Goal: Task Accomplishment & Management: Manage account settings

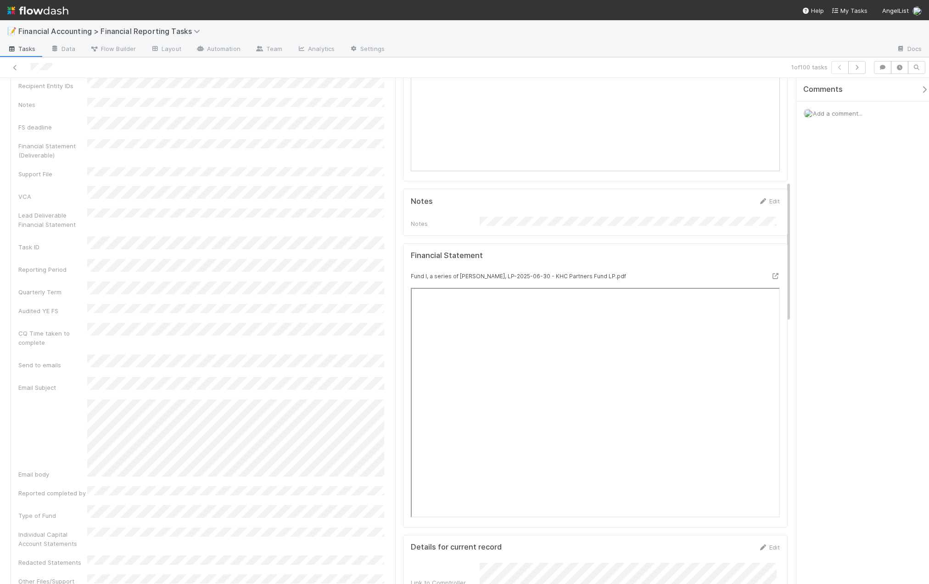
scroll to position [367, 0]
click at [770, 268] on icon at bounding box center [774, 271] width 9 height 6
click at [155, 261] on div "Fund Name Report Type Recipient Name Recipient Entity IDs Notes FS deadline Fin…" at bounding box center [202, 427] width 369 height 850
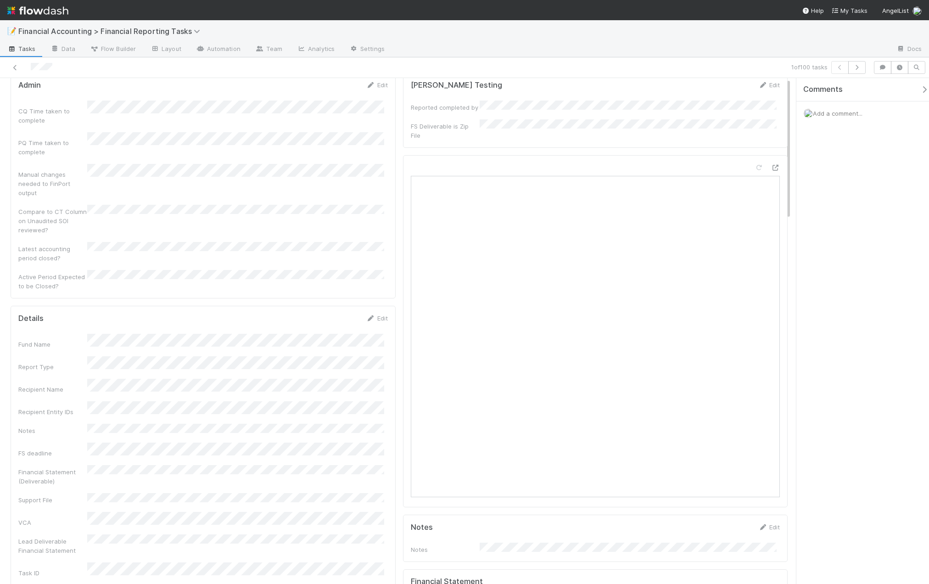
scroll to position [0, 0]
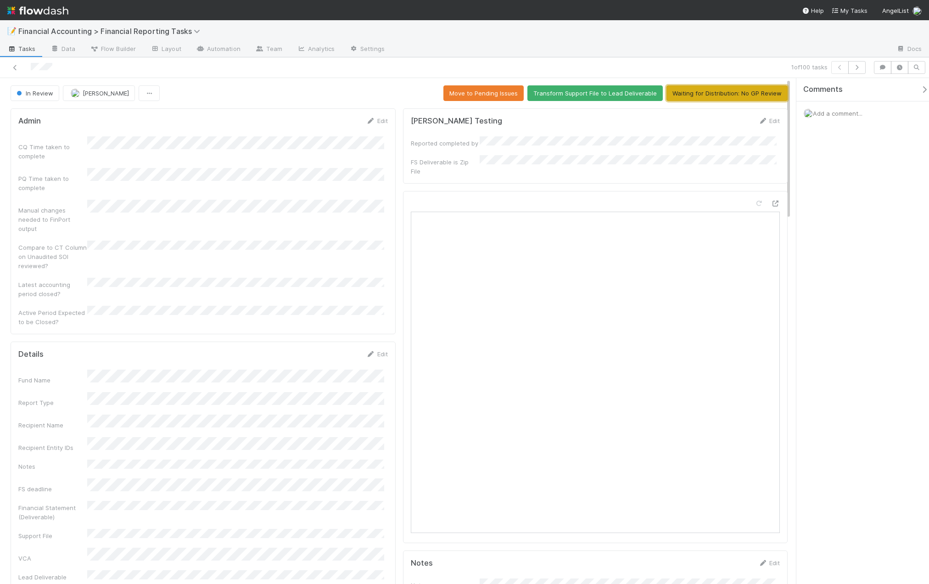
click at [696, 93] on button "Waiting for Distribution: No GP Review" at bounding box center [726, 93] width 121 height 16
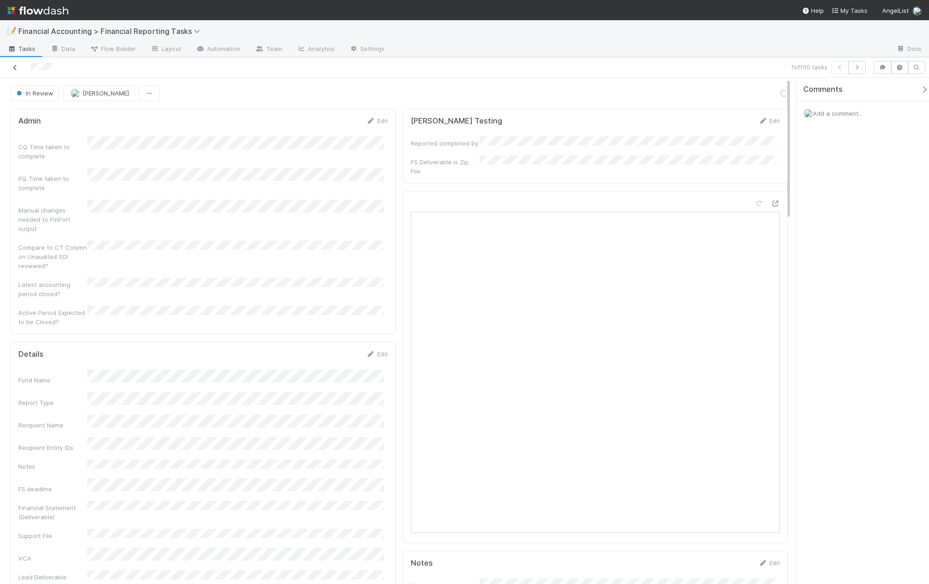
click at [14, 65] on icon at bounding box center [15, 68] width 9 height 6
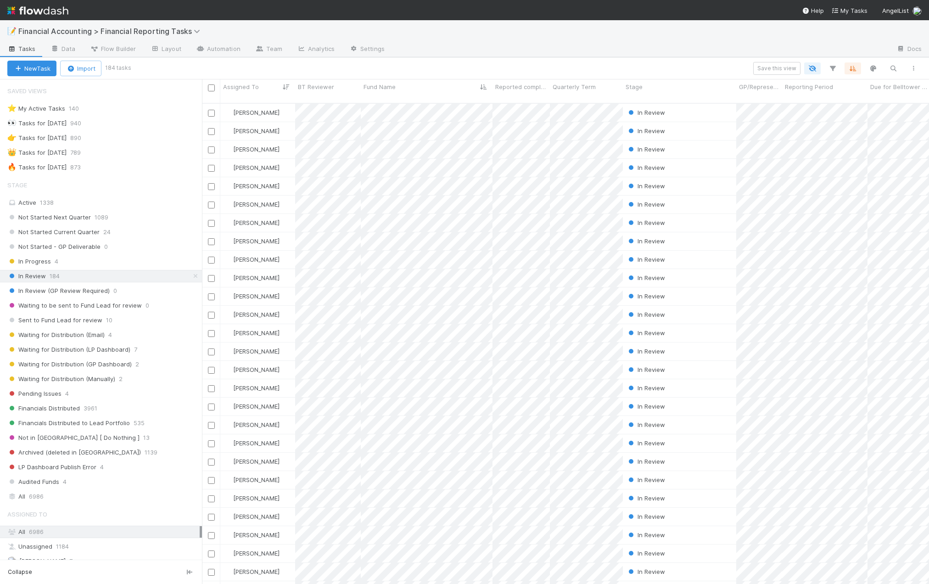
scroll to position [481, 720]
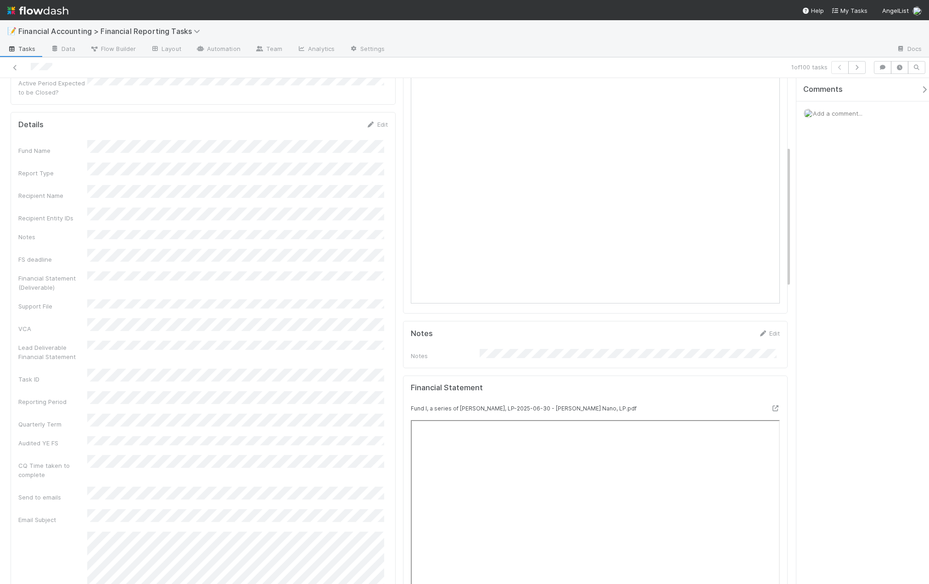
scroll to position [413, 0]
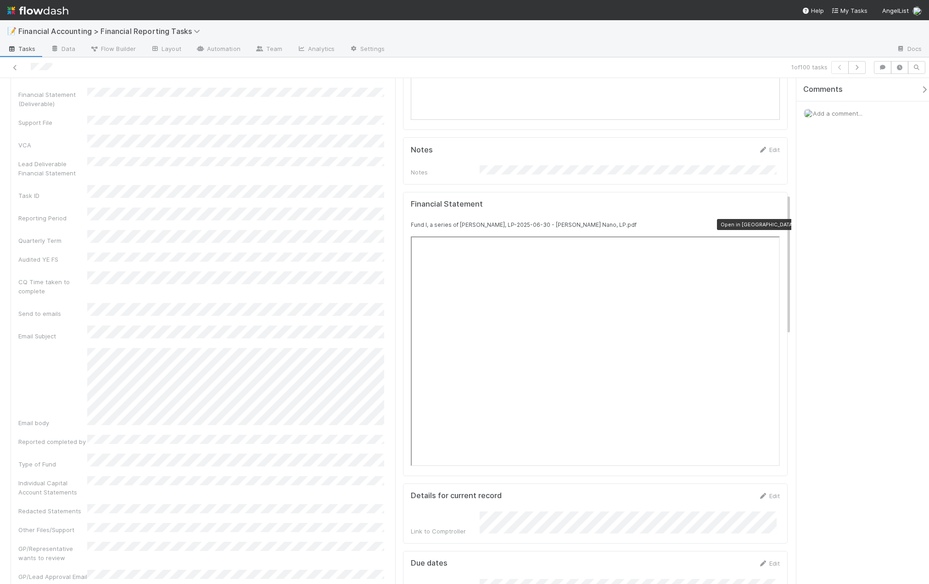
click at [770, 222] on icon at bounding box center [774, 225] width 9 height 6
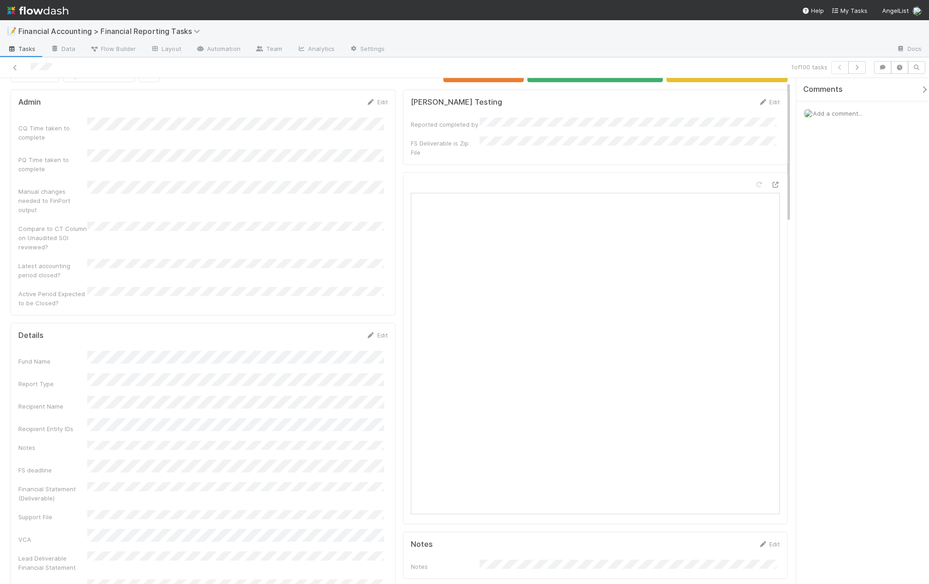
scroll to position [0, 0]
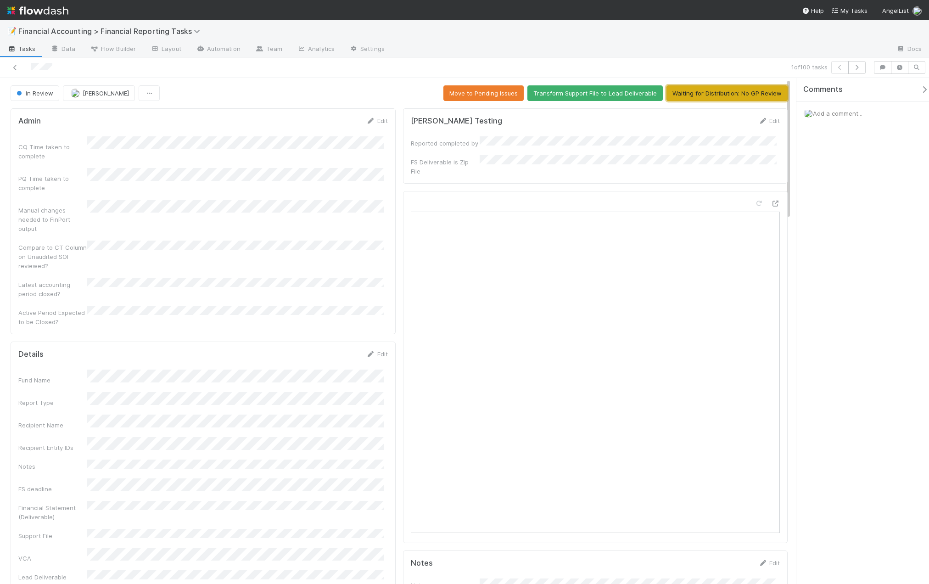
click at [693, 92] on button "Waiting for Distribution: No GP Review" at bounding box center [726, 93] width 121 height 16
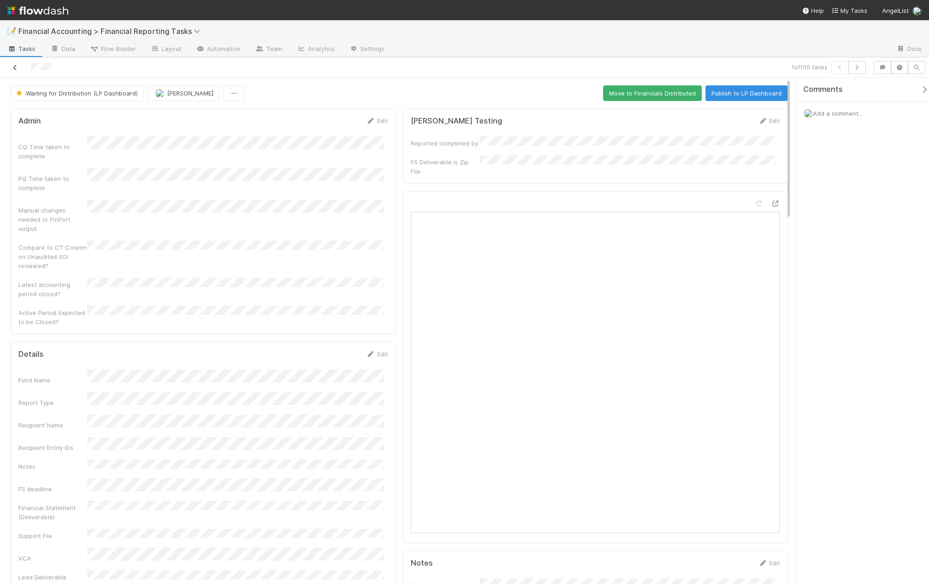
click at [17, 71] on link at bounding box center [15, 67] width 9 height 9
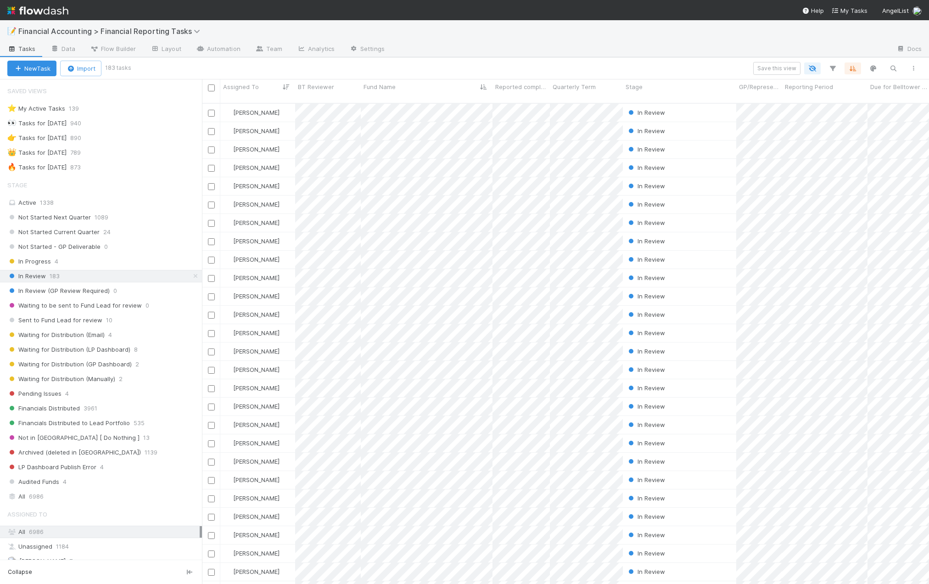
scroll to position [481, 720]
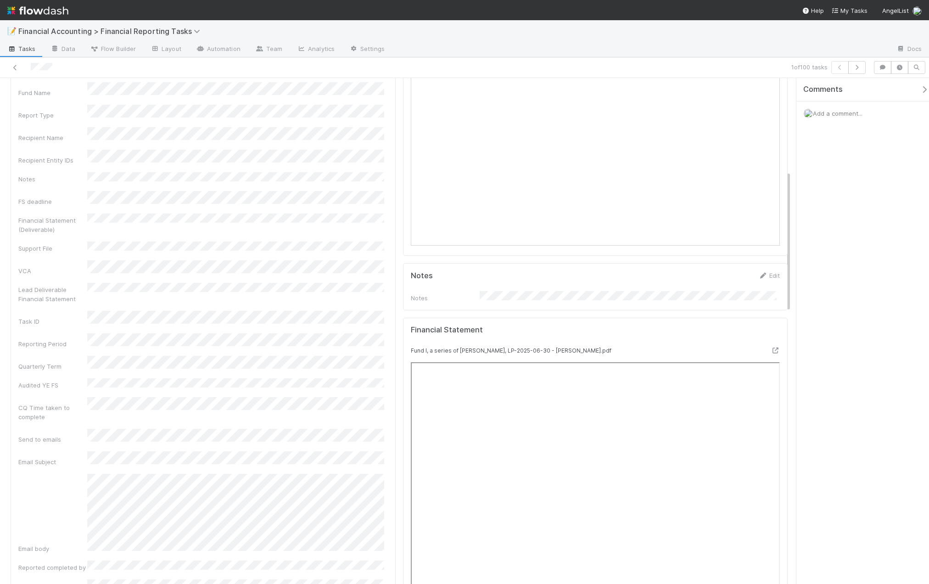
scroll to position [367, 0]
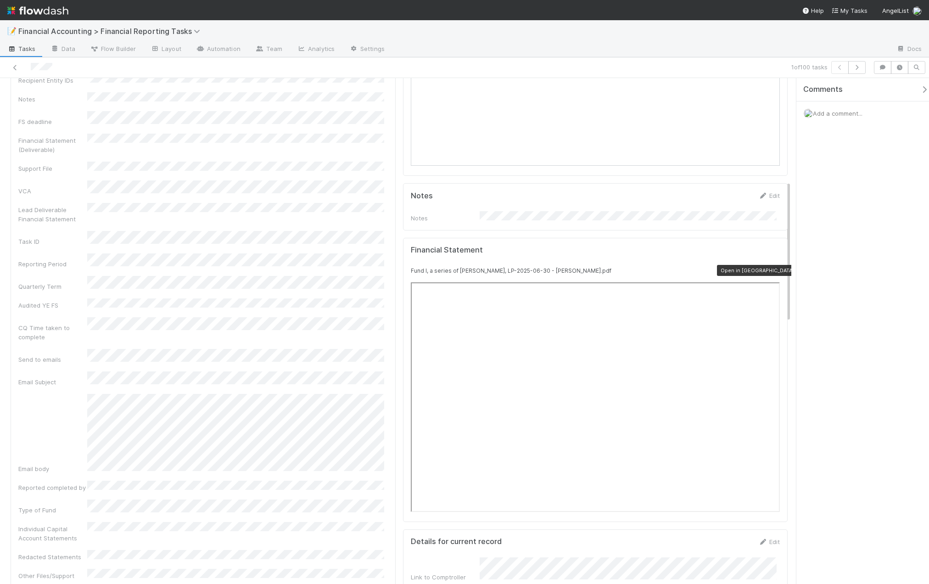
click at [770, 268] on icon at bounding box center [774, 271] width 9 height 6
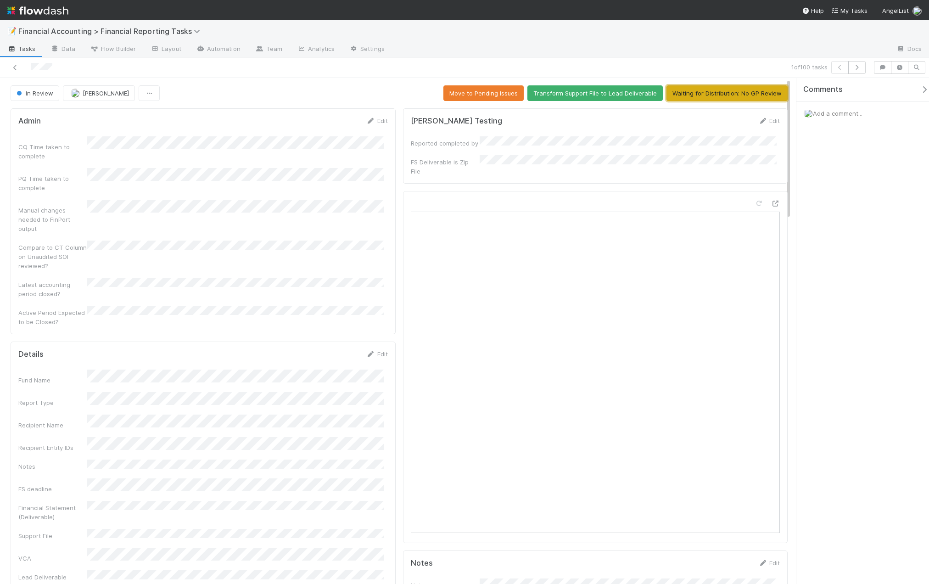
click at [742, 89] on button "Waiting for Distribution: No GP Review" at bounding box center [726, 93] width 121 height 16
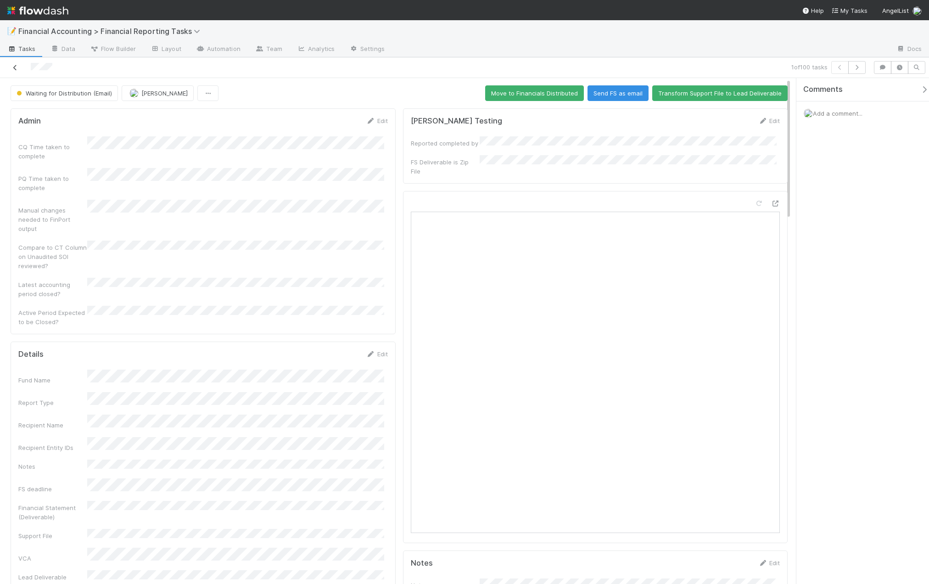
click at [14, 68] on icon at bounding box center [15, 68] width 9 height 6
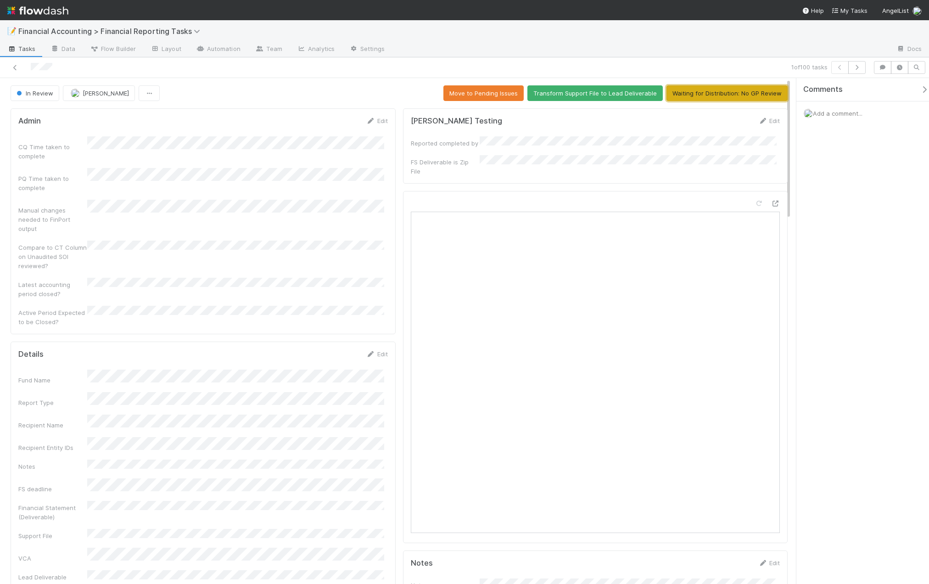
click at [689, 99] on button "Waiting for Distribution: No GP Review" at bounding box center [726, 93] width 121 height 16
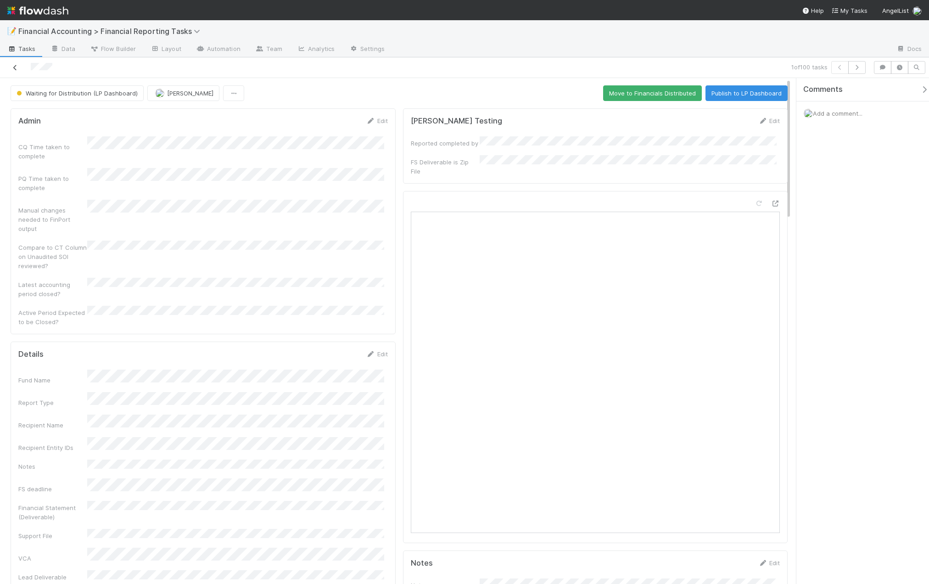
click at [17, 68] on icon at bounding box center [15, 68] width 9 height 6
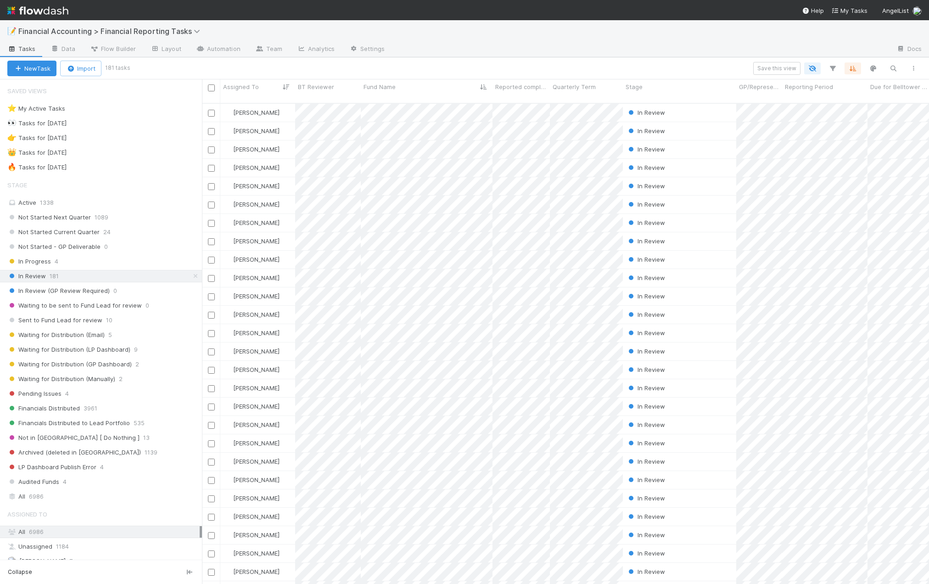
scroll to position [481, 720]
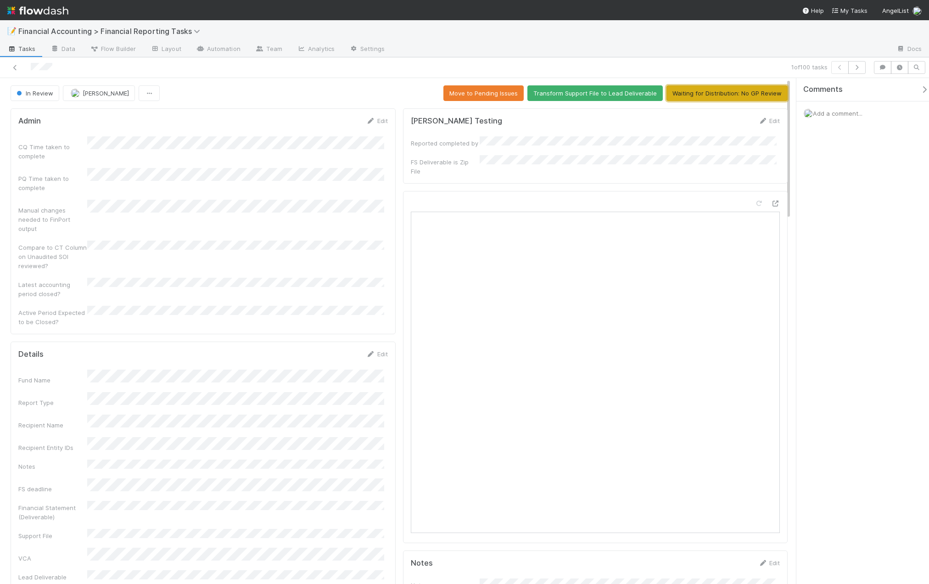
click at [714, 99] on button "Waiting for Distribution: No GP Review" at bounding box center [726, 93] width 121 height 16
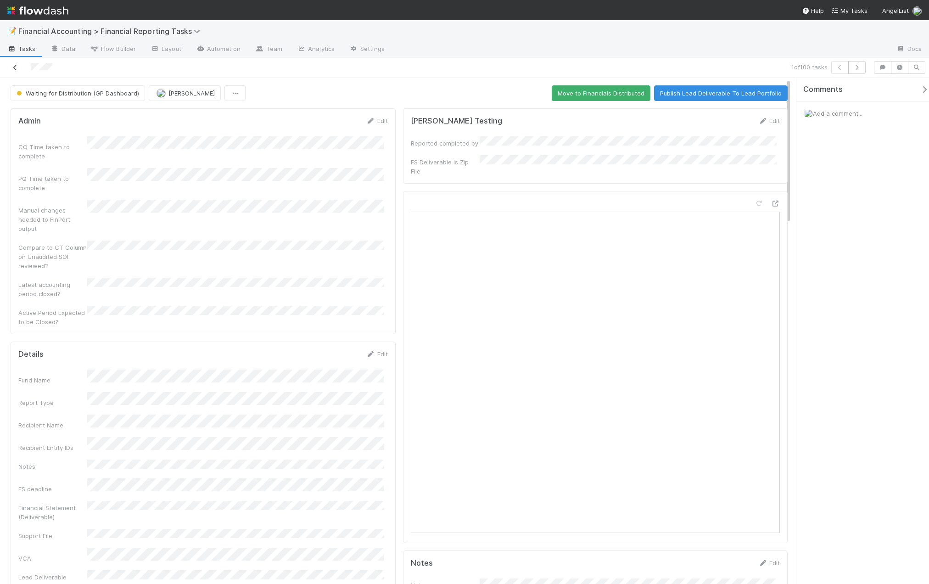
click at [16, 65] on icon at bounding box center [15, 68] width 9 height 6
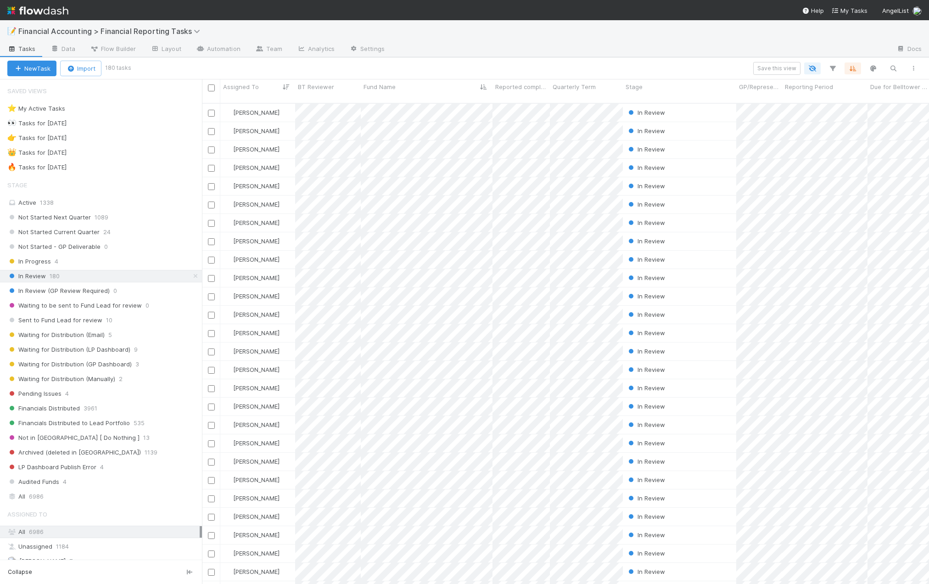
scroll to position [481, 720]
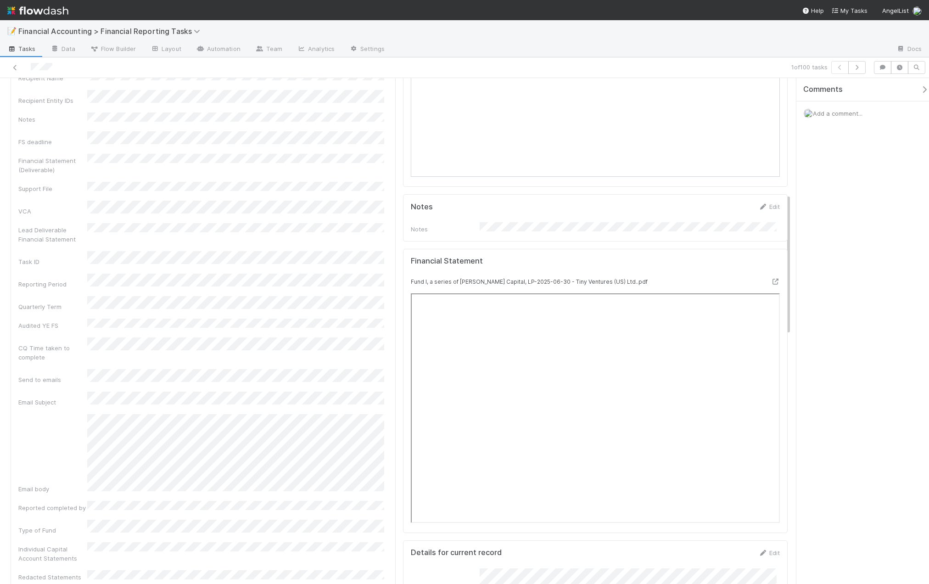
scroll to position [413, 0]
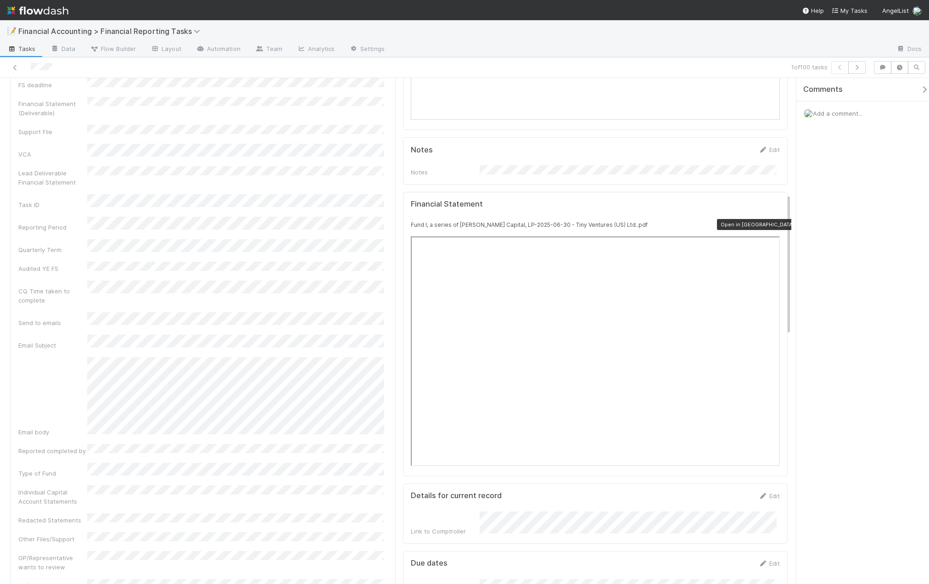
click at [770, 222] on icon at bounding box center [774, 225] width 9 height 6
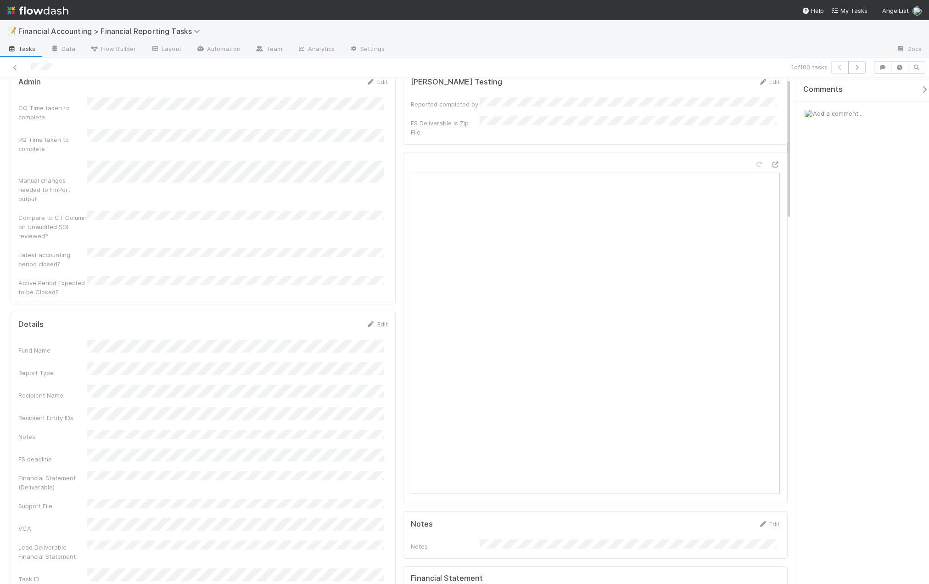
scroll to position [0, 0]
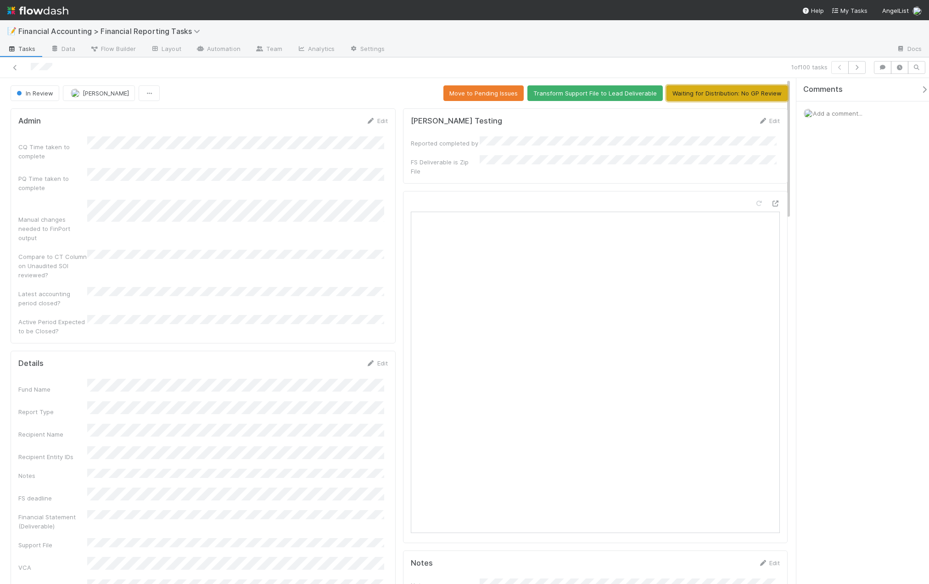
click at [732, 95] on button "Waiting for Distribution: No GP Review" at bounding box center [726, 93] width 121 height 16
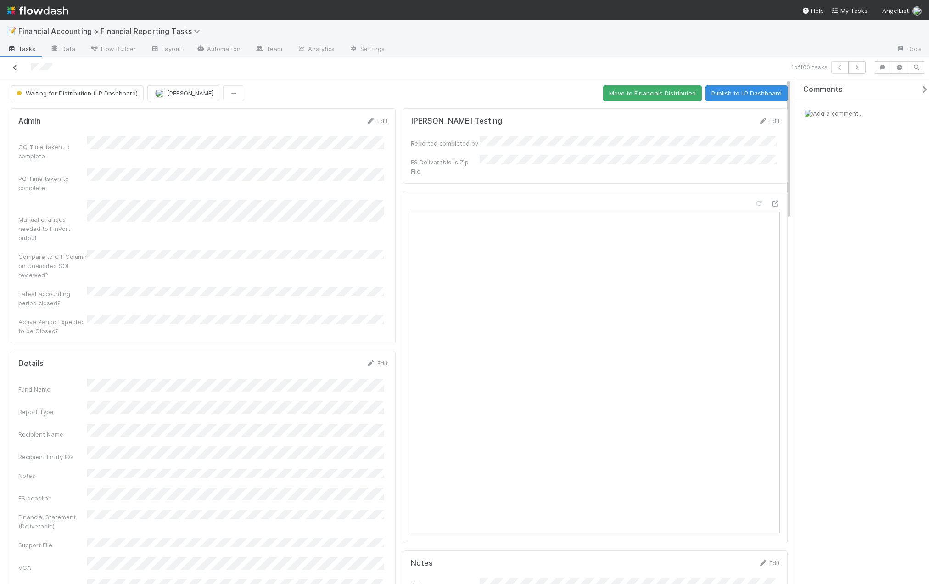
click at [19, 69] on icon at bounding box center [15, 68] width 9 height 6
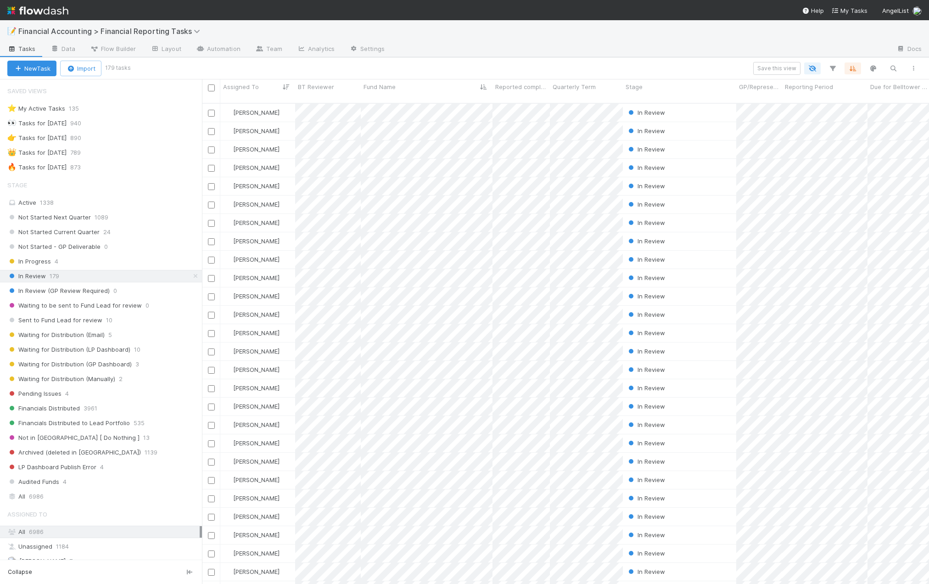
scroll to position [481, 720]
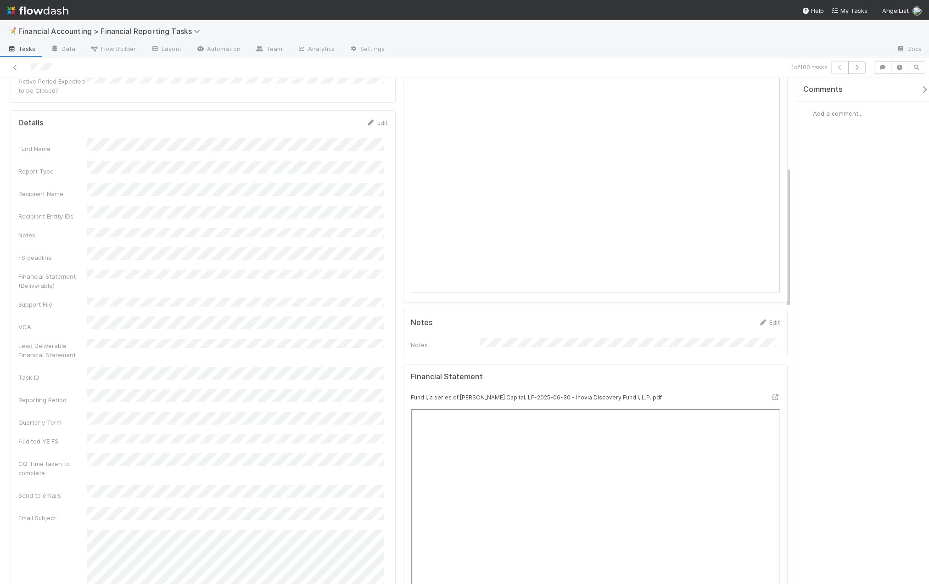
scroll to position [367, 0]
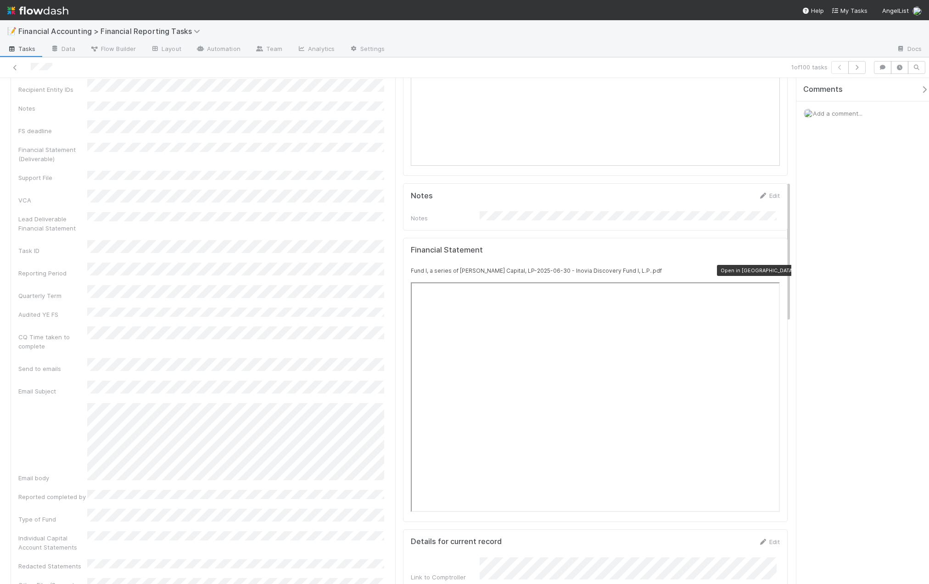
click at [770, 268] on icon at bounding box center [774, 271] width 9 height 6
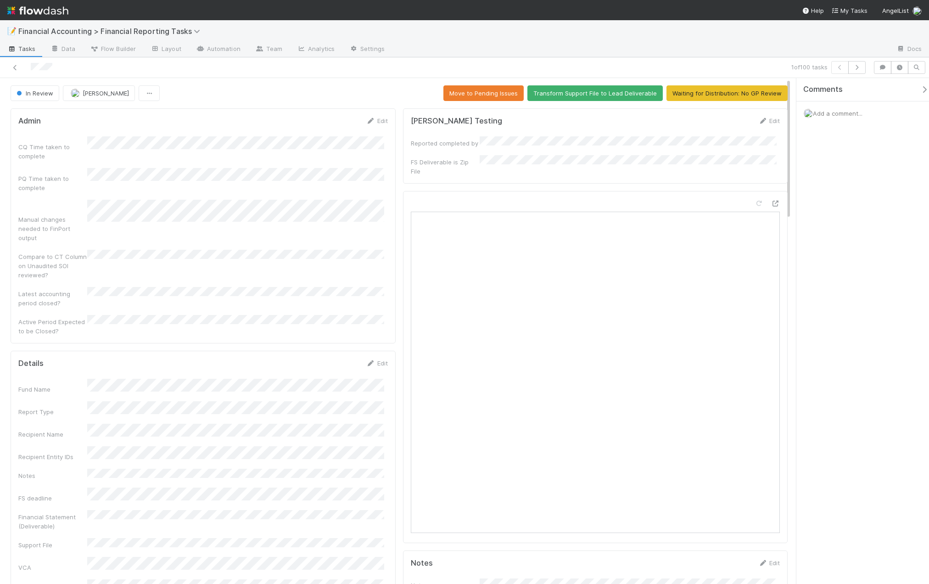
click at [884, 281] on div "Comments Add a comment..." at bounding box center [862, 331] width 133 height 506
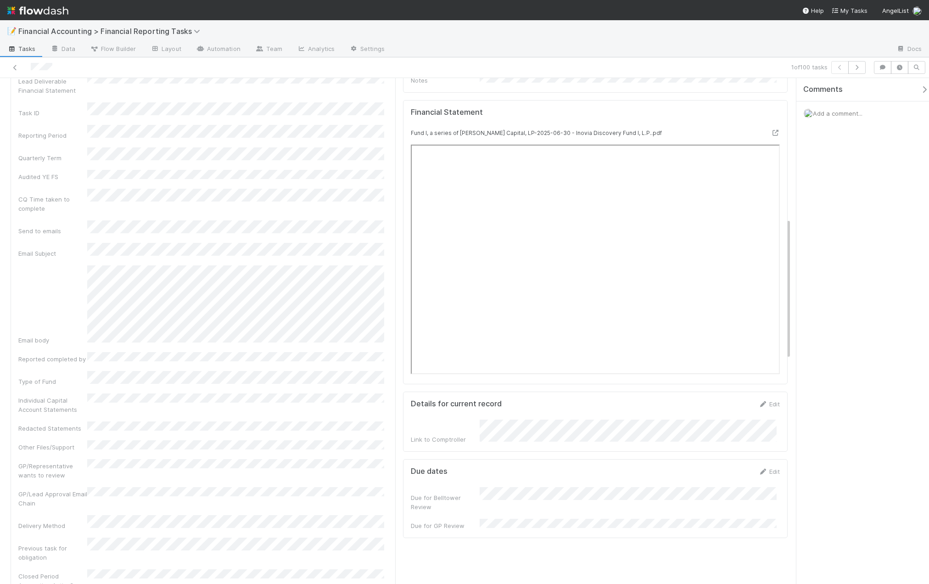
scroll to position [321, 0]
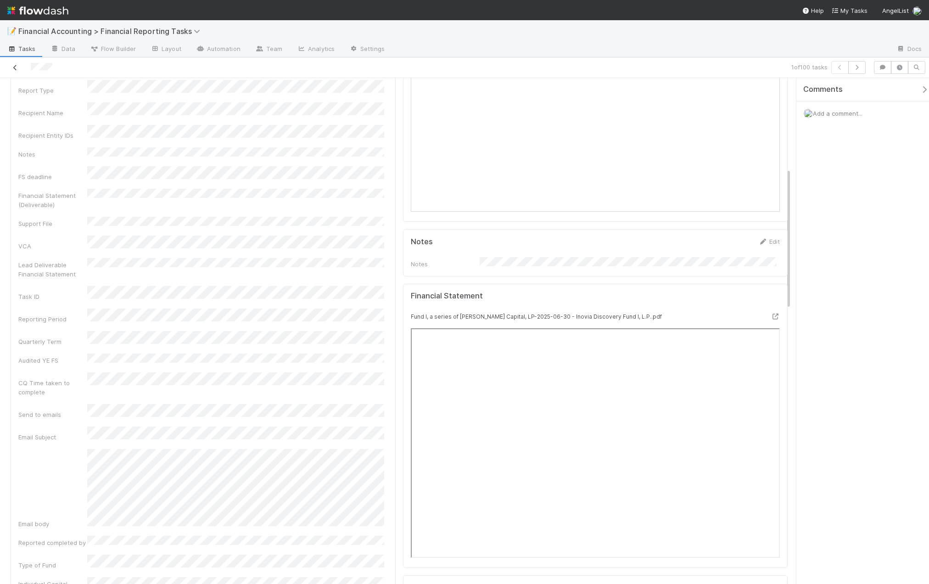
click at [15, 68] on icon at bounding box center [15, 68] width 9 height 6
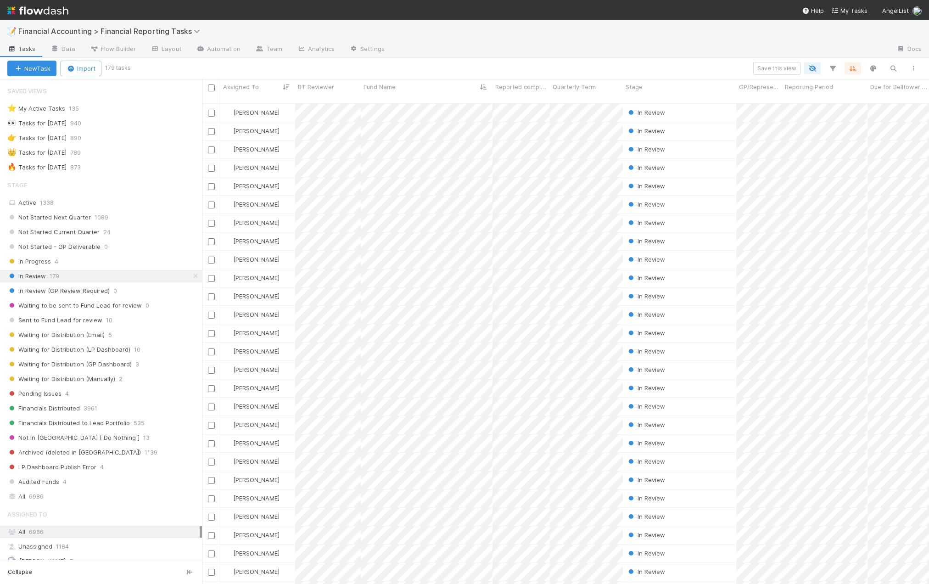
scroll to position [481, 720]
click at [72, 335] on span "Waiting for Distribution (Email)" at bounding box center [55, 334] width 97 height 11
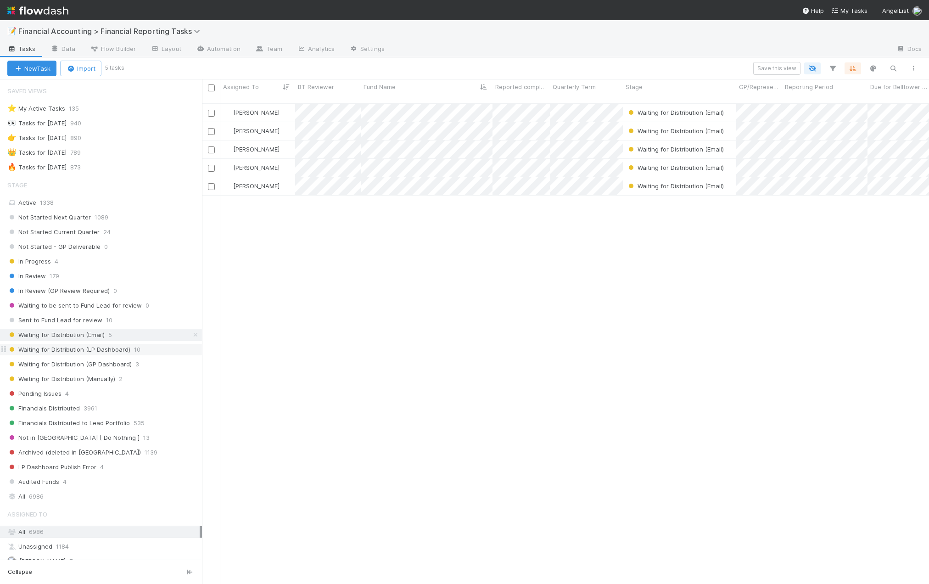
scroll to position [481, 720]
click at [78, 352] on span "Waiting for Distribution (LP Dashboard)" at bounding box center [68, 349] width 123 height 11
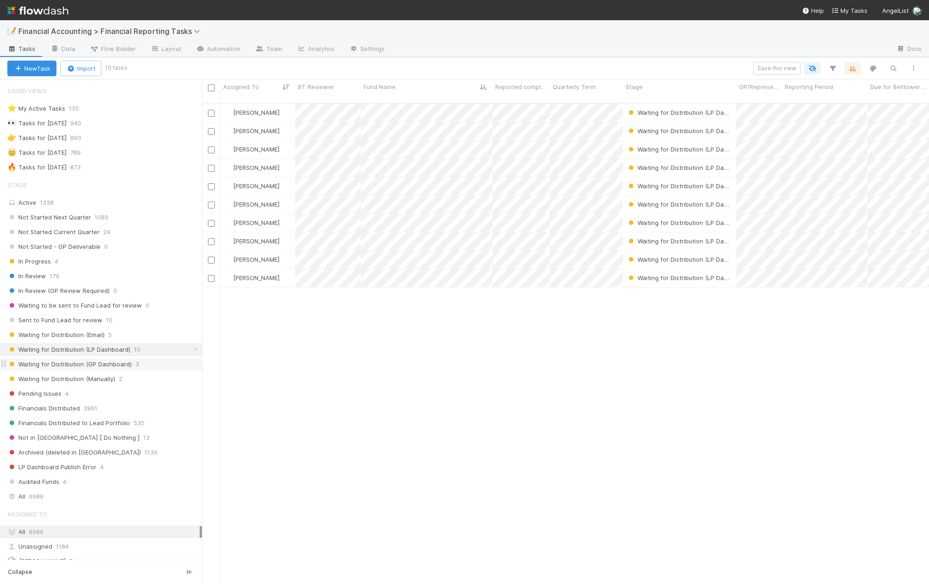
scroll to position [481, 720]
click at [675, 240] on div "Waiting for Distribution (LP Dashboard)" at bounding box center [679, 241] width 113 height 18
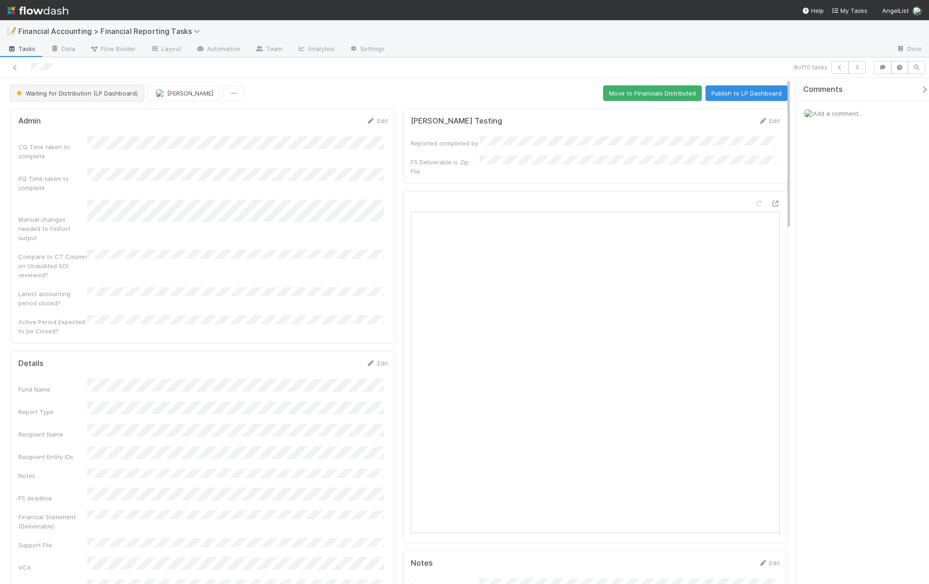
click at [95, 97] on button "Waiting for Distribution (LP Dashboard)" at bounding box center [77, 93] width 133 height 16
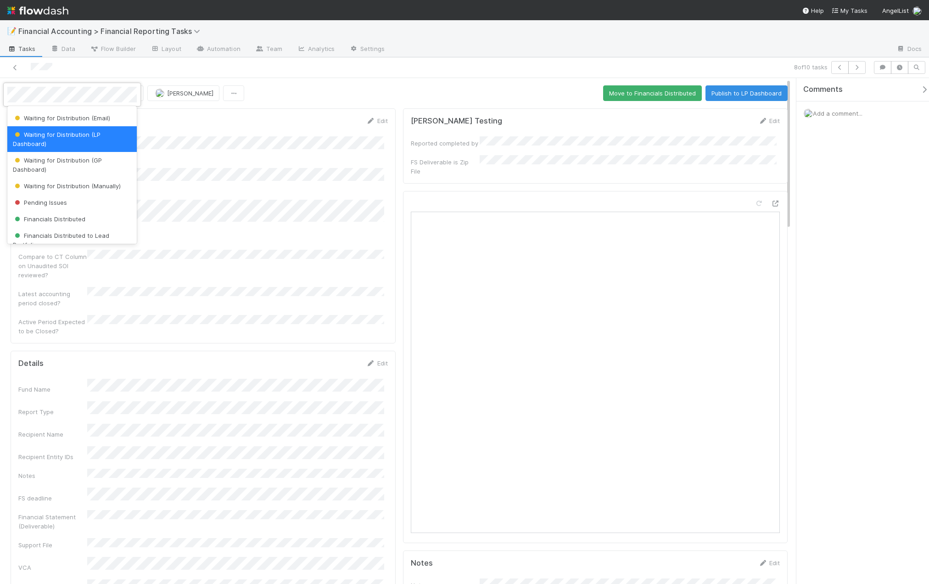
scroll to position [148, 0]
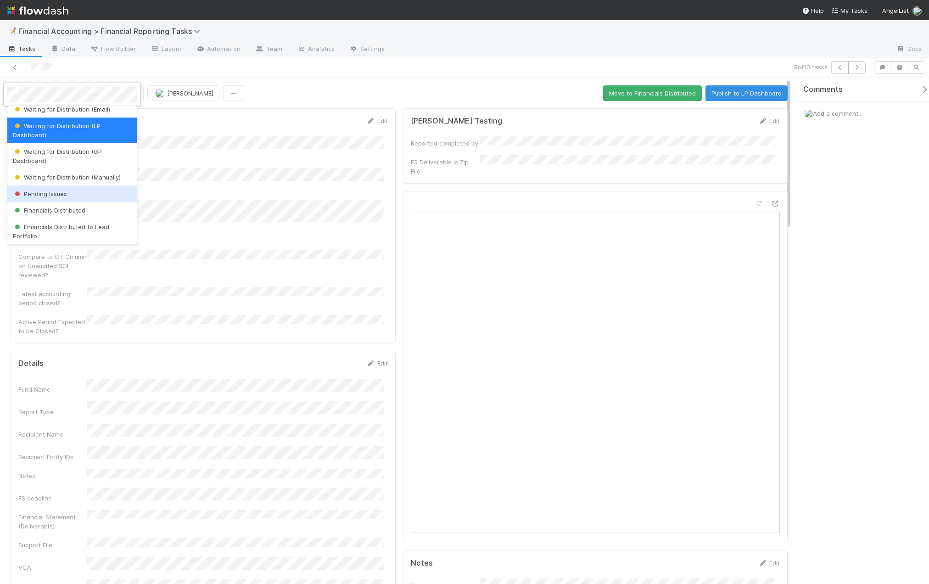
click at [30, 199] on div "Pending Issues" at bounding box center [71, 193] width 129 height 17
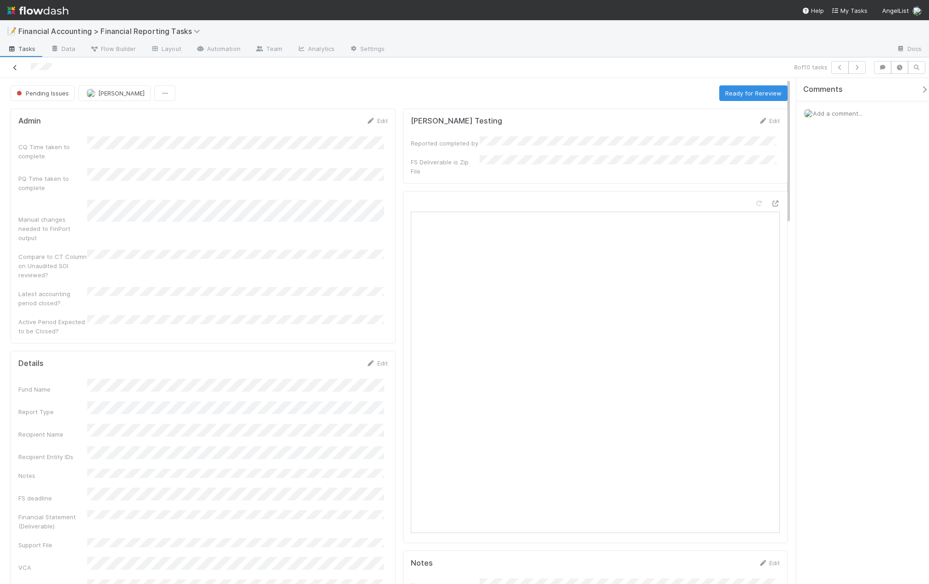
click at [16, 71] on link at bounding box center [15, 67] width 9 height 9
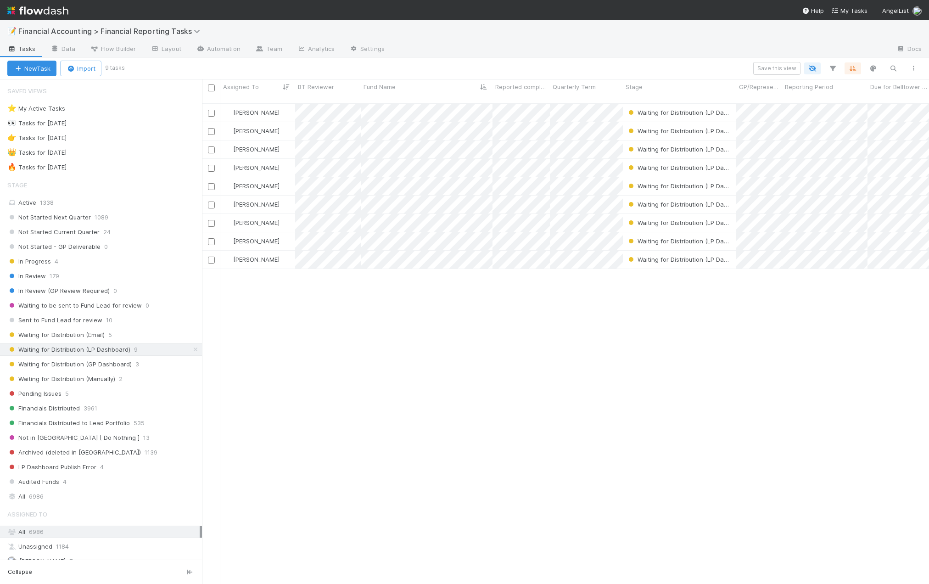
scroll to position [481, 720]
click at [51, 279] on span "179" at bounding box center [55, 275] width 10 height 11
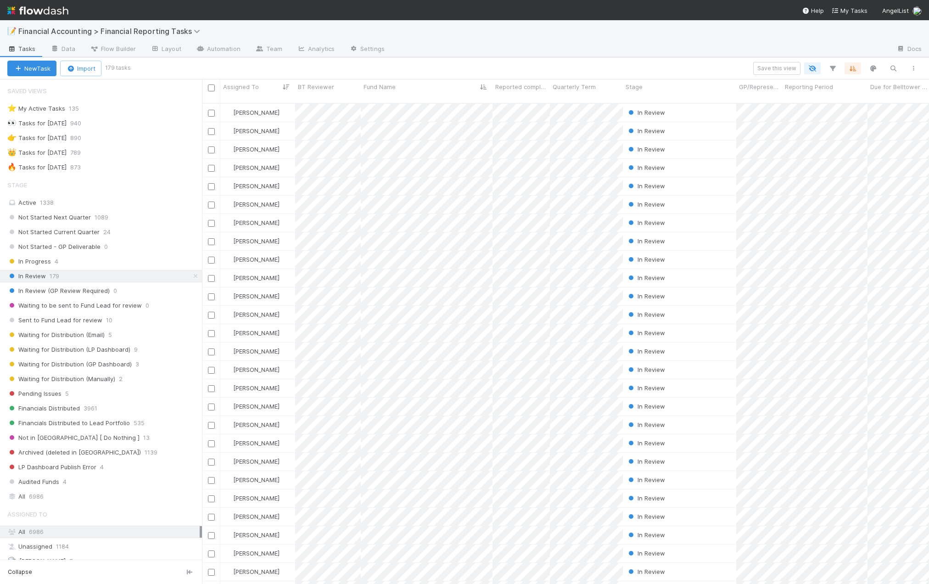
scroll to position [481, 720]
click at [210, 110] on input "checkbox" at bounding box center [211, 113] width 7 height 7
click at [211, 128] on input "checkbox" at bounding box center [211, 131] width 7 height 7
click at [146, 67] on span "Bulk Actions (2)" at bounding box center [136, 68] width 50 height 7
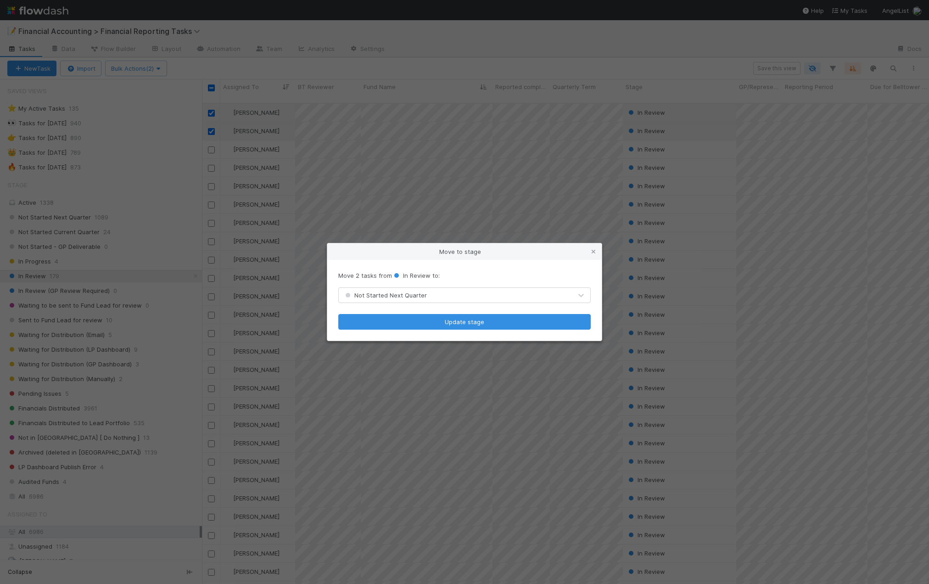
click at [438, 292] on div "Not Started Next Quarter" at bounding box center [455, 295] width 233 height 15
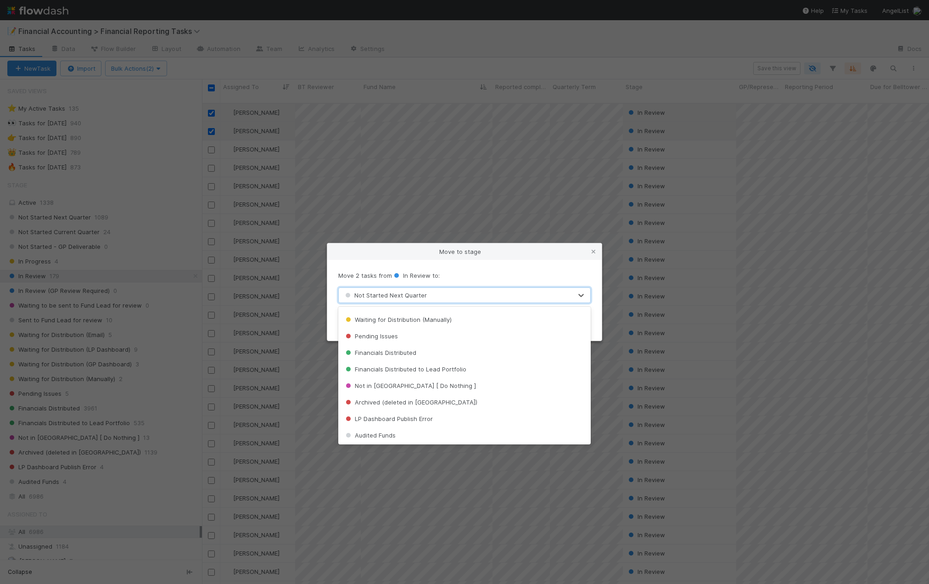
scroll to position [163, 0]
click at [383, 335] on span "Pending Issues" at bounding box center [371, 334] width 54 height 7
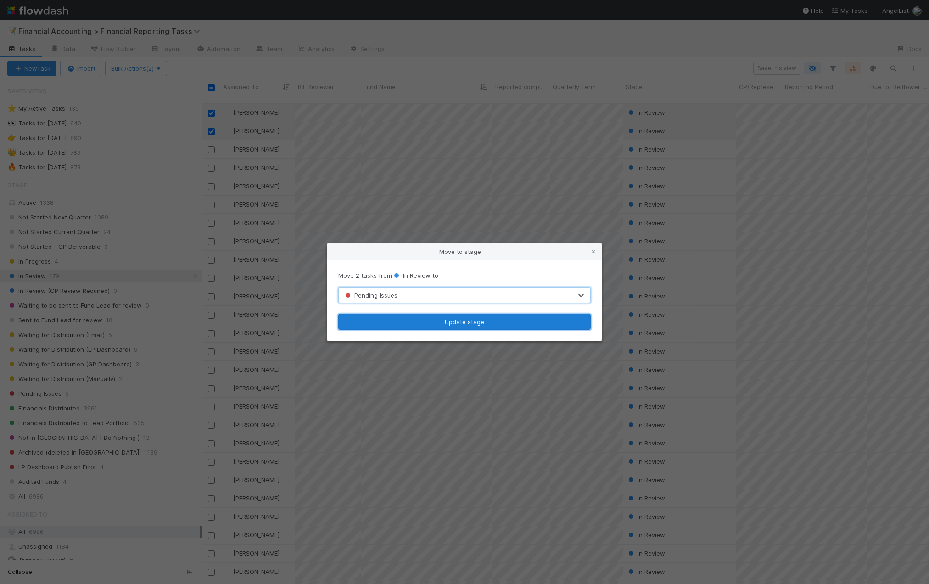
click at [461, 328] on button "Update stage" at bounding box center [464, 322] width 252 height 16
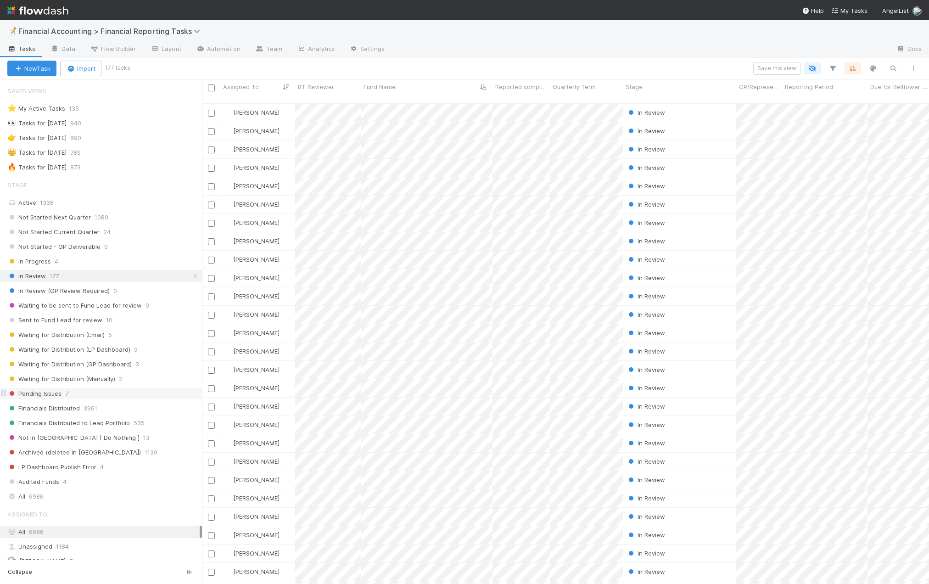
click at [40, 394] on span "Pending Issues" at bounding box center [34, 393] width 54 height 11
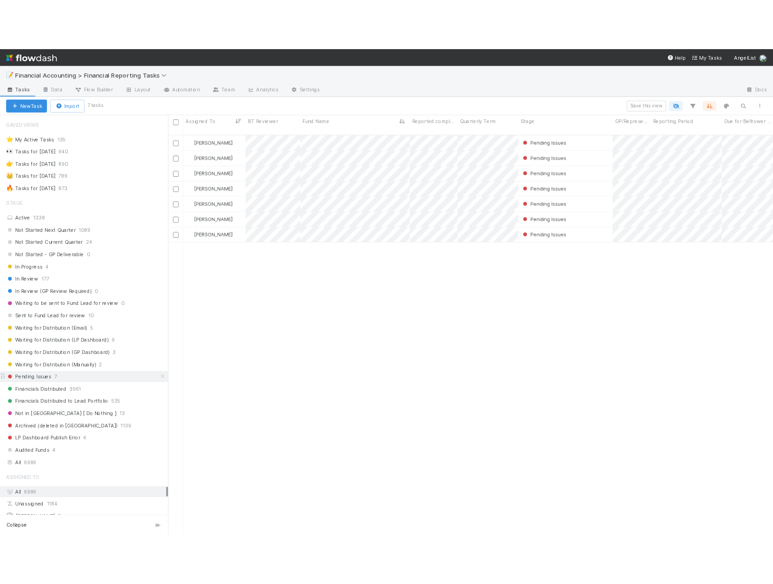
scroll to position [481, 720]
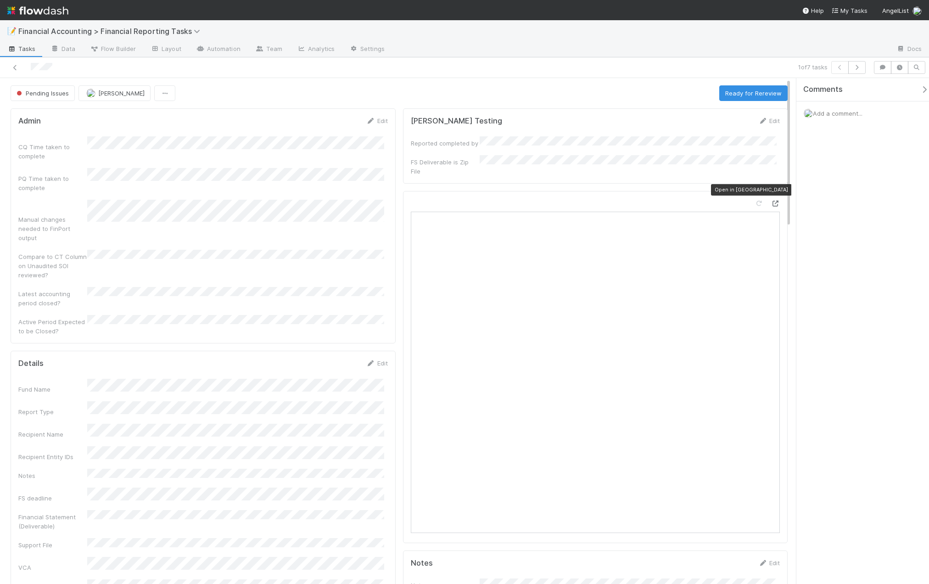
click at [771, 201] on icon at bounding box center [774, 204] width 9 height 6
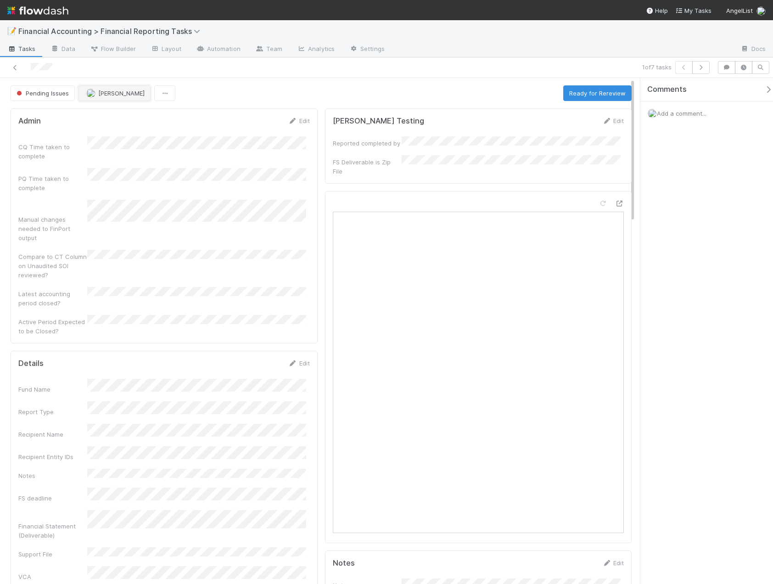
click at [112, 93] on span "[PERSON_NAME]" at bounding box center [121, 92] width 46 height 7
click at [114, 119] on span "[PERSON_NAME]" at bounding box center [115, 115] width 46 height 7
click at [18, 69] on icon at bounding box center [15, 68] width 9 height 6
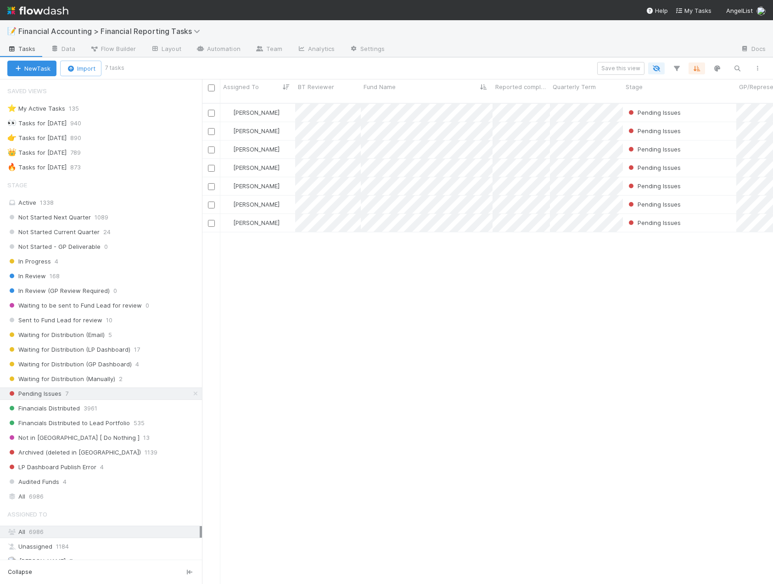
scroll to position [481, 564]
click at [359, 336] on div "Marenz Trajano Pending Issues 4/1/25, 2:12:37 AM 8/27/25, 4:51:53 PM 0 0 0 0 Ke…" at bounding box center [487, 348] width 571 height 488
click at [240, 127] on span "[PERSON_NAME]" at bounding box center [256, 130] width 46 height 7
click at [250, 145] on span "[PERSON_NAME]" at bounding box center [261, 142] width 46 height 7
click at [240, 145] on span "[PERSON_NAME]" at bounding box center [256, 148] width 46 height 7
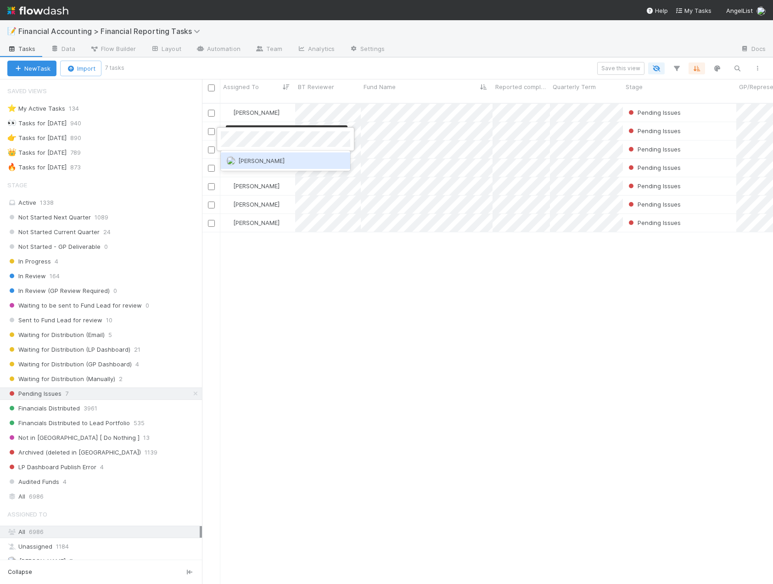
click at [246, 159] on span "[PERSON_NAME]" at bounding box center [261, 160] width 46 height 7
click at [433, 391] on div "Marenz Trajano Pending Issues 4/1/25, 2:12:37 AM 8/27/25, 4:51:53 PM 0 0 0 0 Ma…" at bounding box center [487, 348] width 571 height 488
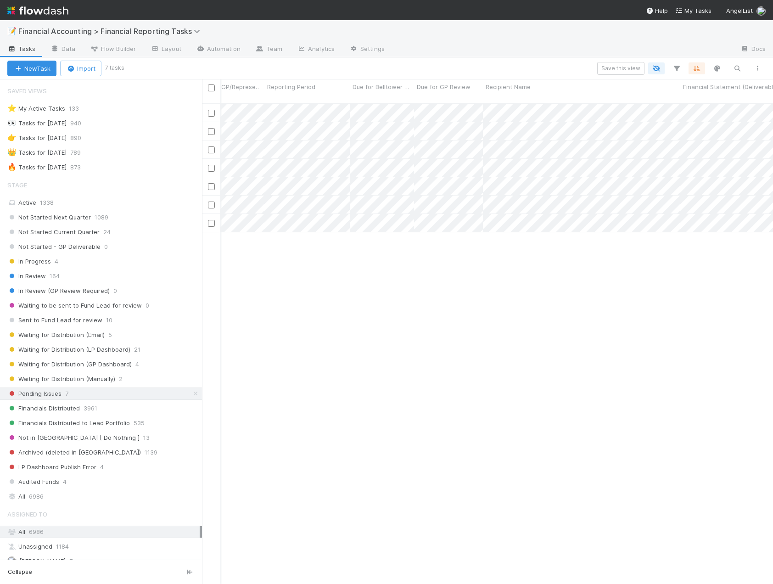
scroll to position [0, 0]
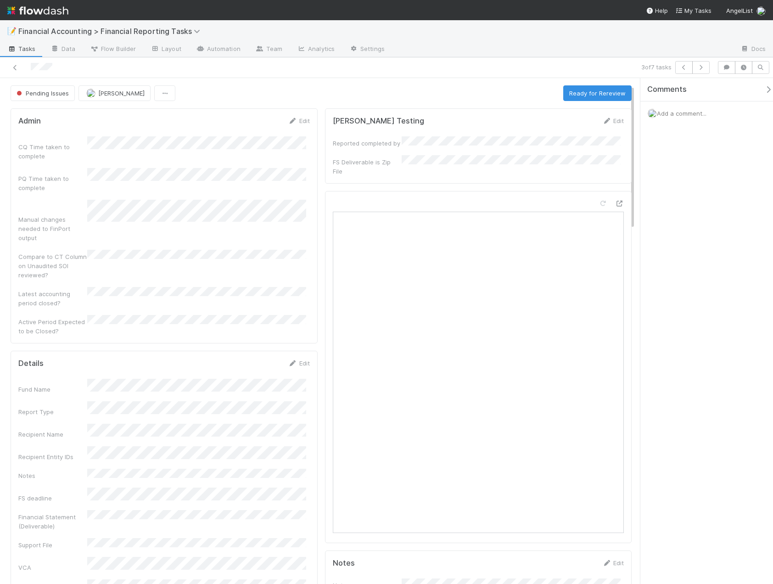
scroll to position [46, 0]
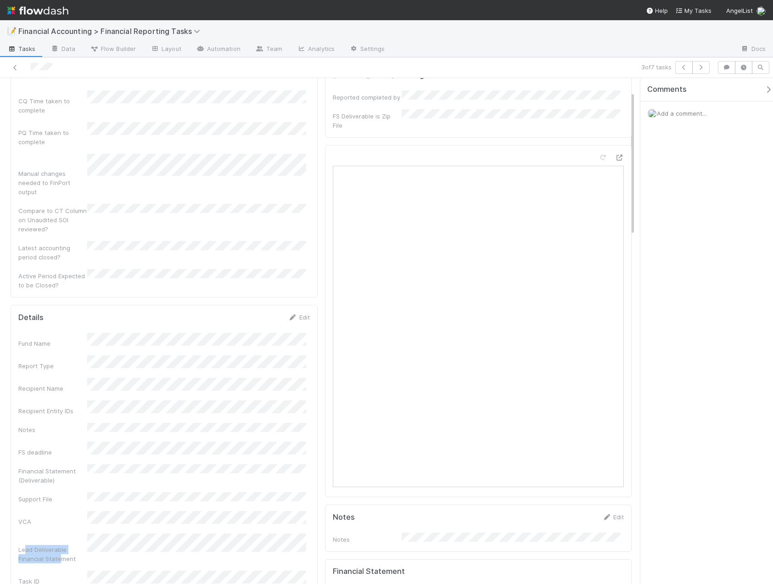
drag, startPoint x: 25, startPoint y: 487, endPoint x: 60, endPoint y: 497, distance: 35.7
click at [60, 545] on div "Lead Deliverable Financial Statement" at bounding box center [52, 554] width 69 height 18
click at [265, 492] on div "Support File" at bounding box center [163, 497] width 291 height 11
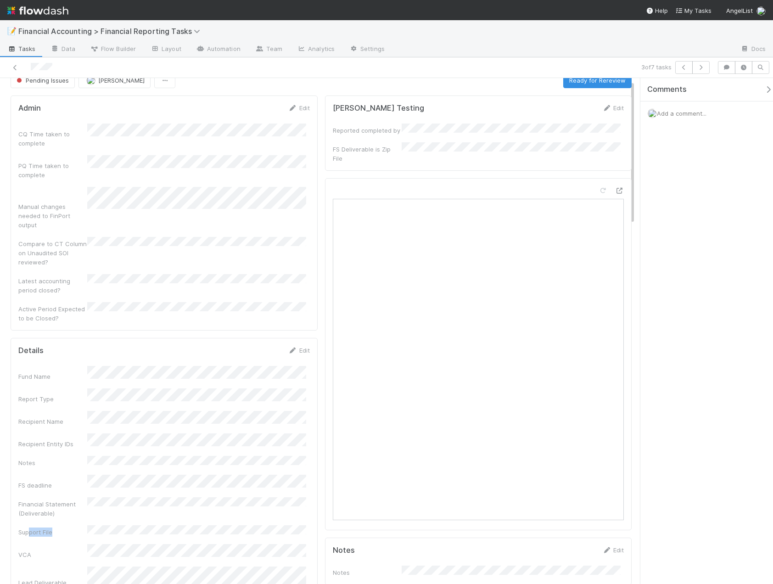
scroll to position [0, 0]
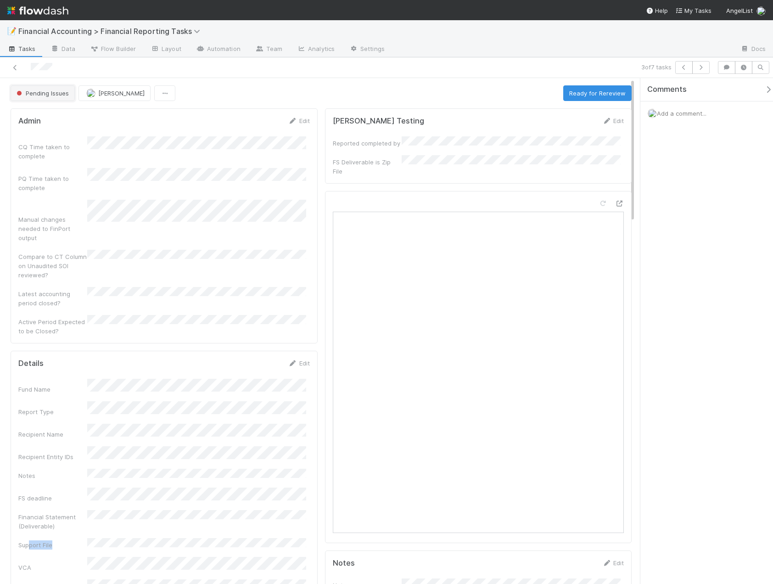
click at [33, 95] on span "Pending Issues" at bounding box center [42, 92] width 54 height 7
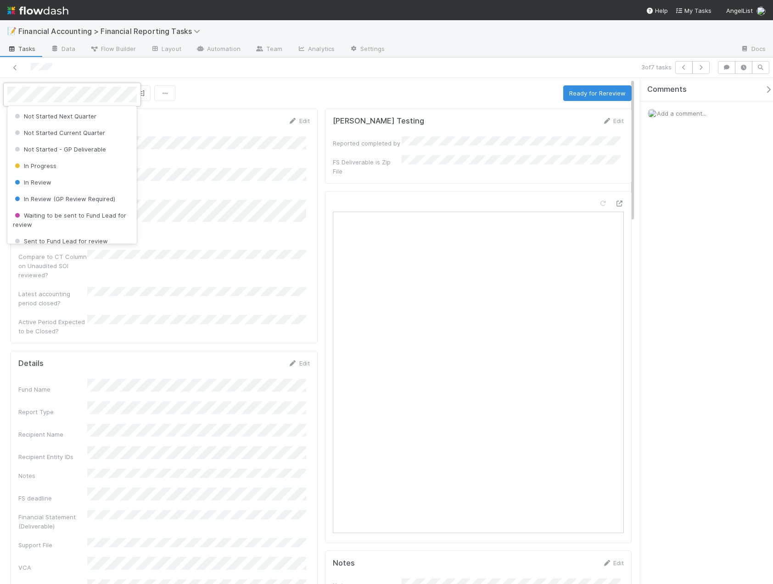
scroll to position [112, 0]
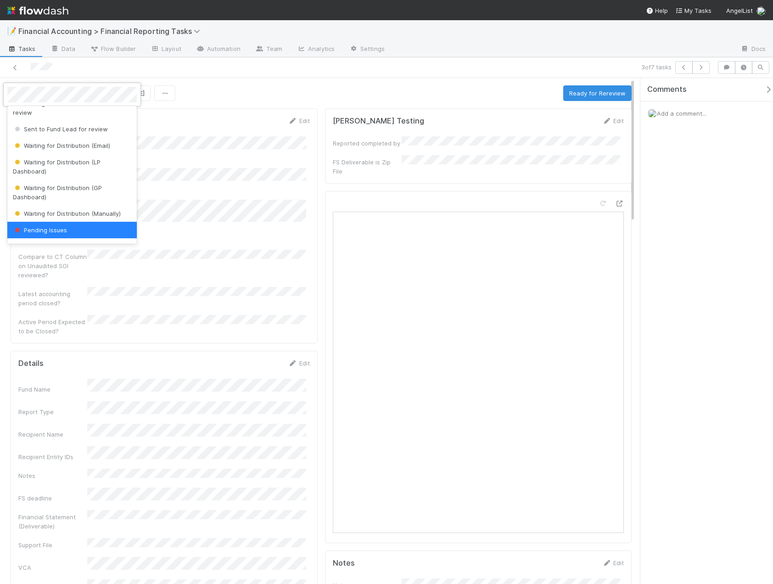
click at [229, 82] on div at bounding box center [386, 292] width 773 height 584
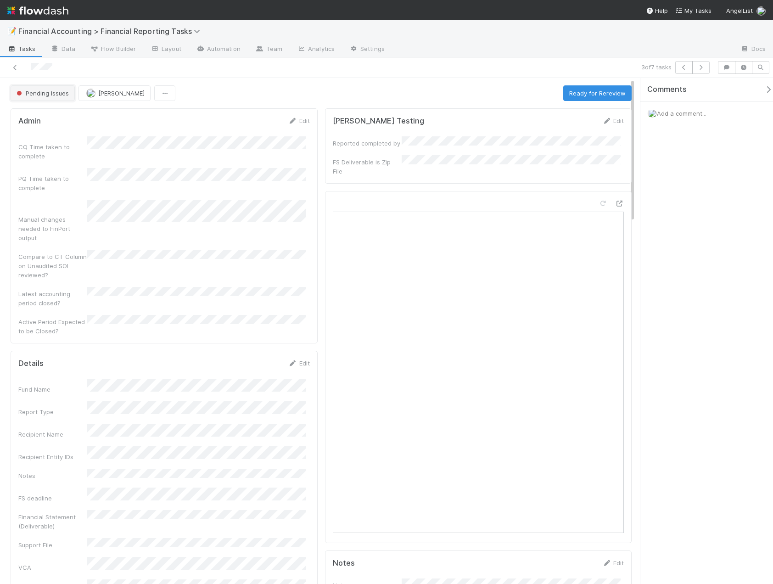
click at [55, 94] on span "Pending Issues" at bounding box center [42, 92] width 54 height 7
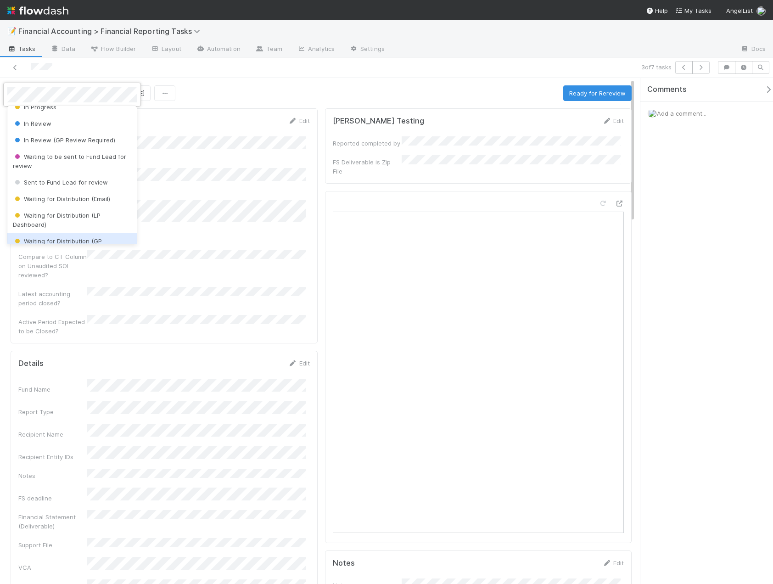
scroll to position [0, 0]
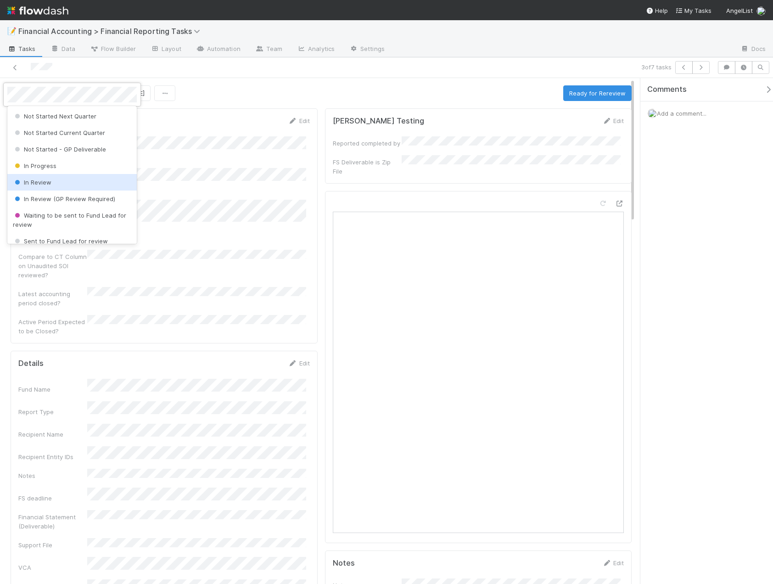
click at [36, 181] on span "In Review" at bounding box center [32, 182] width 39 height 7
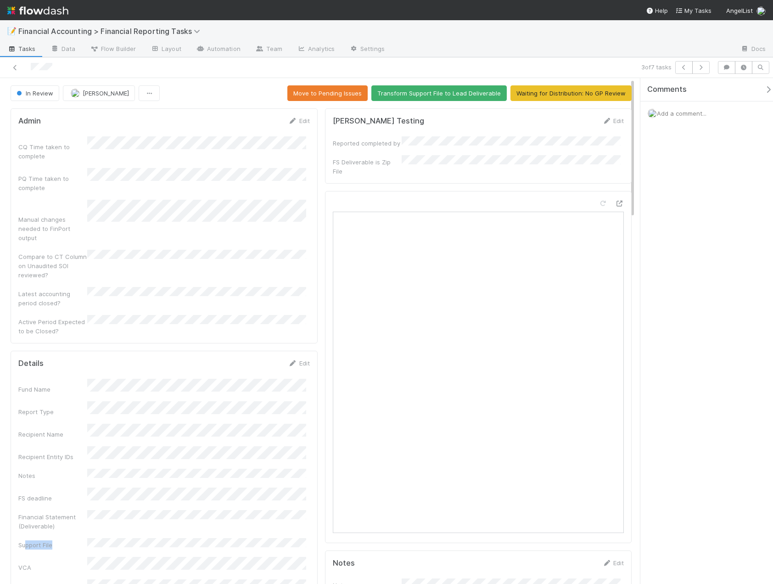
click at [276, 538] on div "Support File" at bounding box center [163, 543] width 291 height 11
click at [36, 95] on span "In Review" at bounding box center [34, 92] width 39 height 7
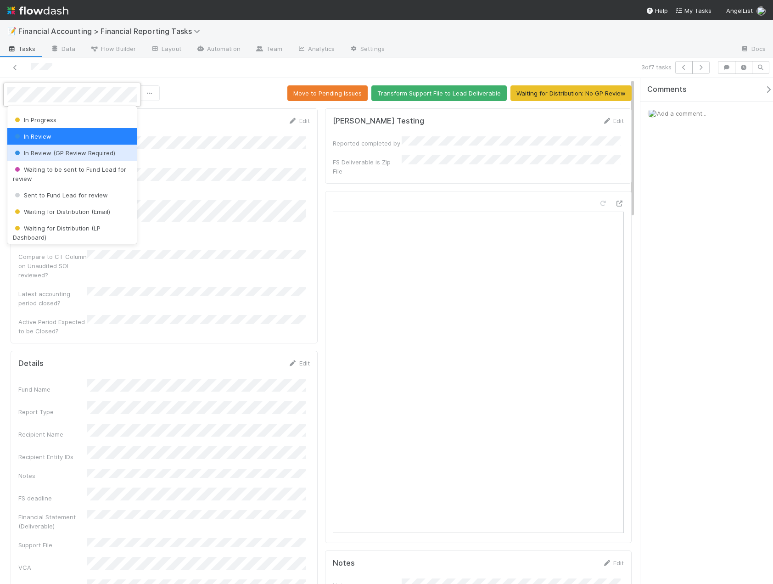
scroll to position [138, 0]
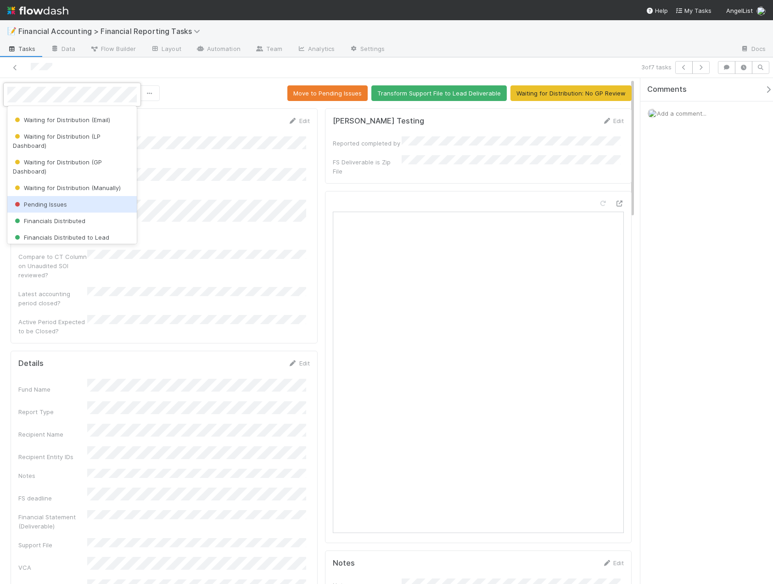
click at [50, 204] on span "Pending Issues" at bounding box center [40, 204] width 54 height 7
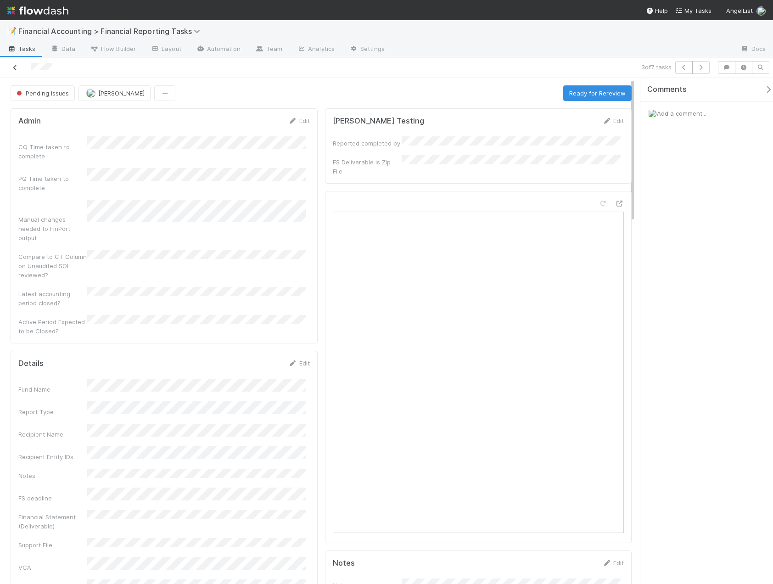
click at [17, 66] on icon at bounding box center [15, 68] width 9 height 6
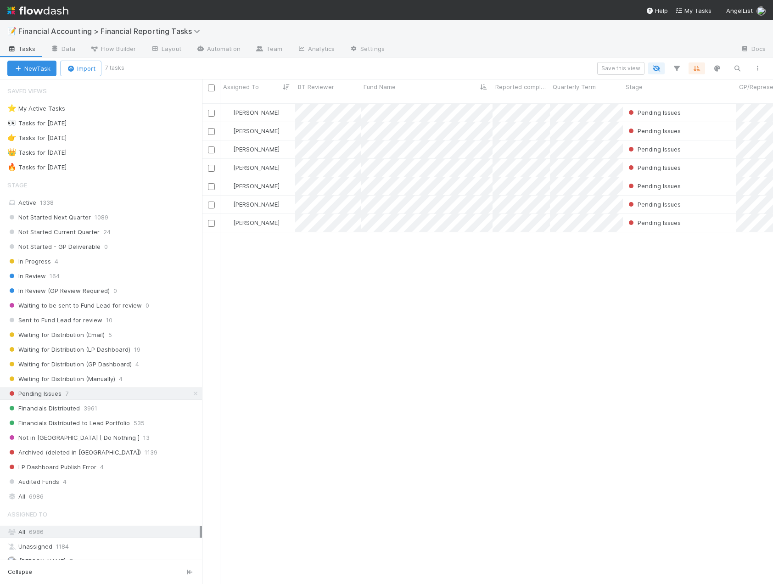
scroll to position [481, 564]
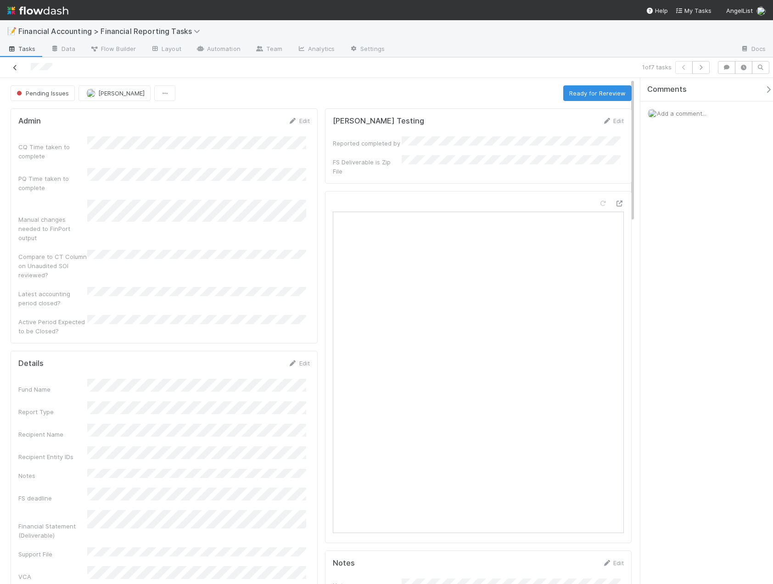
click at [16, 67] on icon at bounding box center [15, 68] width 9 height 6
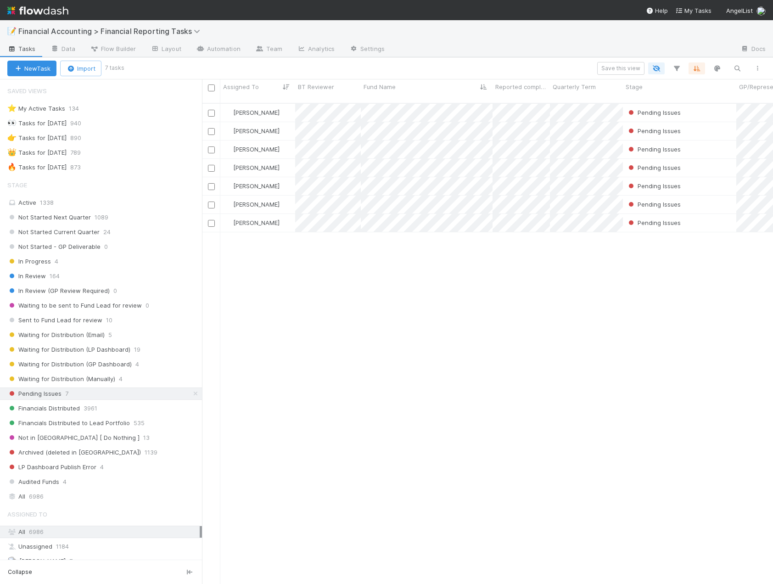
scroll to position [481, 564]
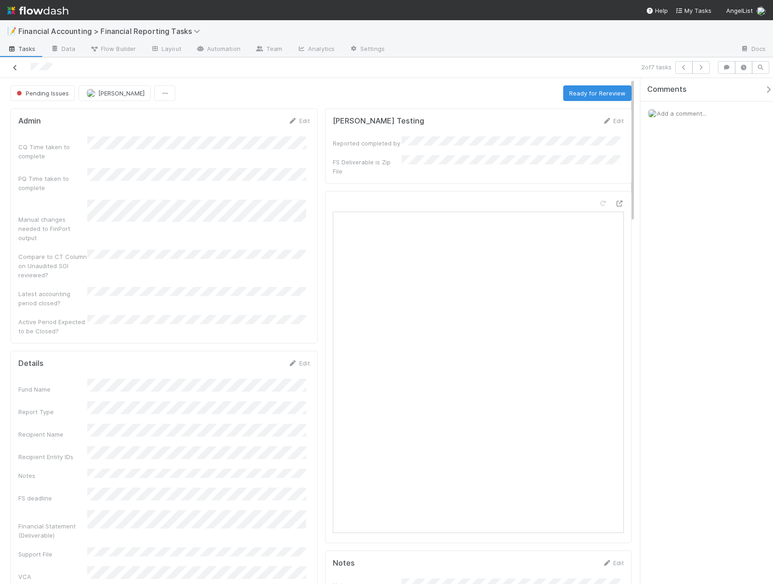
click at [12, 70] on icon at bounding box center [15, 68] width 9 height 6
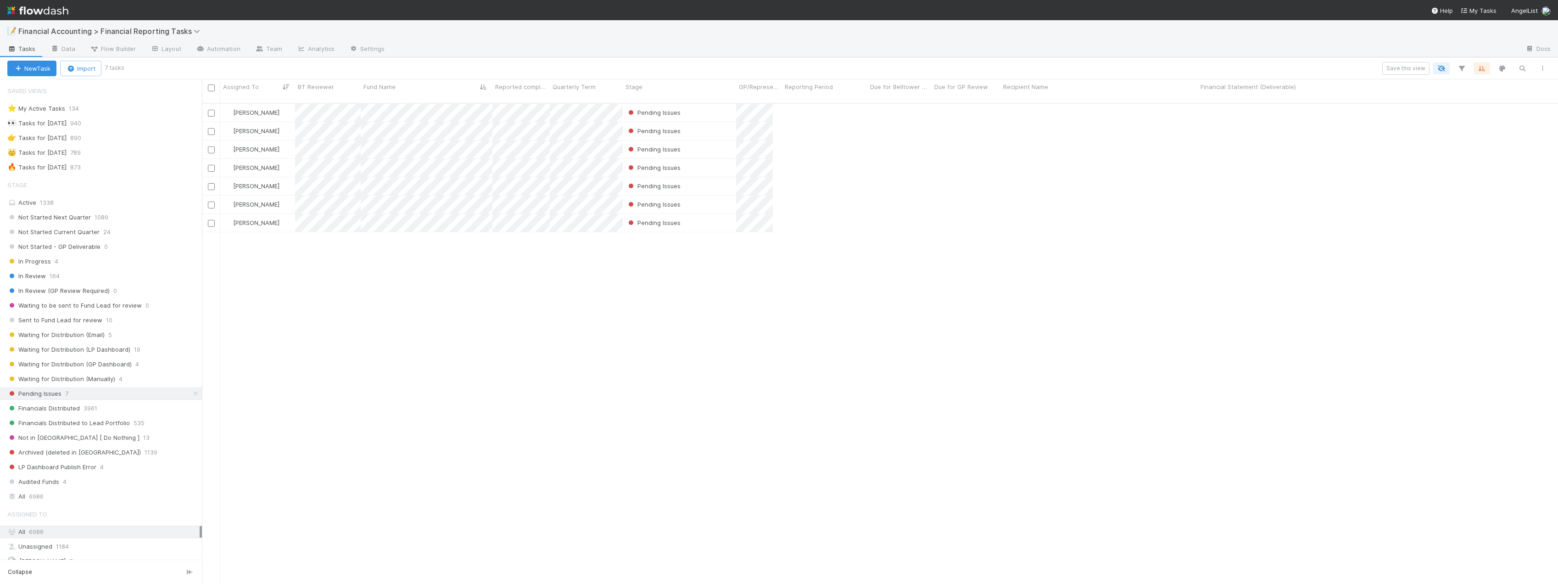
scroll to position [481, 1349]
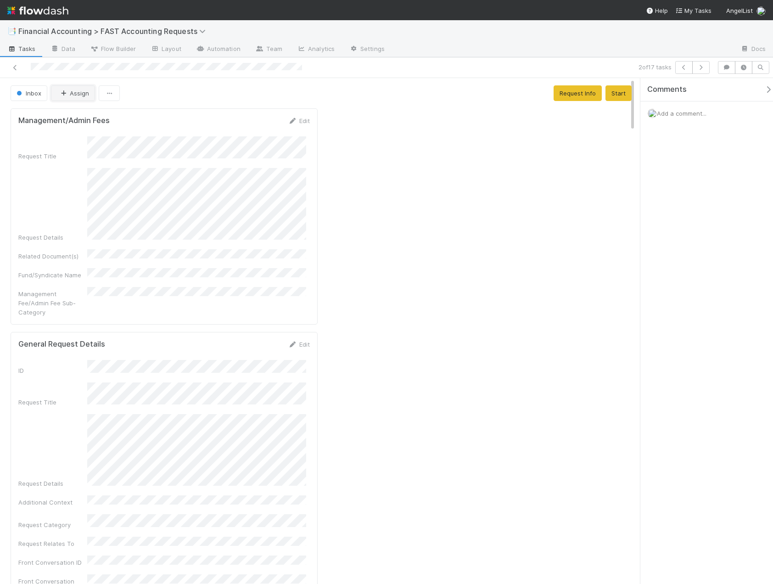
click at [71, 93] on button "Assign" at bounding box center [73, 93] width 44 height 16
click at [77, 115] on span "[PERSON_NAME]" at bounding box center [88, 115] width 46 height 7
click at [15, 67] on icon at bounding box center [15, 68] width 9 height 6
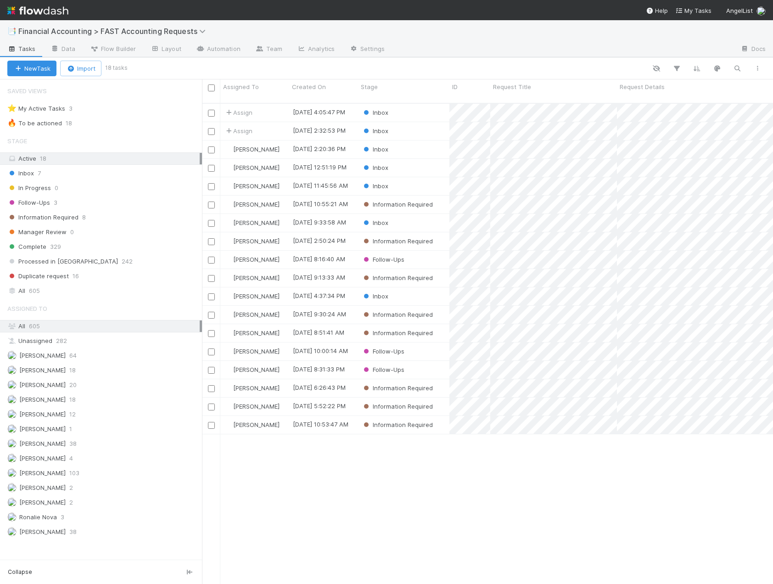
scroll to position [481, 564]
click at [418, 122] on div "Inbox" at bounding box center [403, 131] width 91 height 18
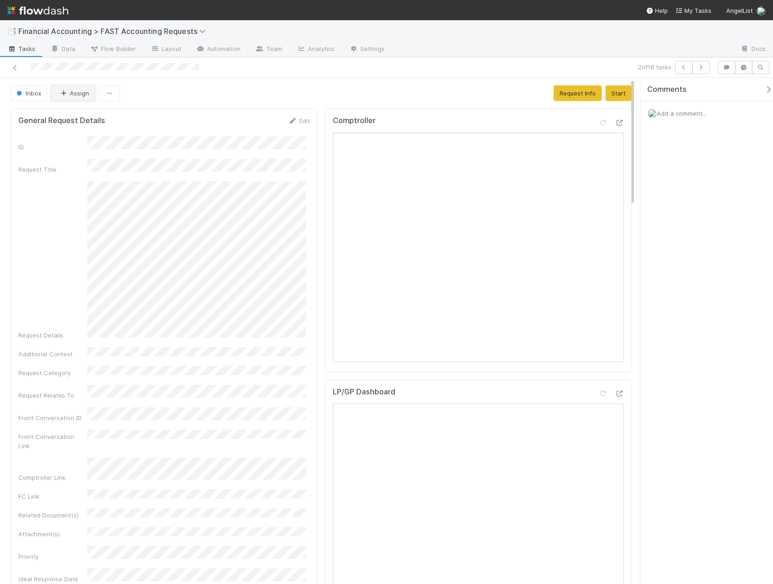
click at [73, 99] on button "Assign" at bounding box center [73, 93] width 44 height 16
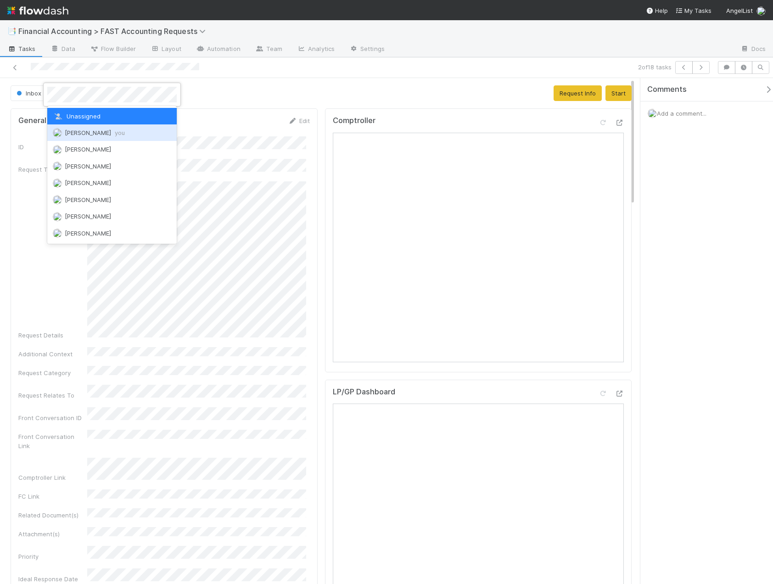
click at [80, 132] on span "Kevin Fawcett you" at bounding box center [95, 132] width 60 height 7
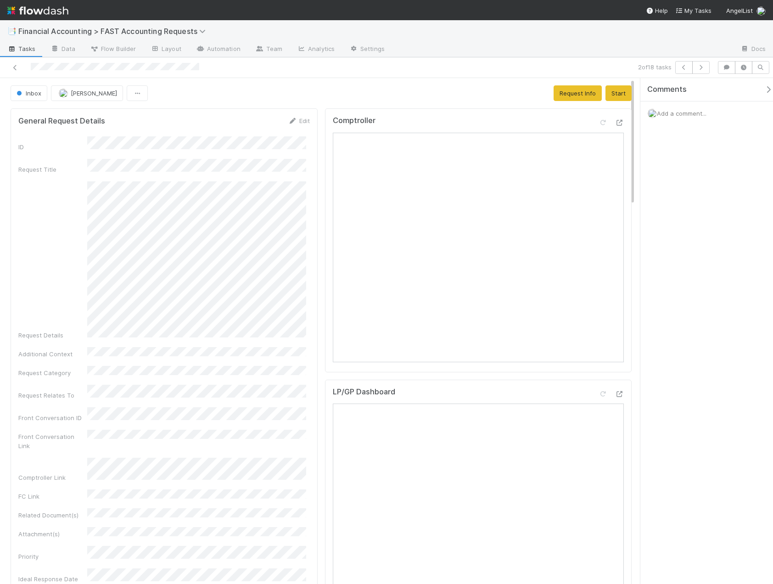
click at [17, 74] on div "2 of 18 tasks" at bounding box center [386, 67] width 773 height 21
click at [16, 68] on icon at bounding box center [15, 68] width 9 height 6
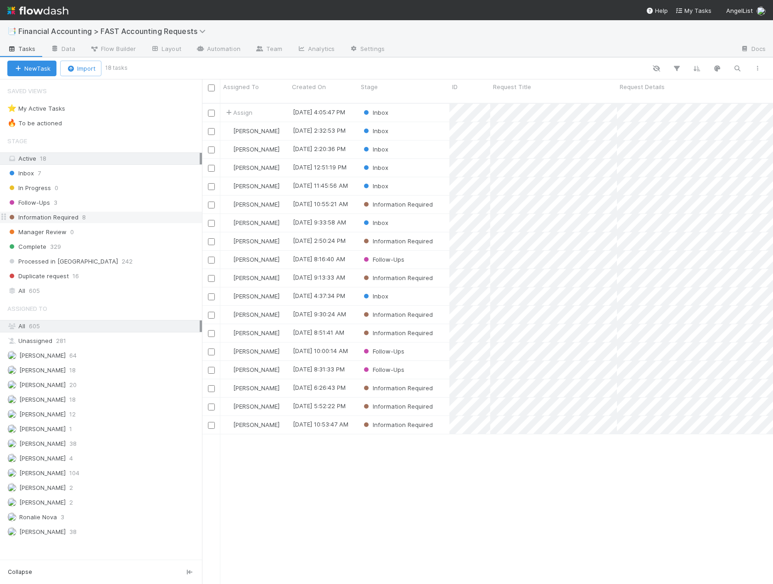
scroll to position [481, 564]
click at [271, 104] on div "Assign" at bounding box center [254, 113] width 69 height 18
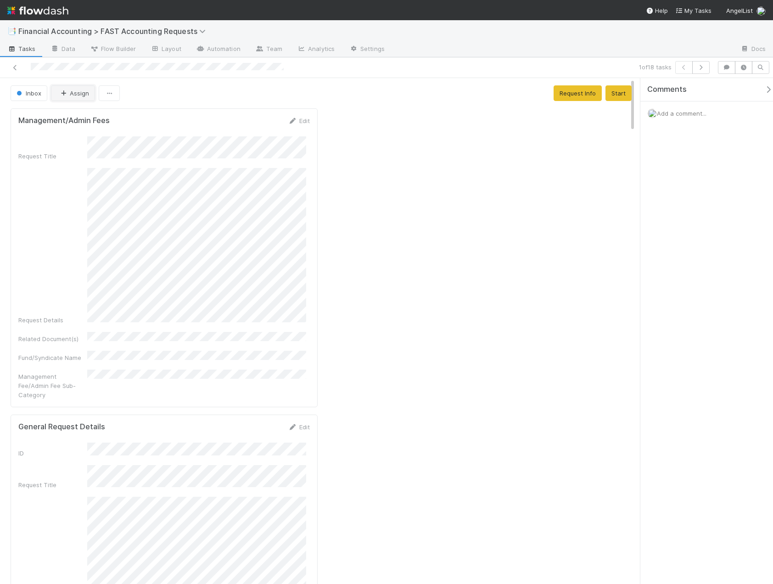
click at [78, 95] on button "Assign" at bounding box center [73, 93] width 44 height 16
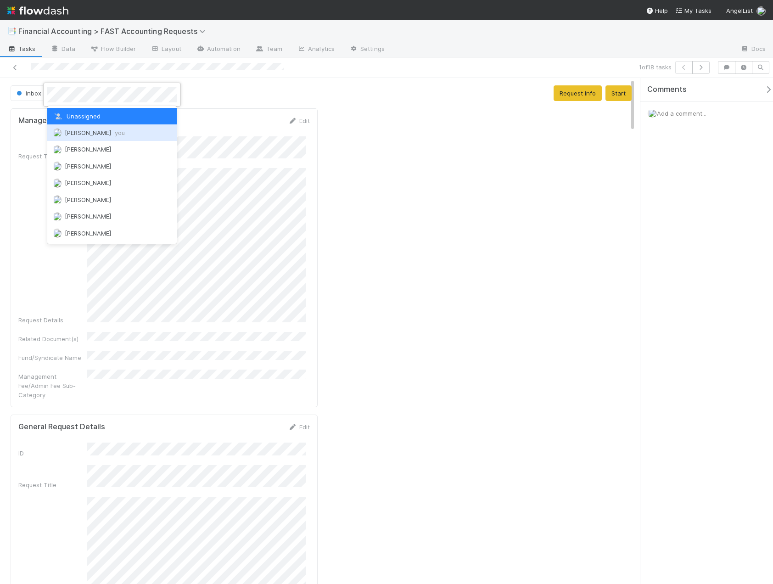
click at [80, 136] on span "Kevin Fawcett you" at bounding box center [95, 132] width 60 height 7
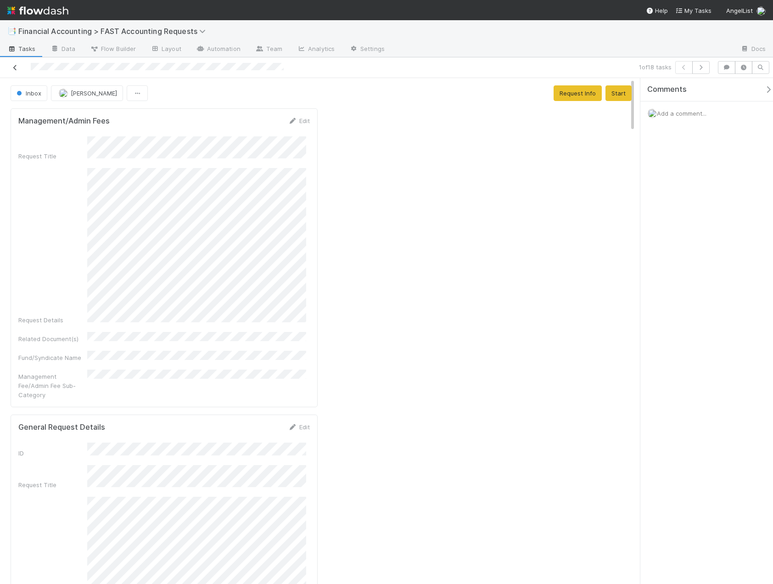
click at [16, 67] on icon at bounding box center [15, 68] width 9 height 6
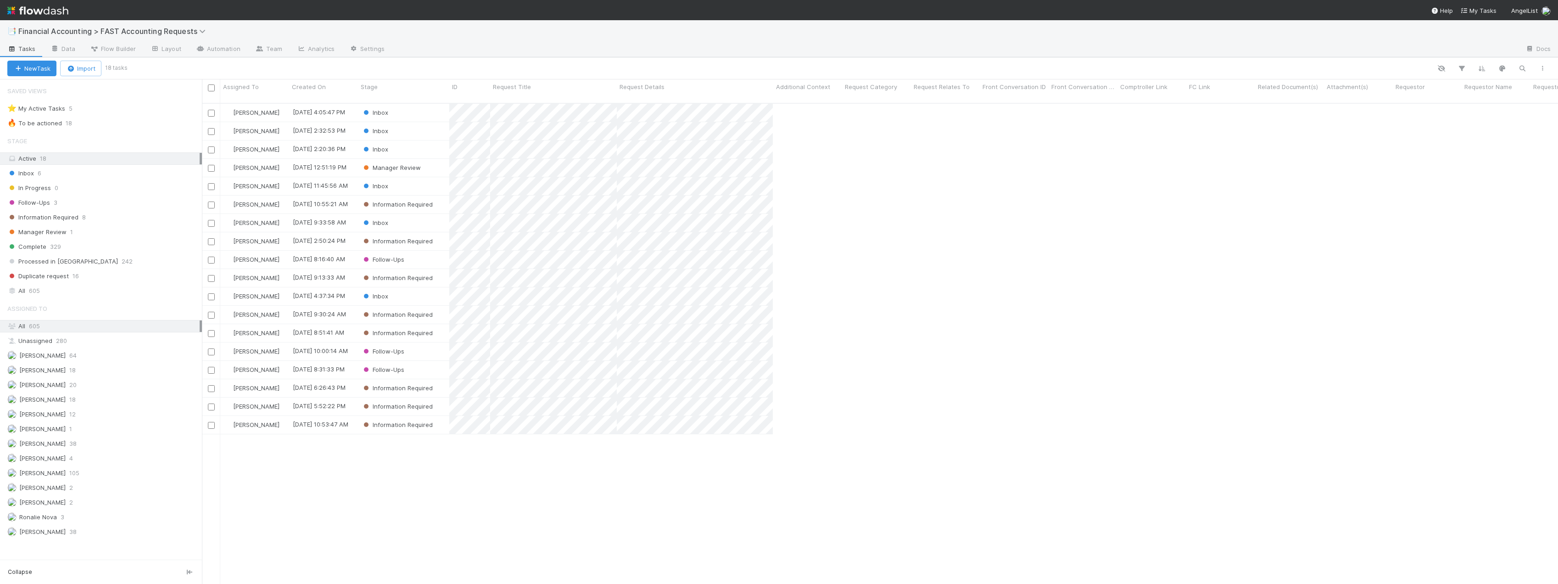
scroll to position [481, 1349]
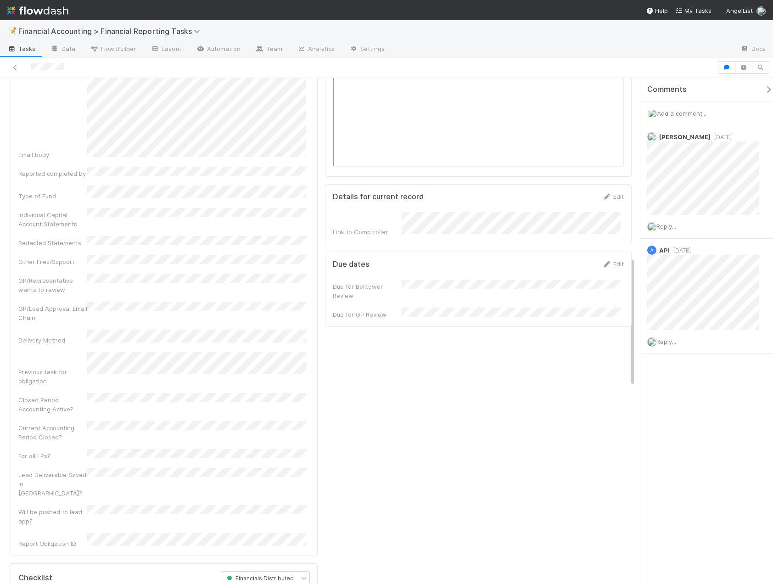
scroll to position [370, 0]
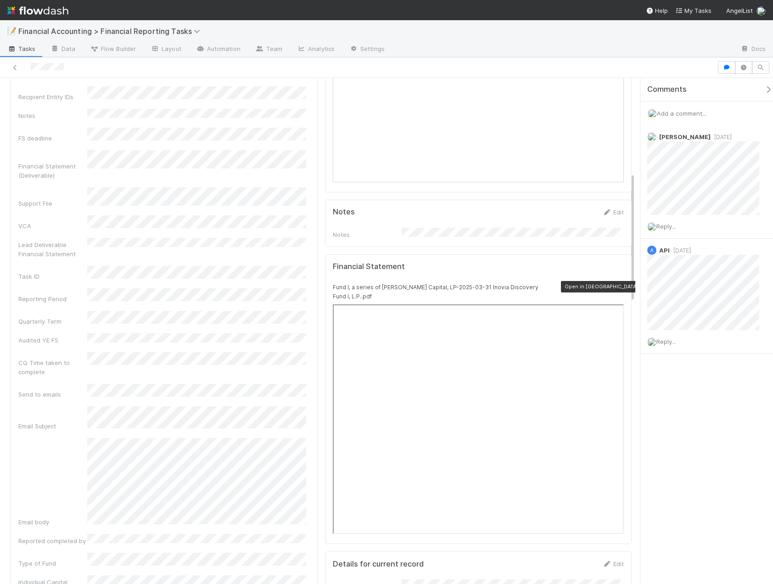
click at [614, 284] on icon at bounding box center [618, 287] width 9 height 6
click at [149, 29] on span "Financial Accounting > Financial Reporting Tasks" at bounding box center [111, 31] width 186 height 9
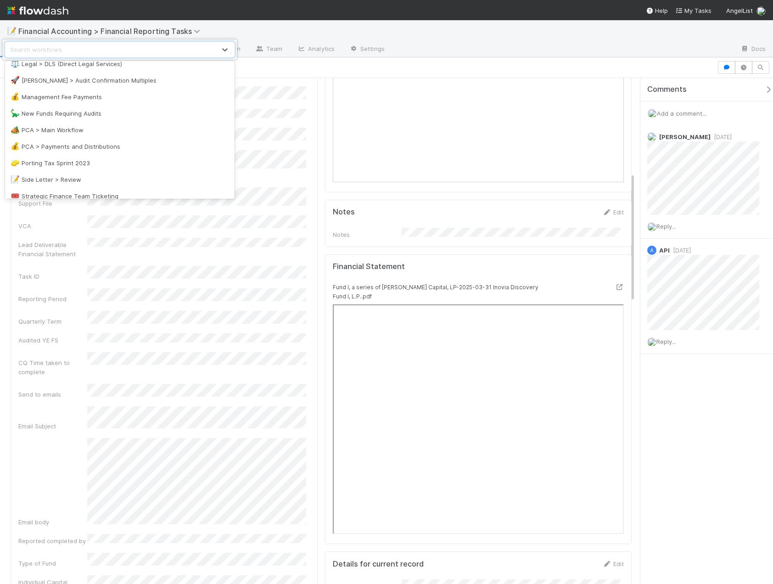
scroll to position [458, 0]
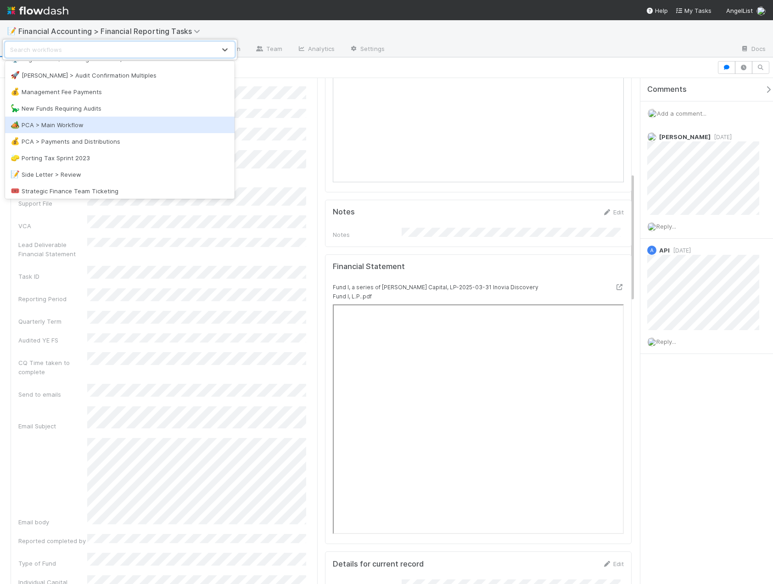
click at [102, 129] on div "🏕️ PCA > Main Workflow" at bounding box center [120, 124] width 218 height 9
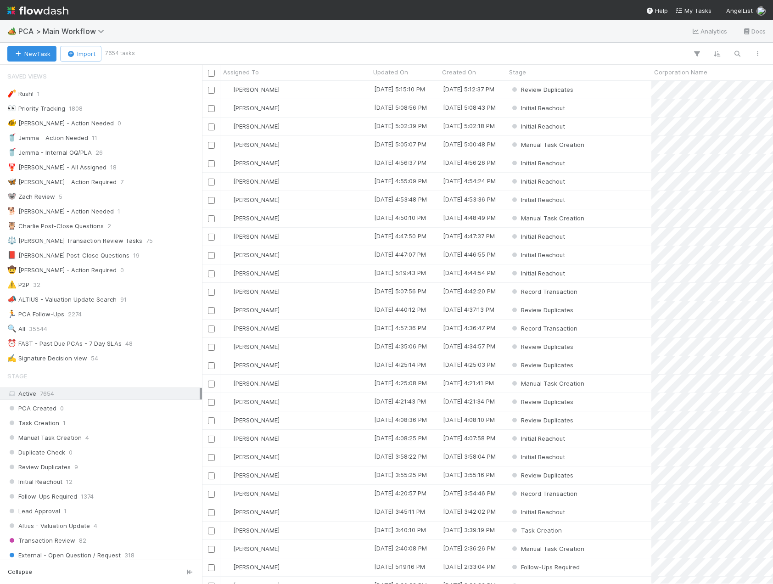
scroll to position [496, 564]
click at [102, 329] on div "🔍 All 35544" at bounding box center [103, 328] width 192 height 11
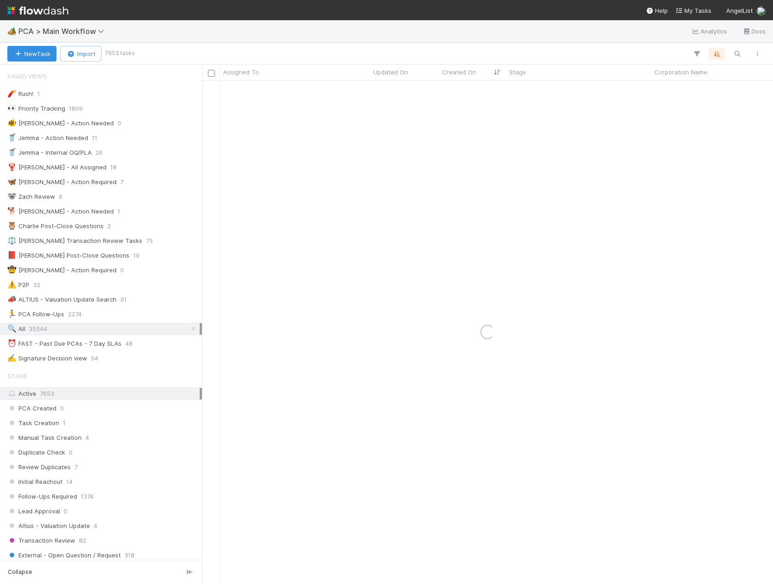
click at [102, 329] on div "🔍 All 35544" at bounding box center [103, 328] width 192 height 11
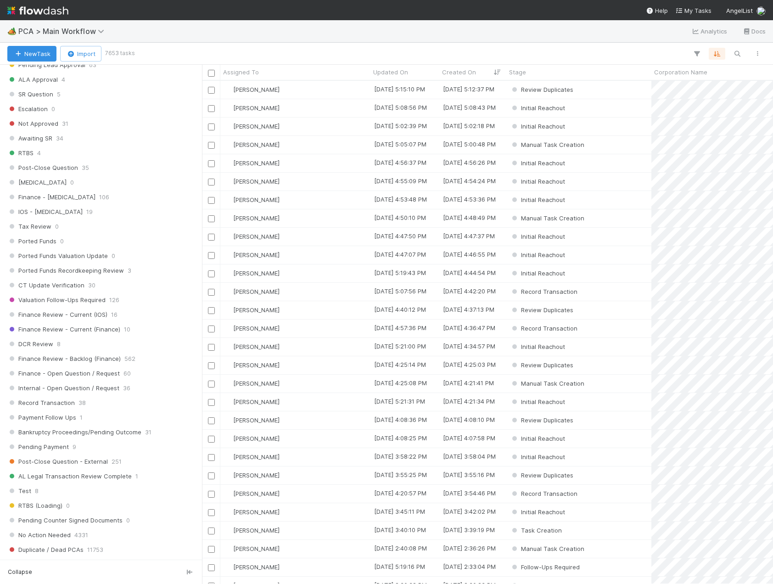
scroll to position [496, 564]
click at [87, 331] on span "Finance Review - Current (Finance)" at bounding box center [63, 329] width 113 height 11
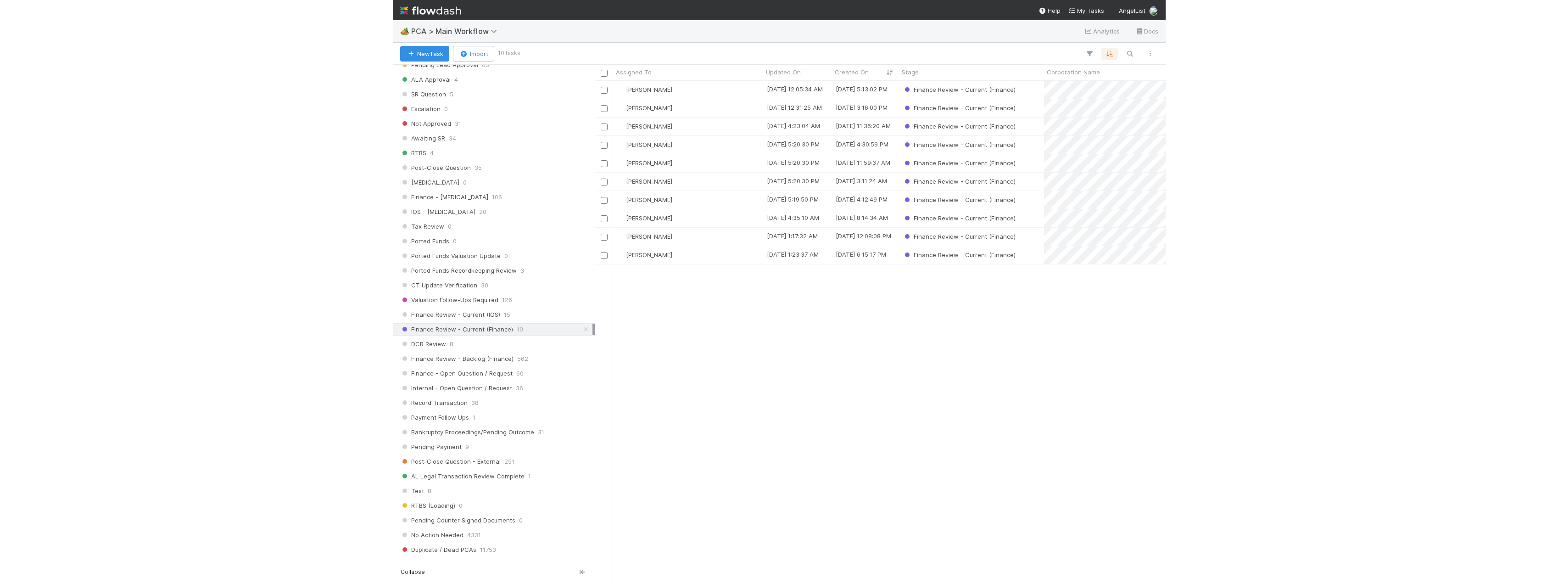
scroll to position [496, 564]
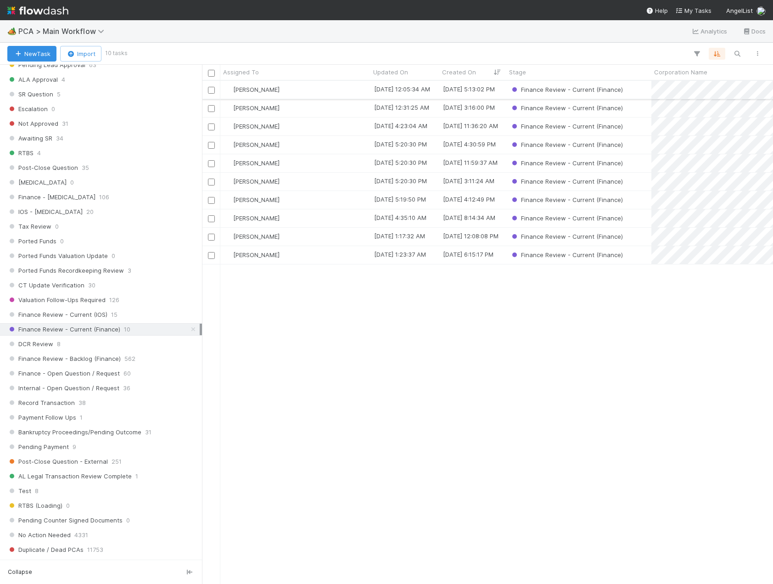
click at [313, 86] on div "[PERSON_NAME]" at bounding box center [295, 90] width 150 height 18
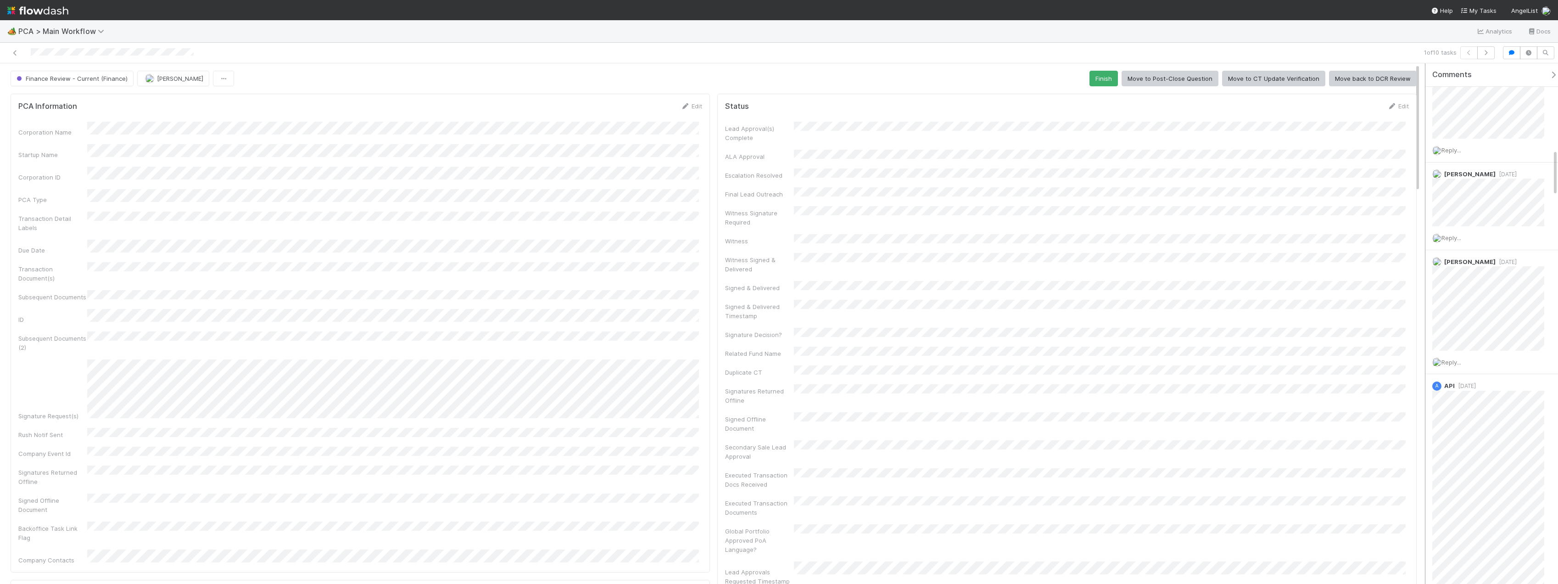
scroll to position [1010, 0]
click at [772, 84] on button "Finish" at bounding box center [1103, 79] width 28 height 16
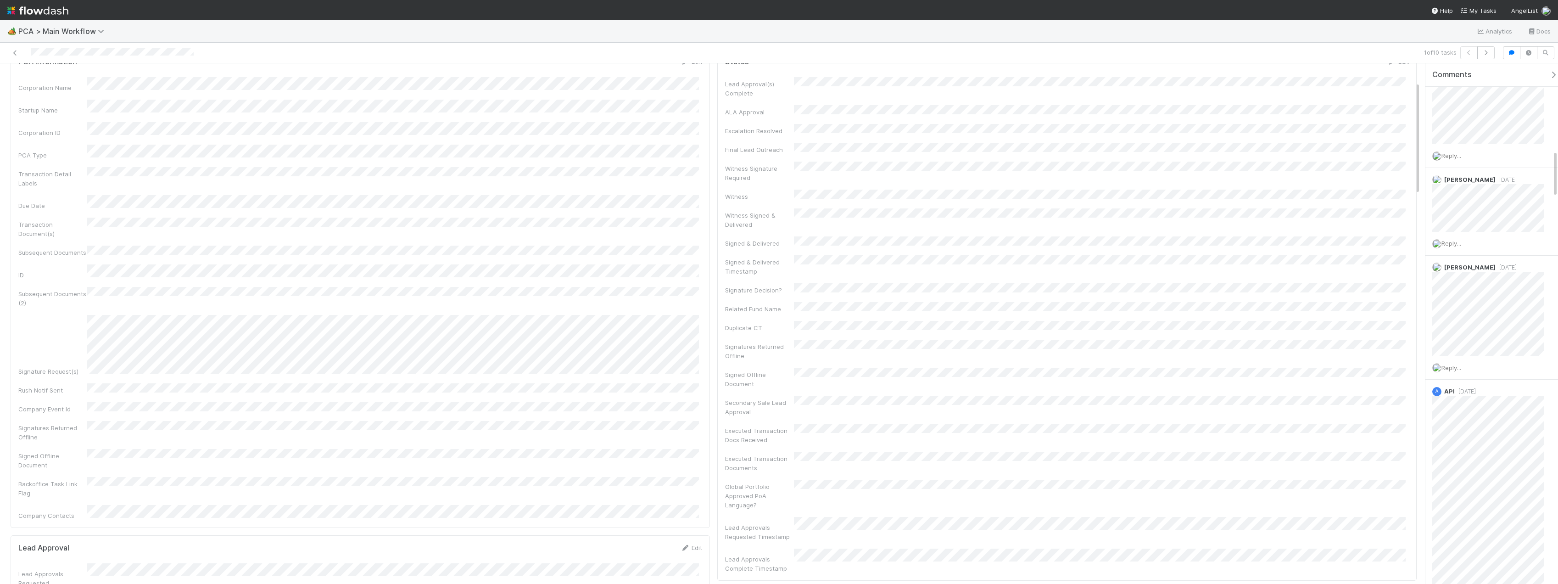
scroll to position [0, 0]
click at [18, 49] on link at bounding box center [15, 52] width 9 height 9
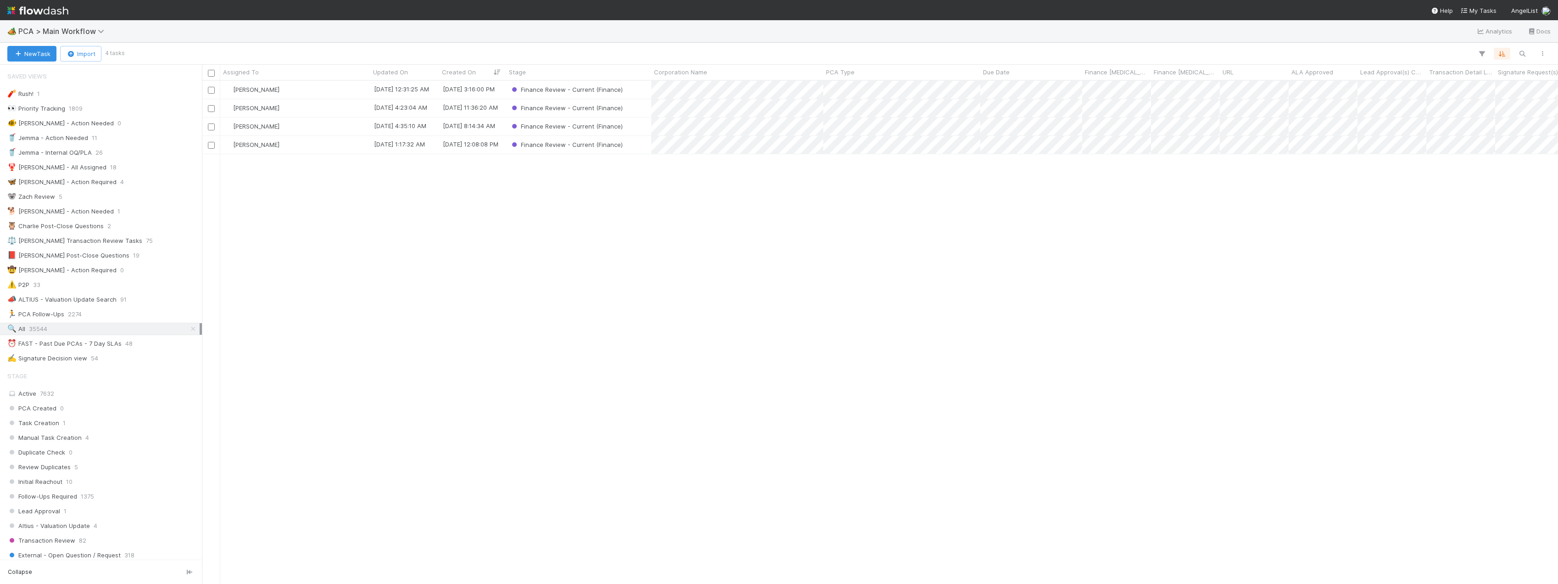
scroll to position [7, 7]
click at [305, 92] on div "[PERSON_NAME]" at bounding box center [295, 90] width 150 height 18
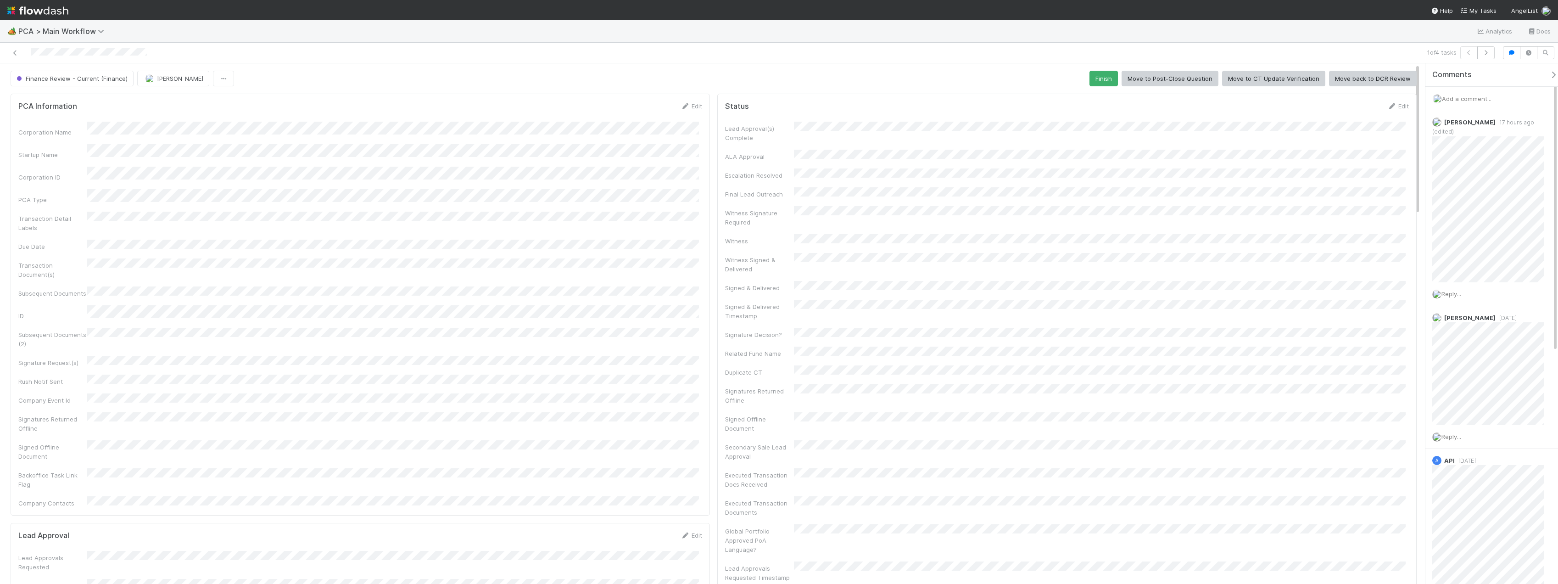
scroll to position [229, 0]
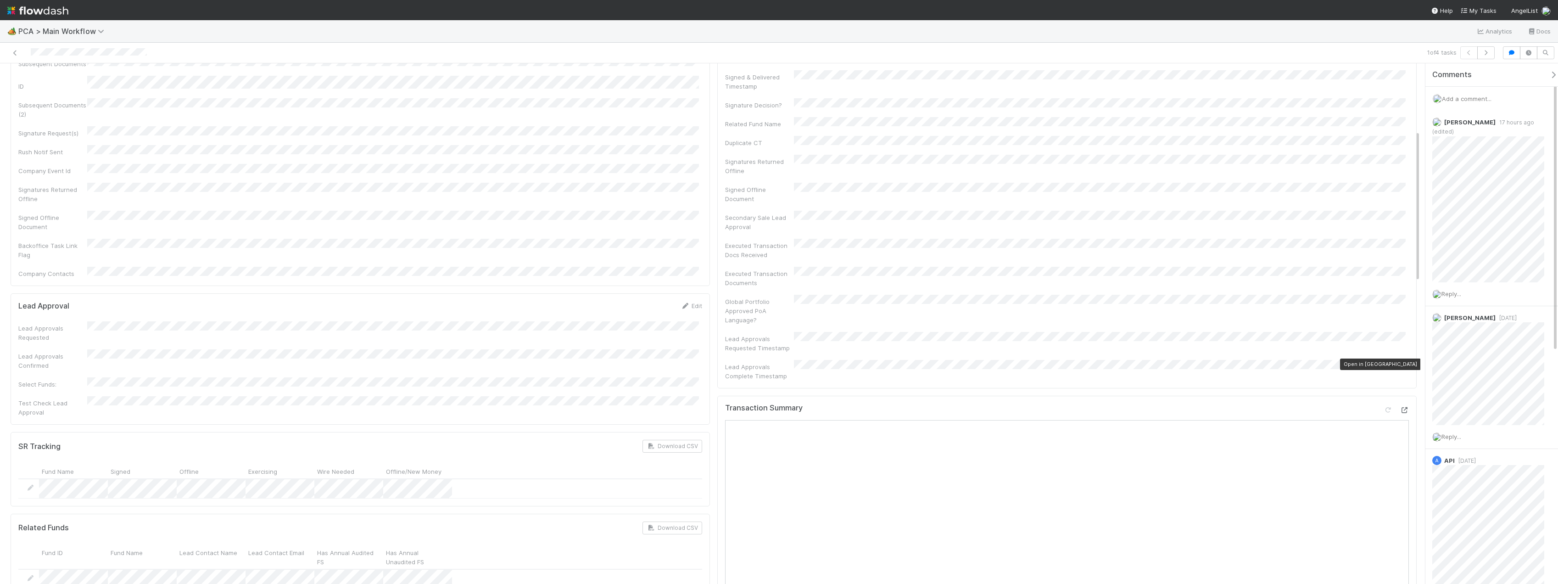
click at [772, 407] on icon at bounding box center [1404, 410] width 9 height 6
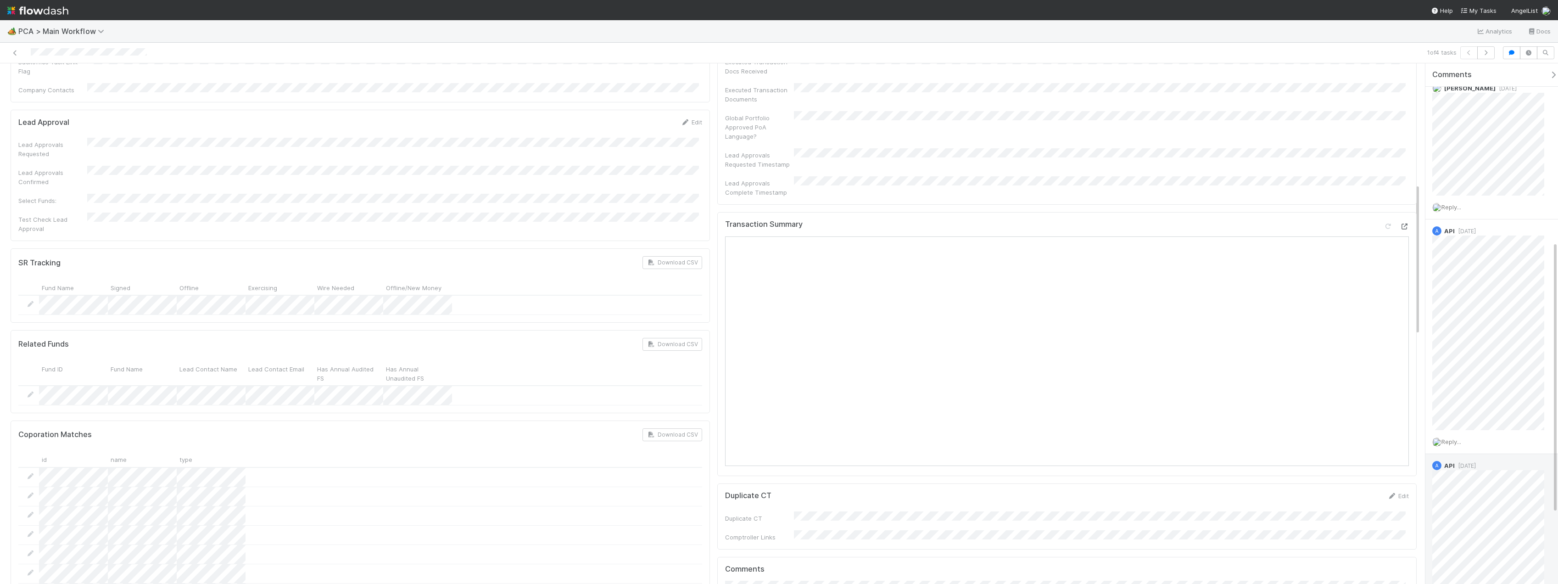
scroll to position [476, 0]
click at [601, 256] on div "SR Tracking Download CSV" at bounding box center [360, 262] width 684 height 13
click at [772, 97] on span "Add a comment..." at bounding box center [1467, 98] width 50 height 7
click at [772, 174] on span "[PERSON_NAME]" at bounding box center [1487, 172] width 46 height 7
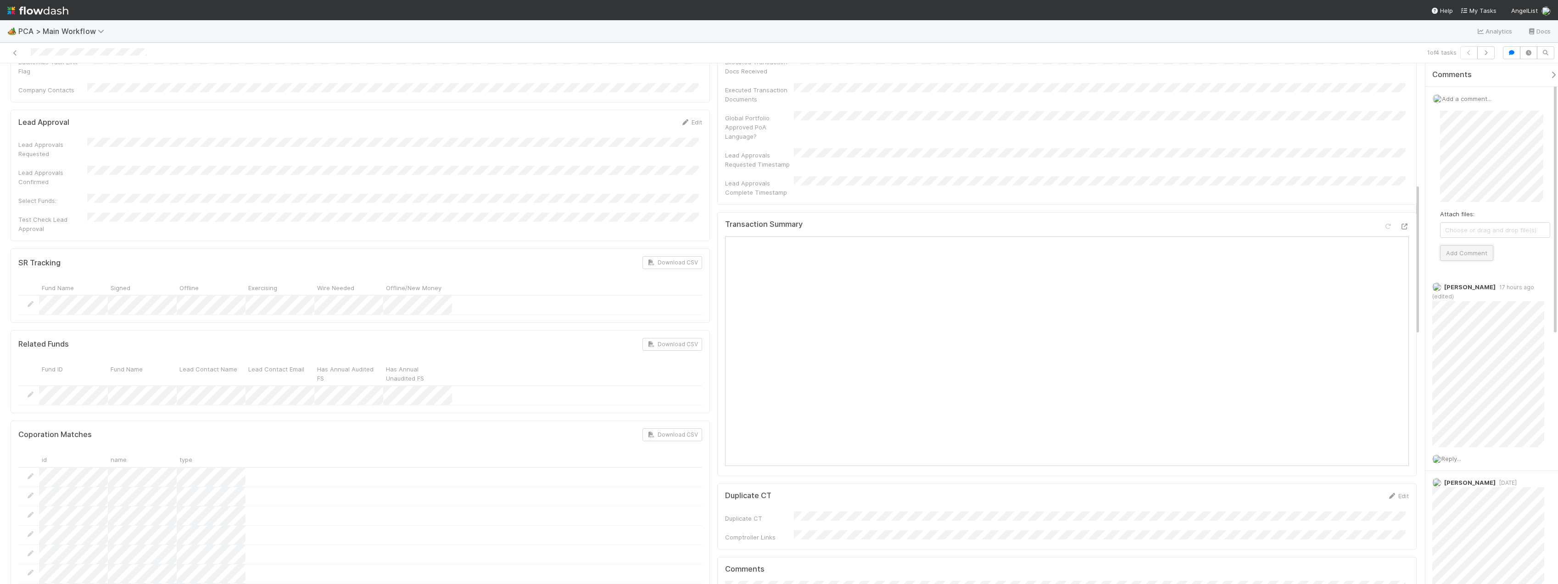
click at [772, 252] on button "Add Comment" at bounding box center [1466, 253] width 53 height 16
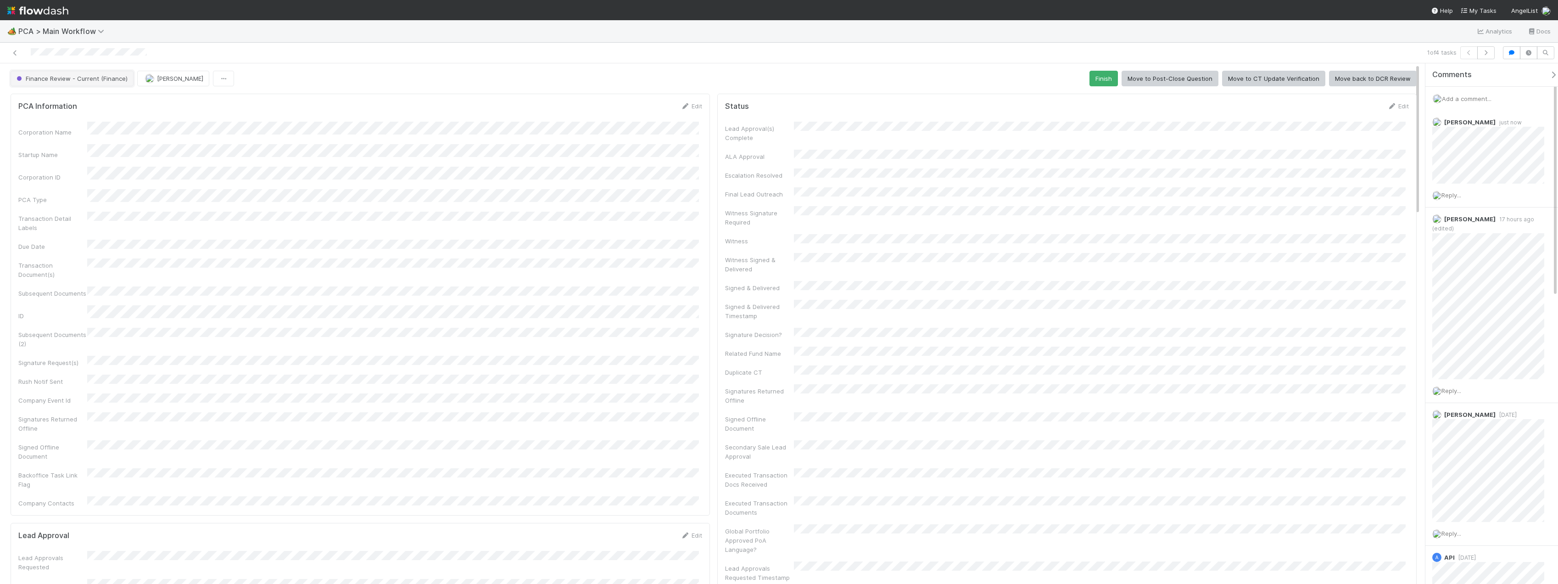
click at [85, 79] on span "Finance Review - Current (Finance)" at bounding box center [71, 78] width 113 height 7
click at [52, 150] on span "Finance - [MEDICAL_DATA]" at bounding box center [57, 148] width 88 height 7
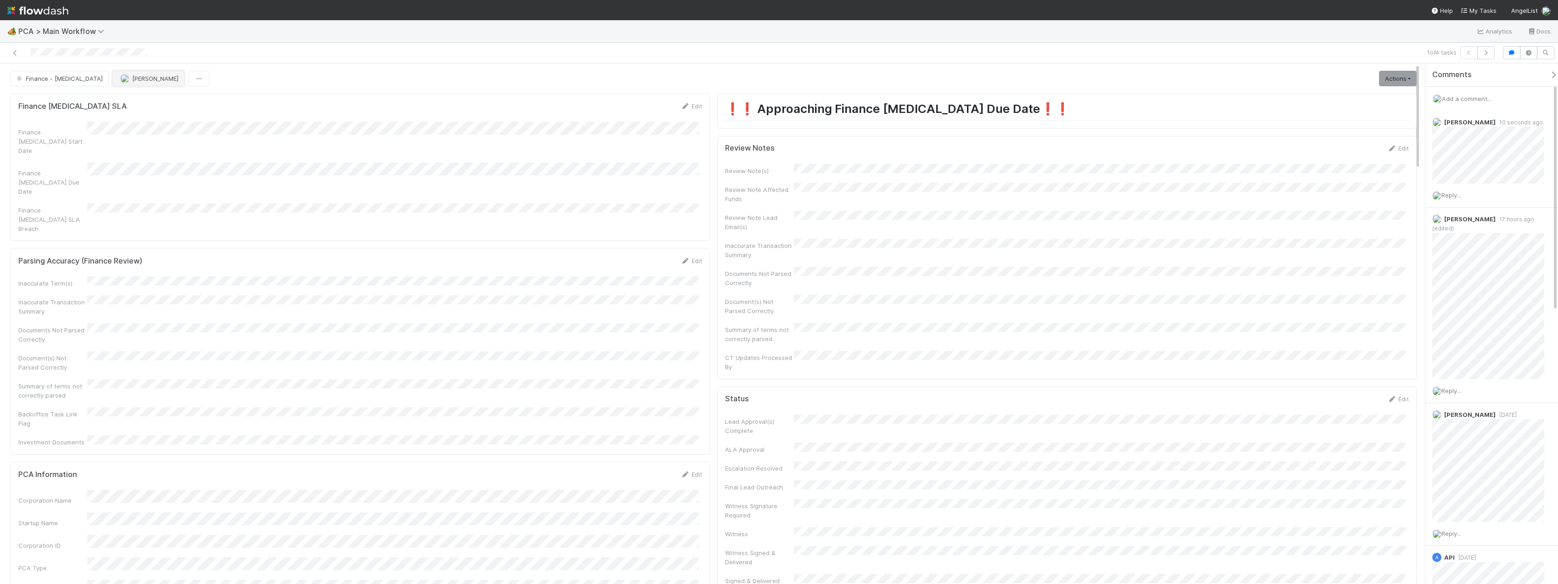
click at [112, 83] on button "[PERSON_NAME]" at bounding box center [148, 79] width 72 height 16
click at [103, 102] on span "[PERSON_NAME]" at bounding box center [111, 101] width 46 height 7
click at [17, 52] on icon at bounding box center [15, 53] width 9 height 6
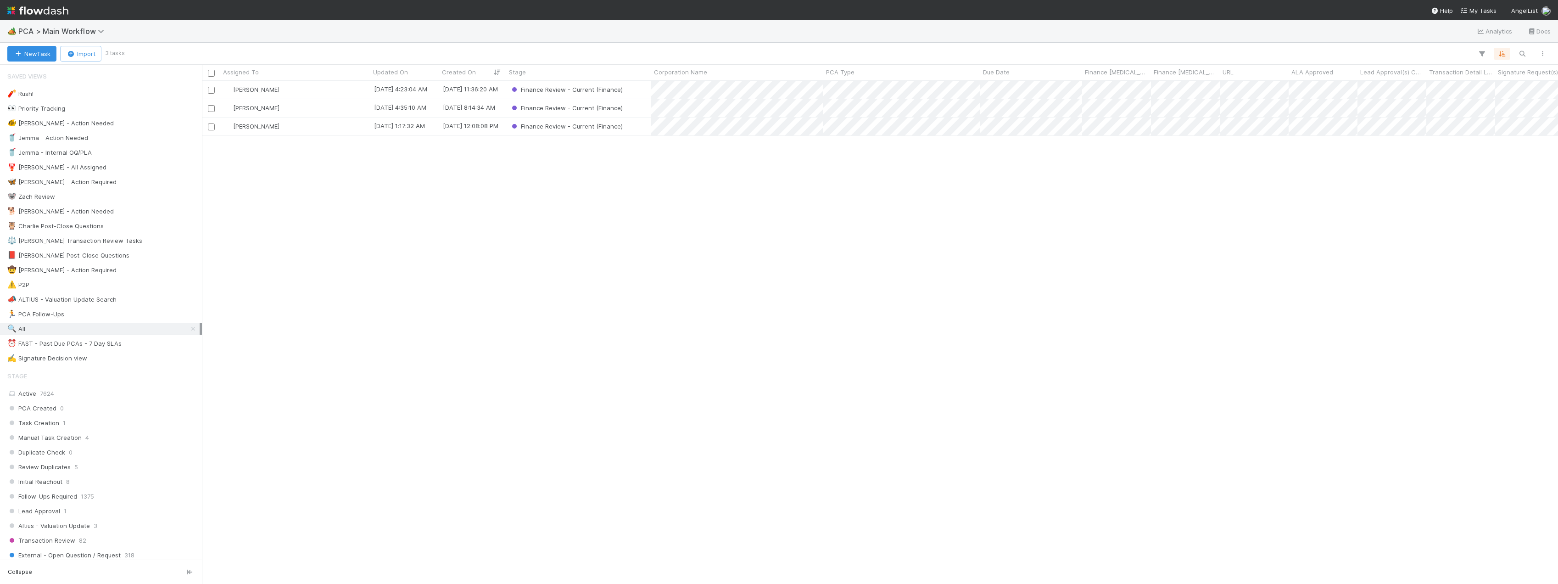
scroll to position [496, 1349]
click at [315, 89] on div "[PERSON_NAME]" at bounding box center [295, 90] width 150 height 18
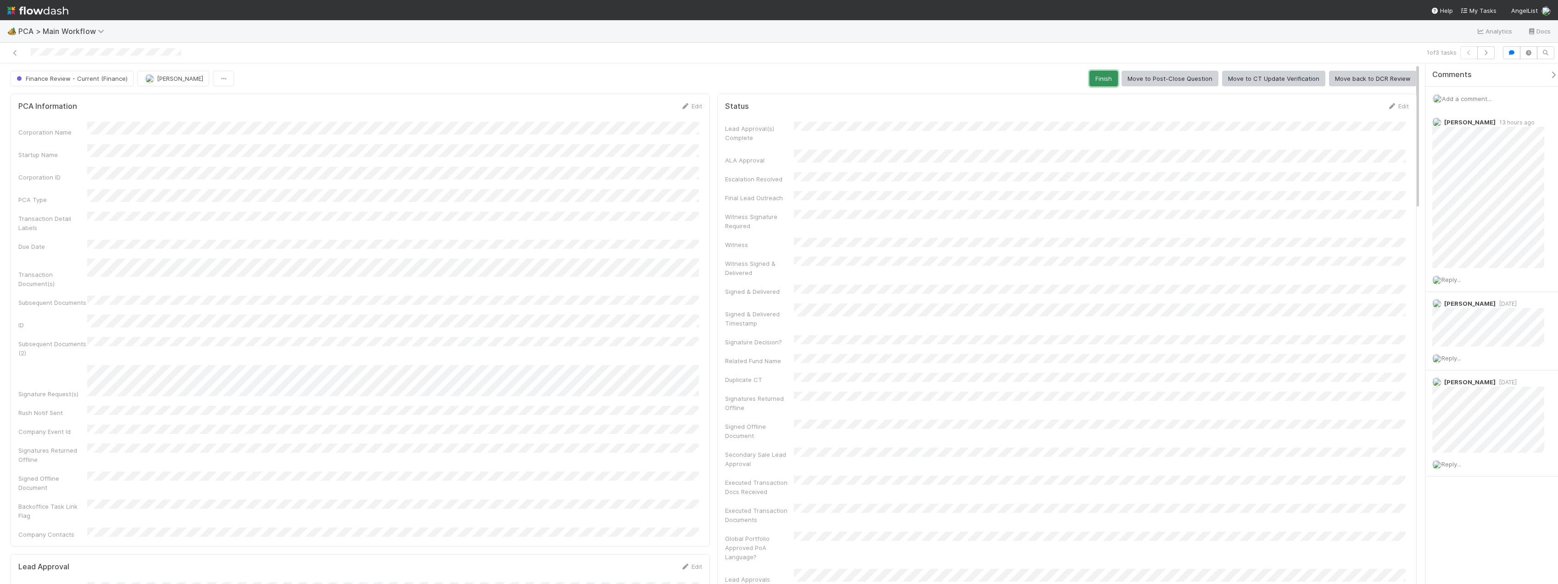
click at [772, 80] on button "Finish" at bounding box center [1103, 79] width 28 height 16
click at [14, 52] on icon at bounding box center [15, 53] width 9 height 6
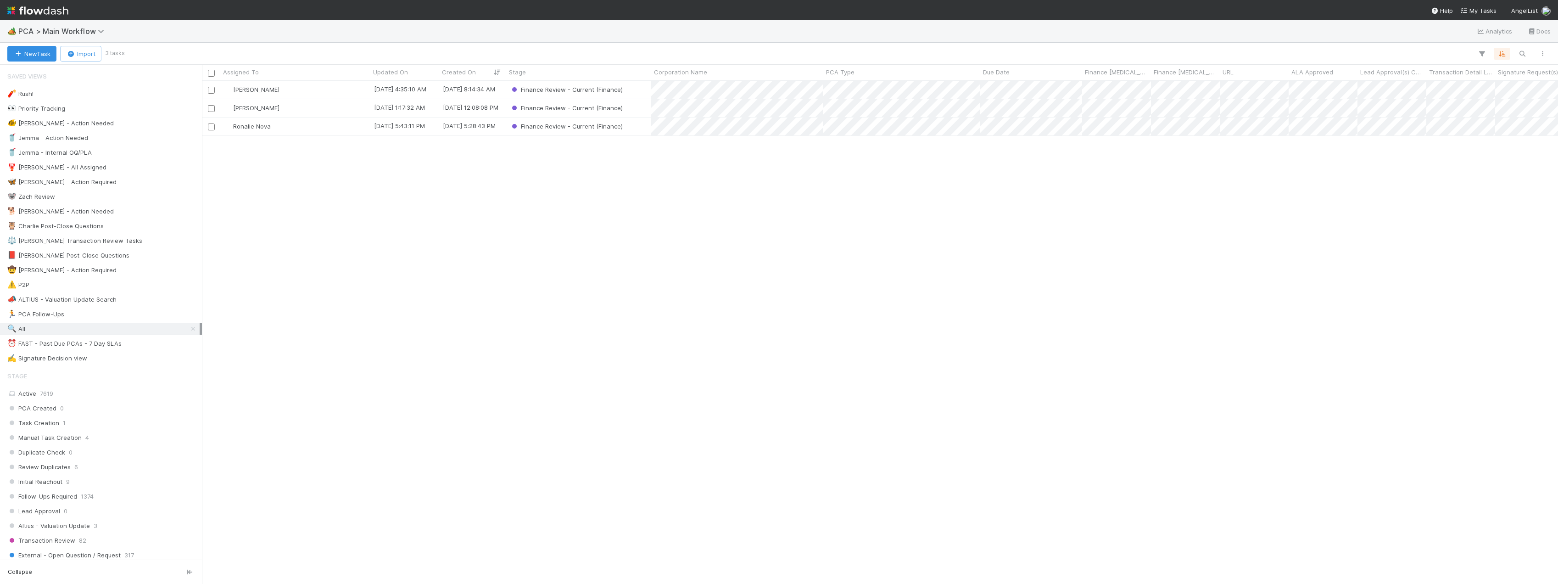
scroll to position [496, 1349]
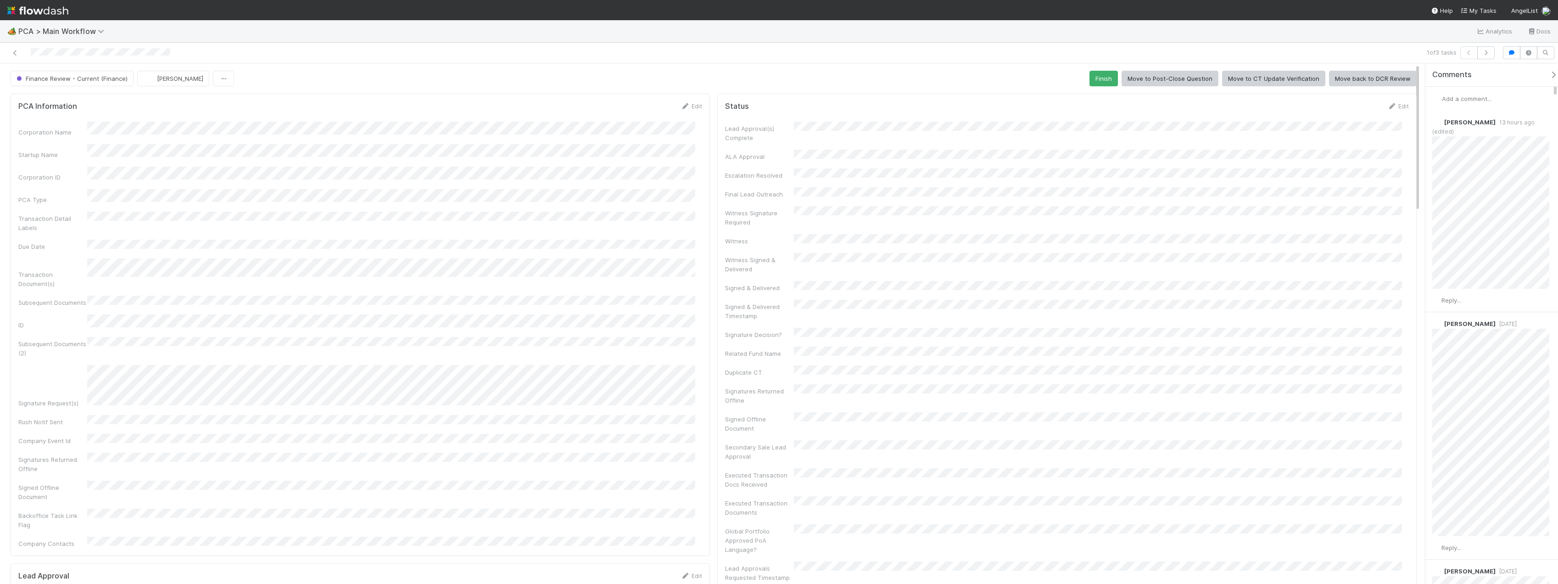
scroll to position [275, 0]
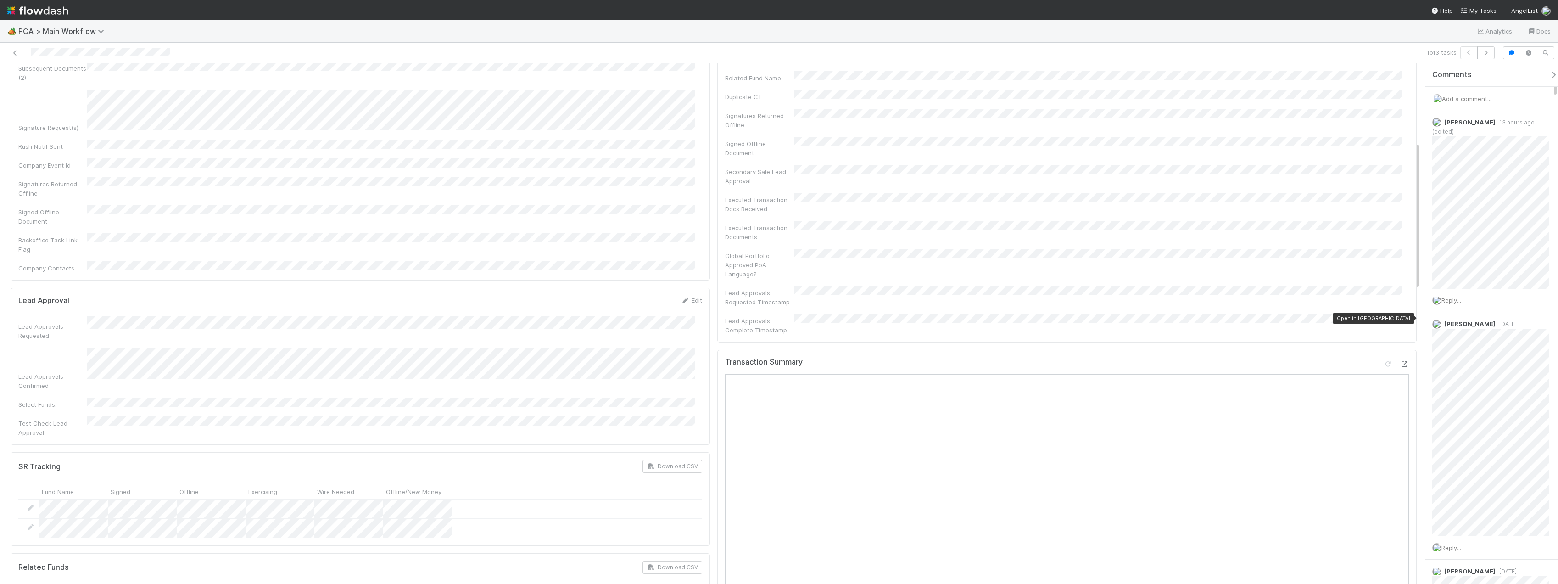
click at [772, 361] on icon at bounding box center [1404, 364] width 9 height 6
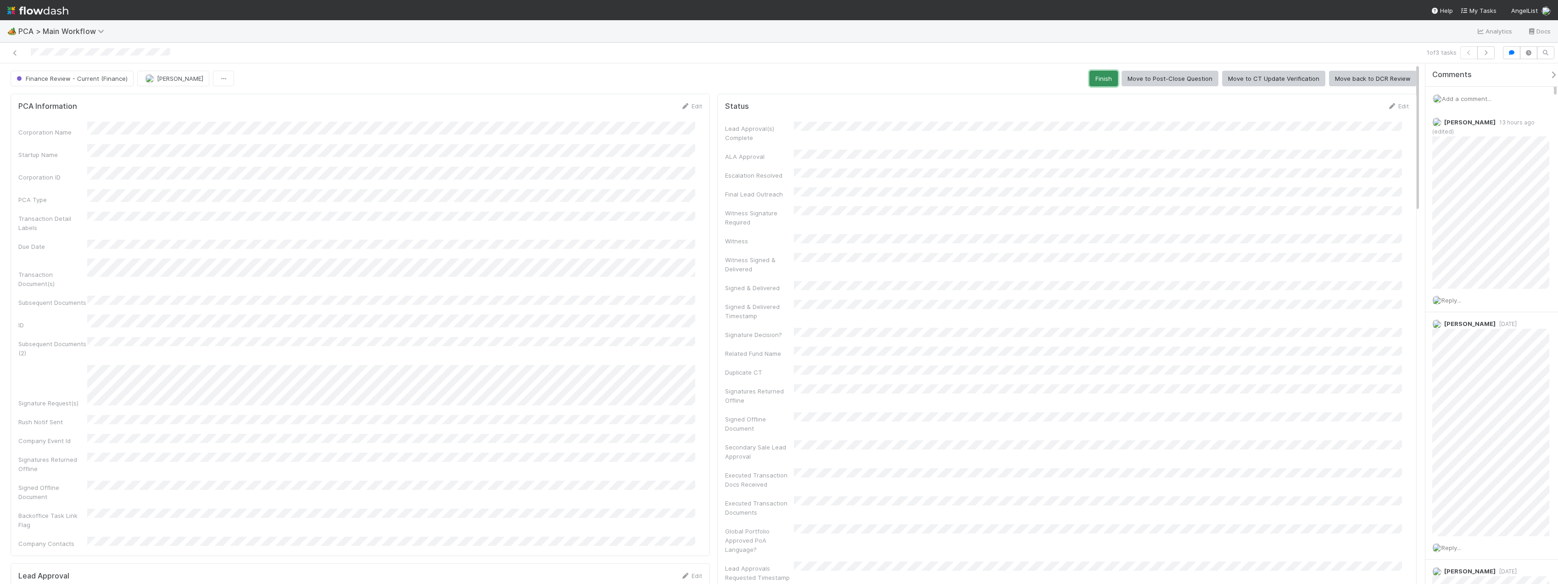
click at [772, 81] on button "Finish" at bounding box center [1103, 79] width 28 height 16
click at [18, 51] on icon at bounding box center [15, 53] width 9 height 6
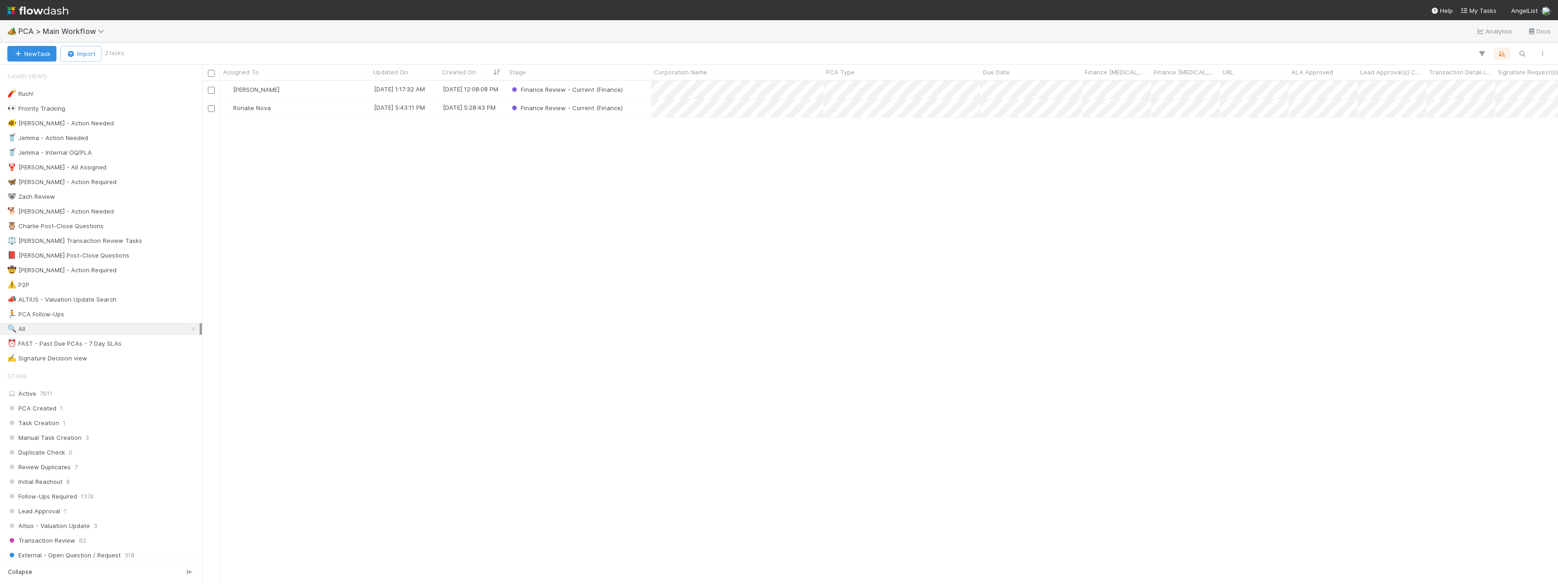
scroll to position [496, 1349]
click at [336, 91] on div "[PERSON_NAME]" at bounding box center [295, 90] width 150 height 18
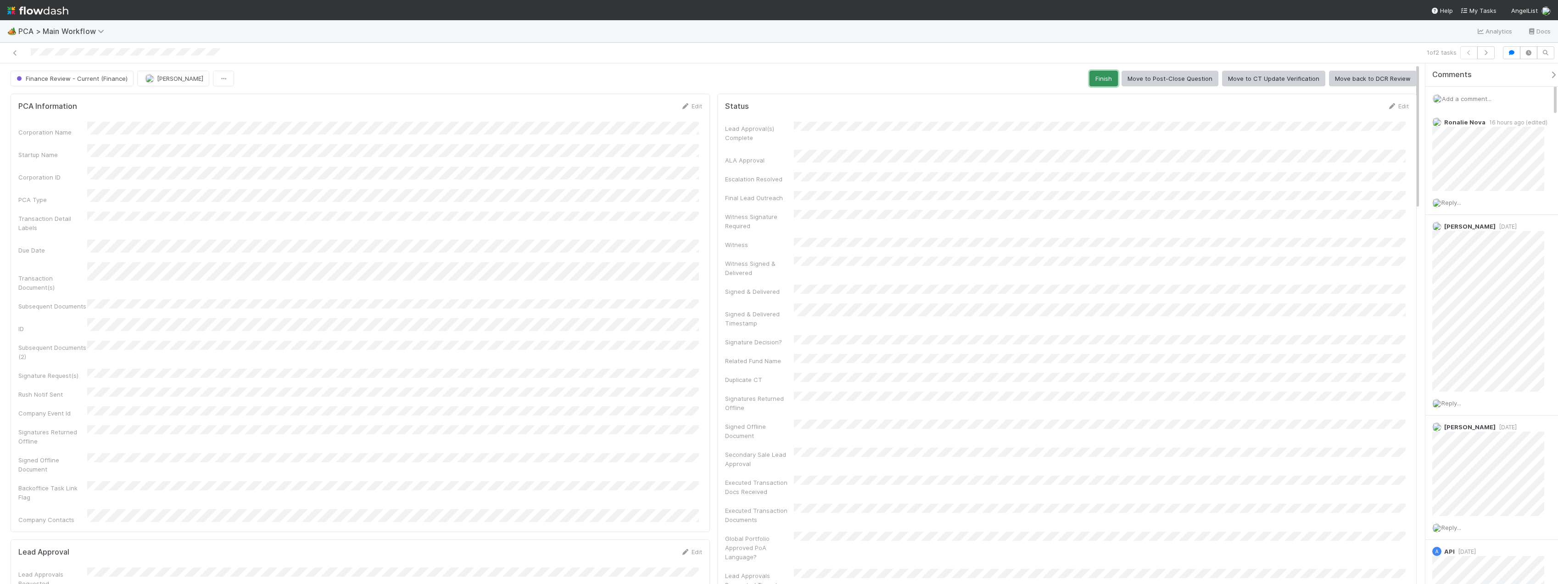
click at [772, 79] on button "Finish" at bounding box center [1103, 79] width 28 height 16
click at [14, 53] on icon at bounding box center [15, 53] width 9 height 6
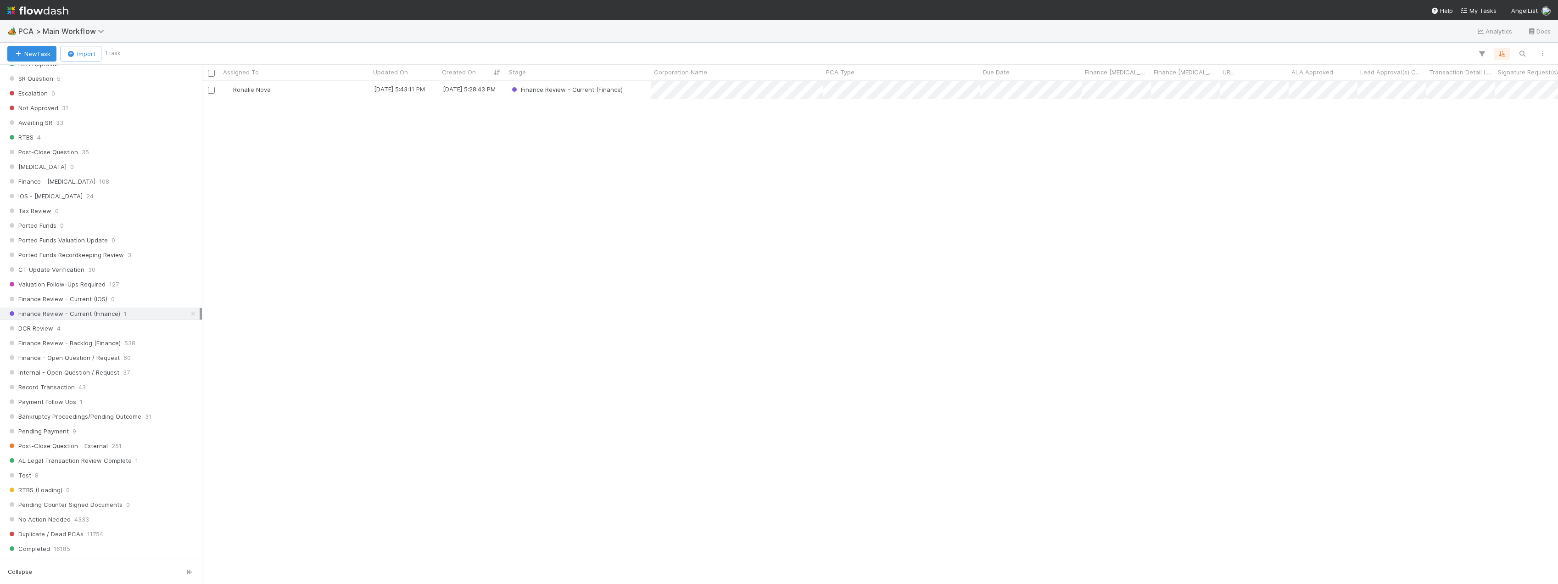
scroll to position [642, 0]
click at [86, 207] on div "DCR Review 4" at bounding box center [103, 206] width 192 height 11
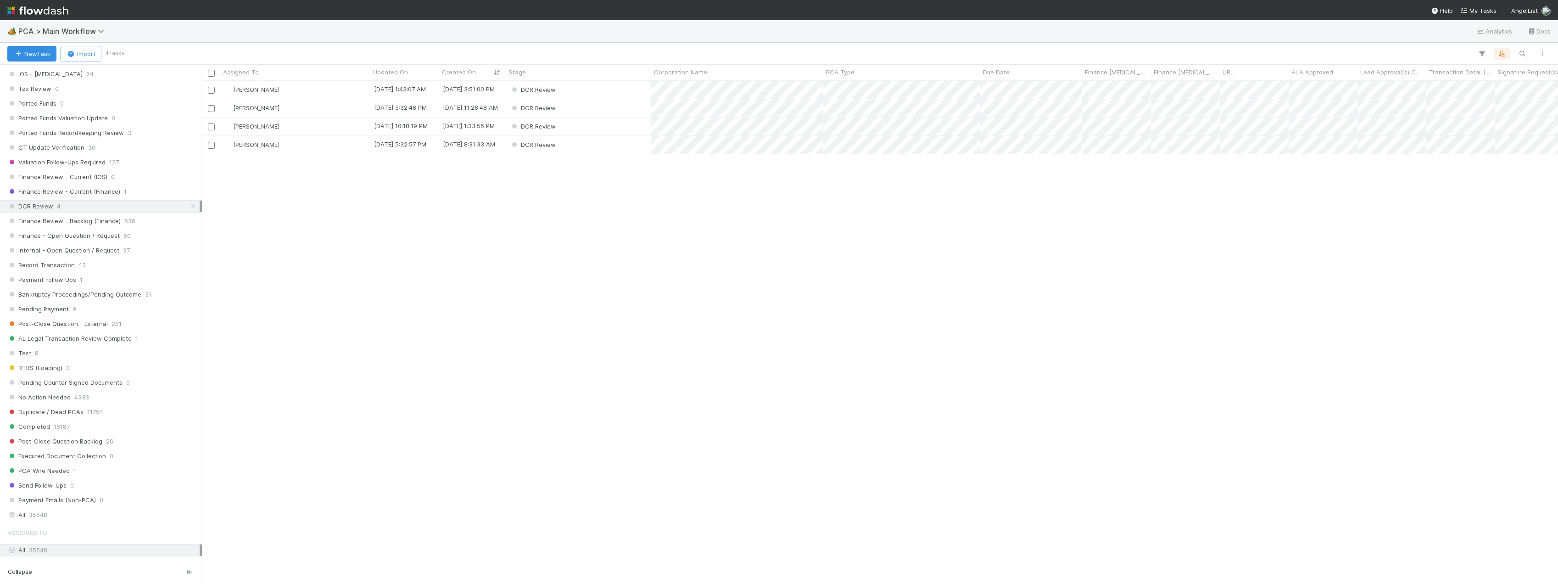
scroll to position [496, 1349]
click at [86, 221] on span "Finance Review - Backlog (Finance)" at bounding box center [63, 220] width 113 height 11
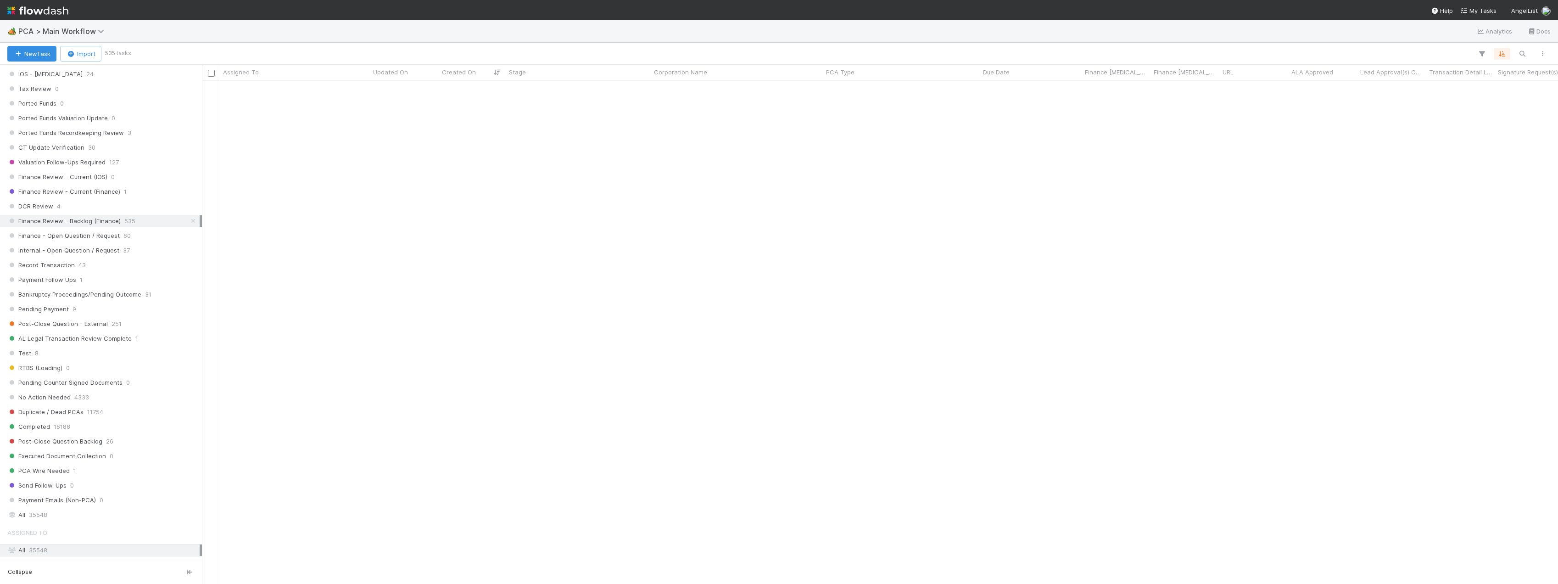
scroll to position [597, 0]
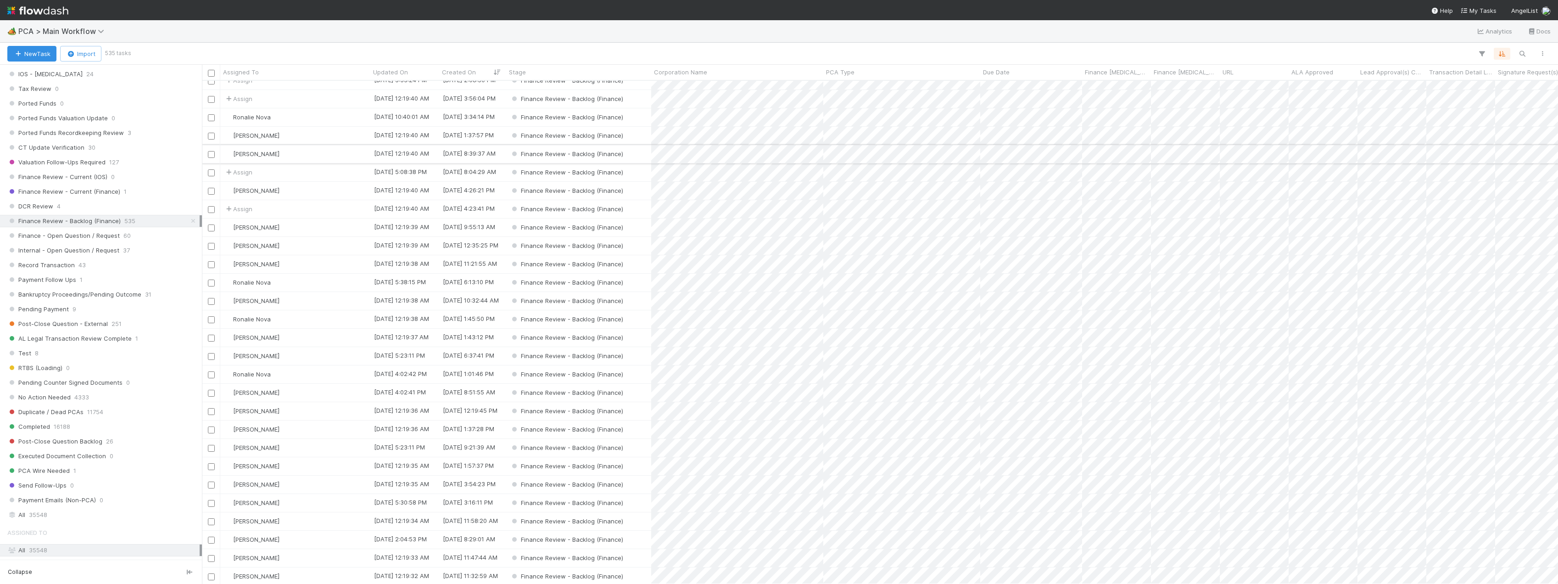
click at [303, 156] on div "[PERSON_NAME]" at bounding box center [295, 154] width 150 height 18
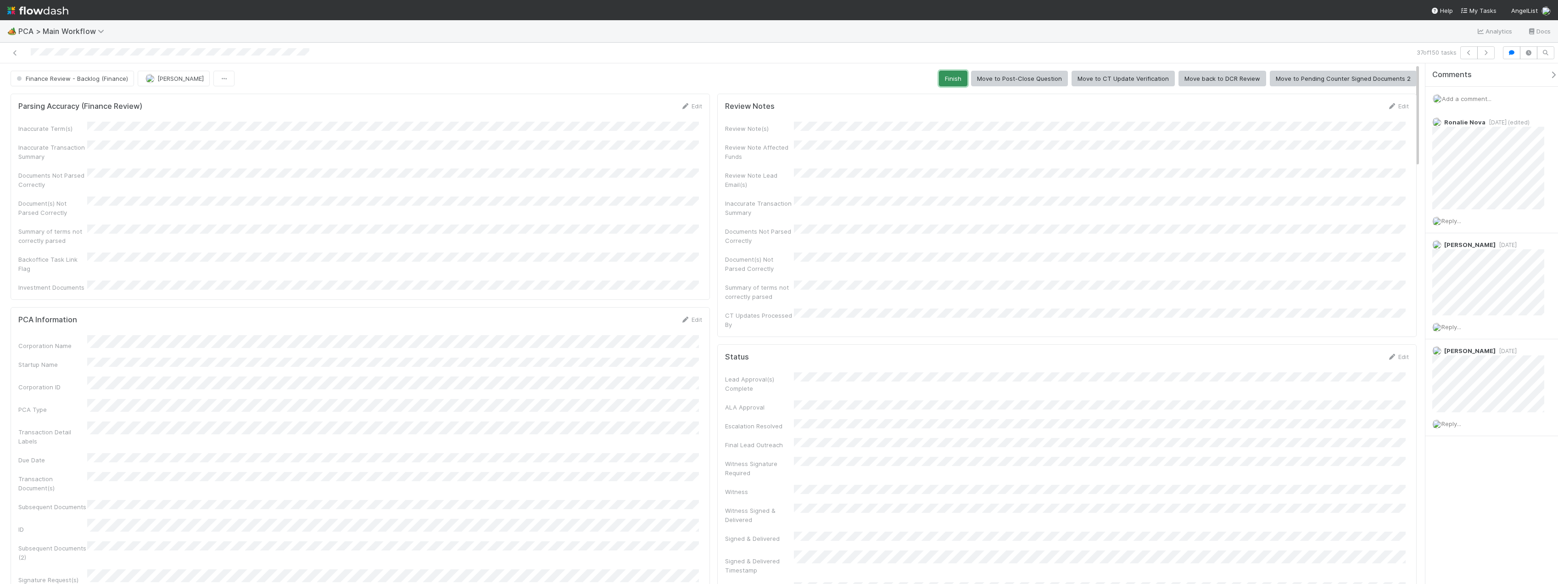
click at [772, 78] on button "Finish" at bounding box center [953, 79] width 28 height 16
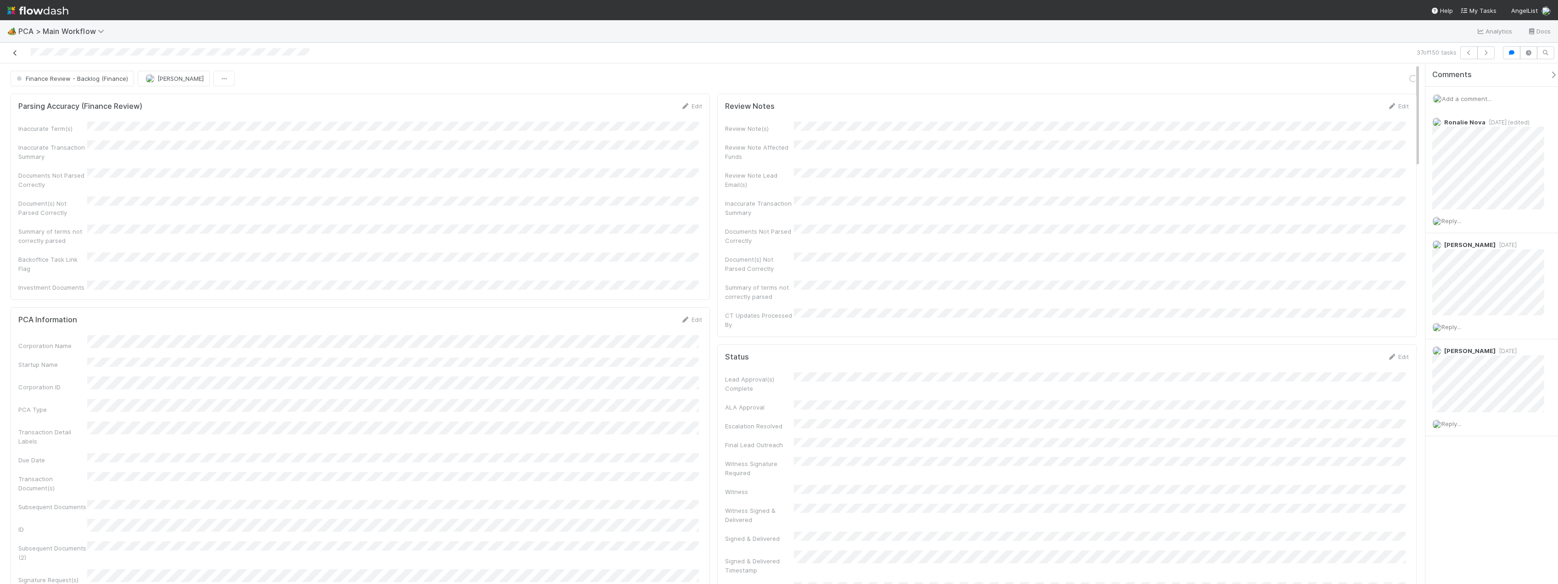
click at [19, 51] on icon at bounding box center [15, 53] width 9 height 6
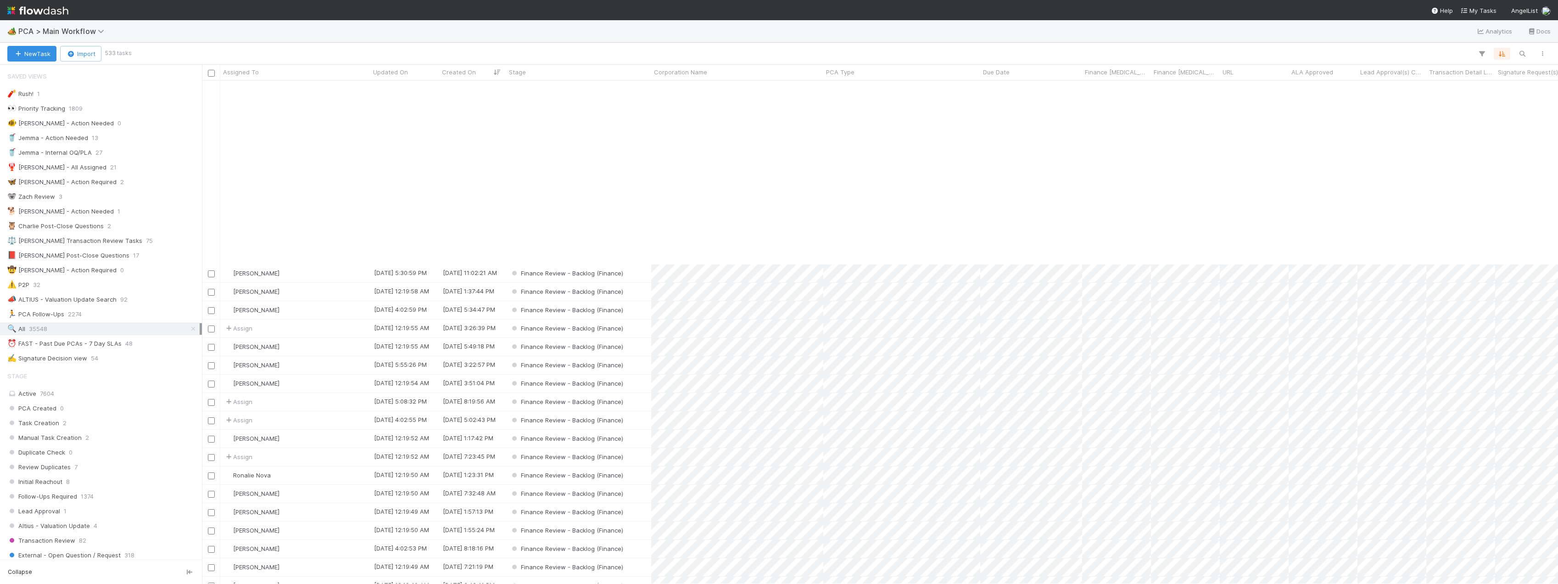
scroll to position [229, 0]
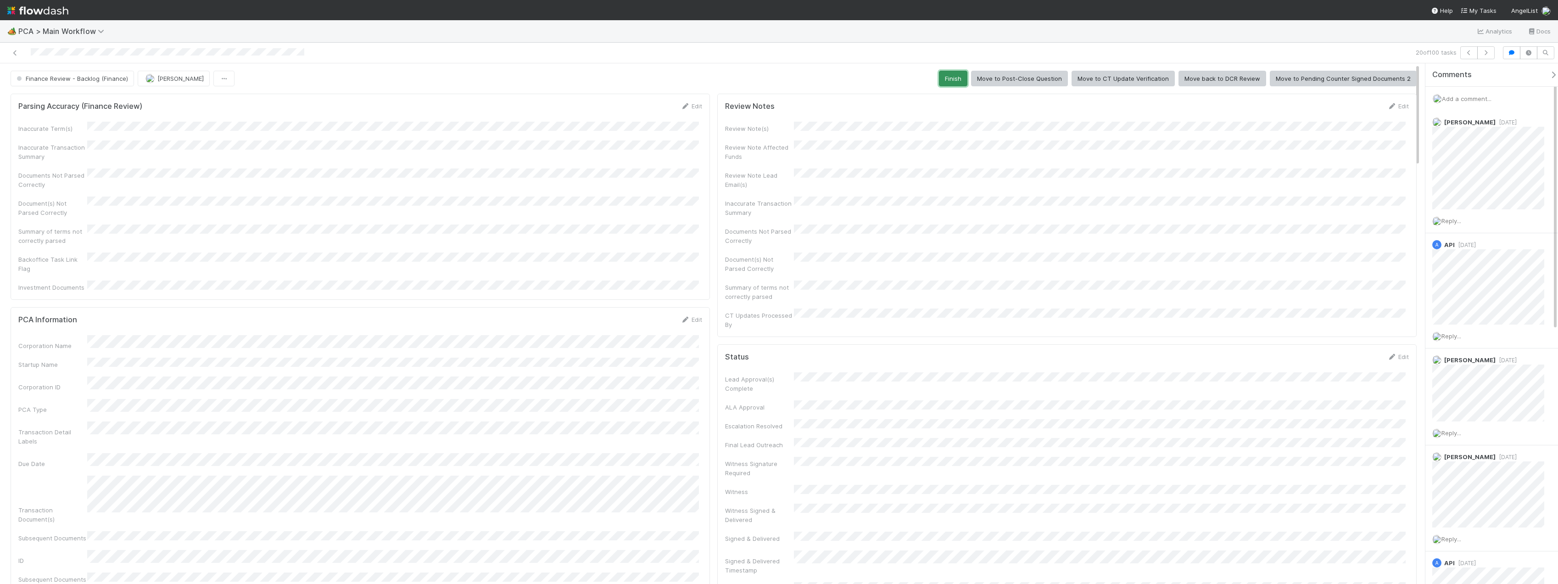
click at [772, 78] on button "Finish" at bounding box center [953, 79] width 28 height 16
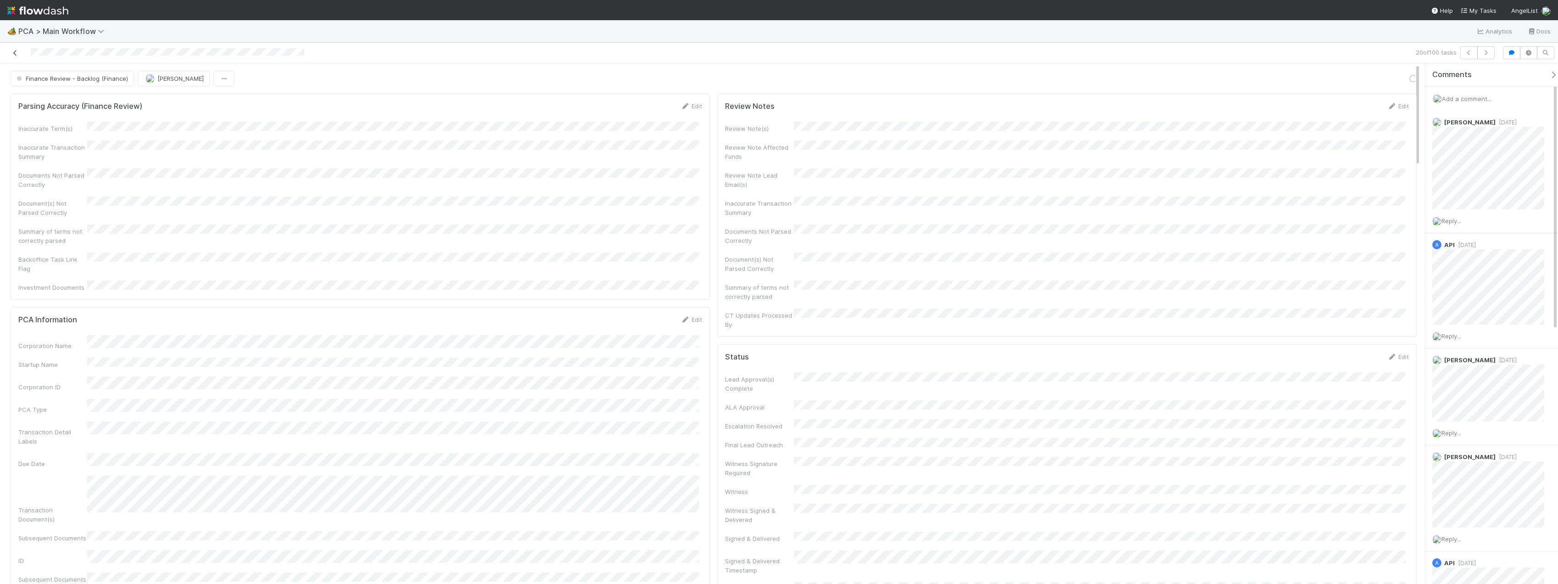
click at [14, 56] on link at bounding box center [15, 52] width 9 height 9
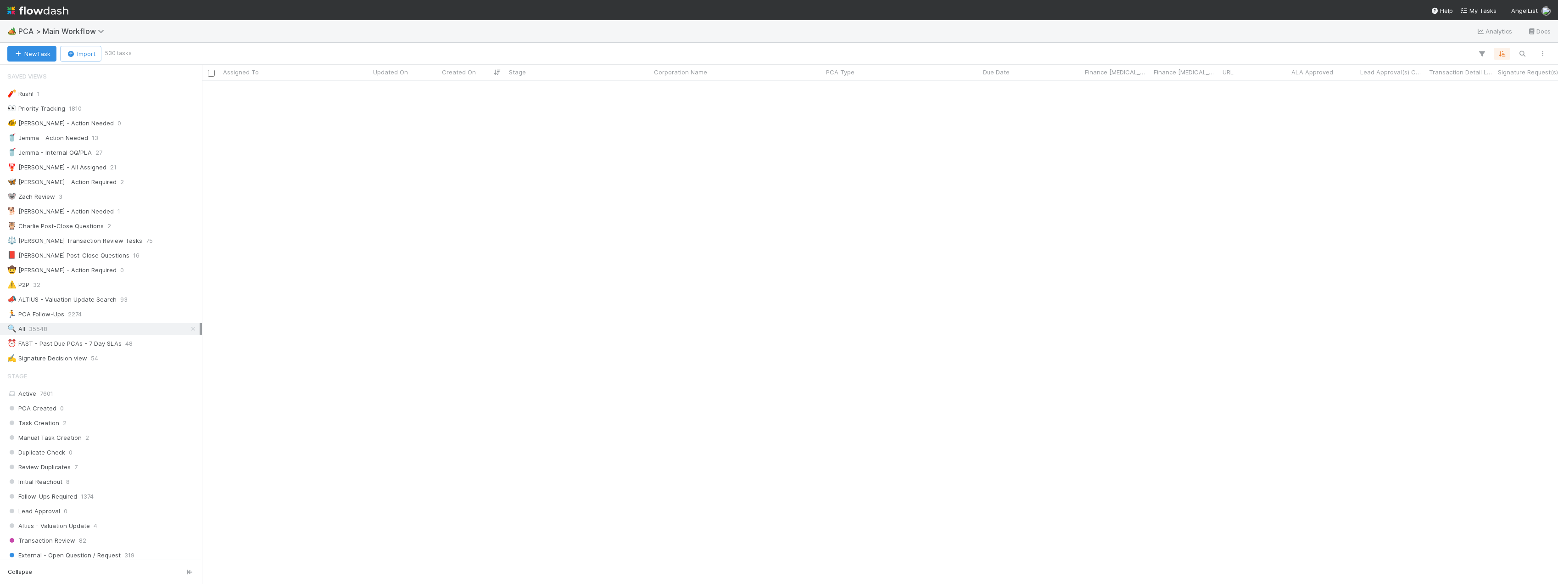
scroll to position [551, 0]
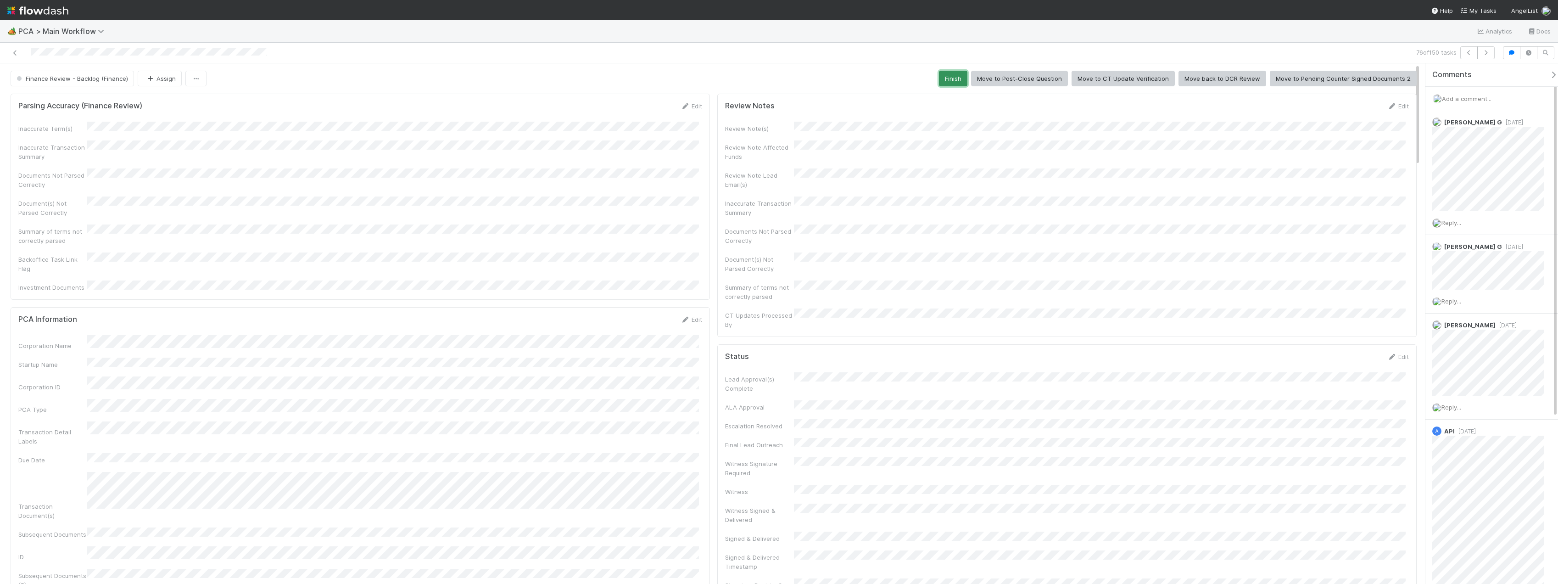
click at [772, 78] on button "Finish" at bounding box center [953, 79] width 28 height 16
click at [13, 55] on icon at bounding box center [15, 53] width 9 height 6
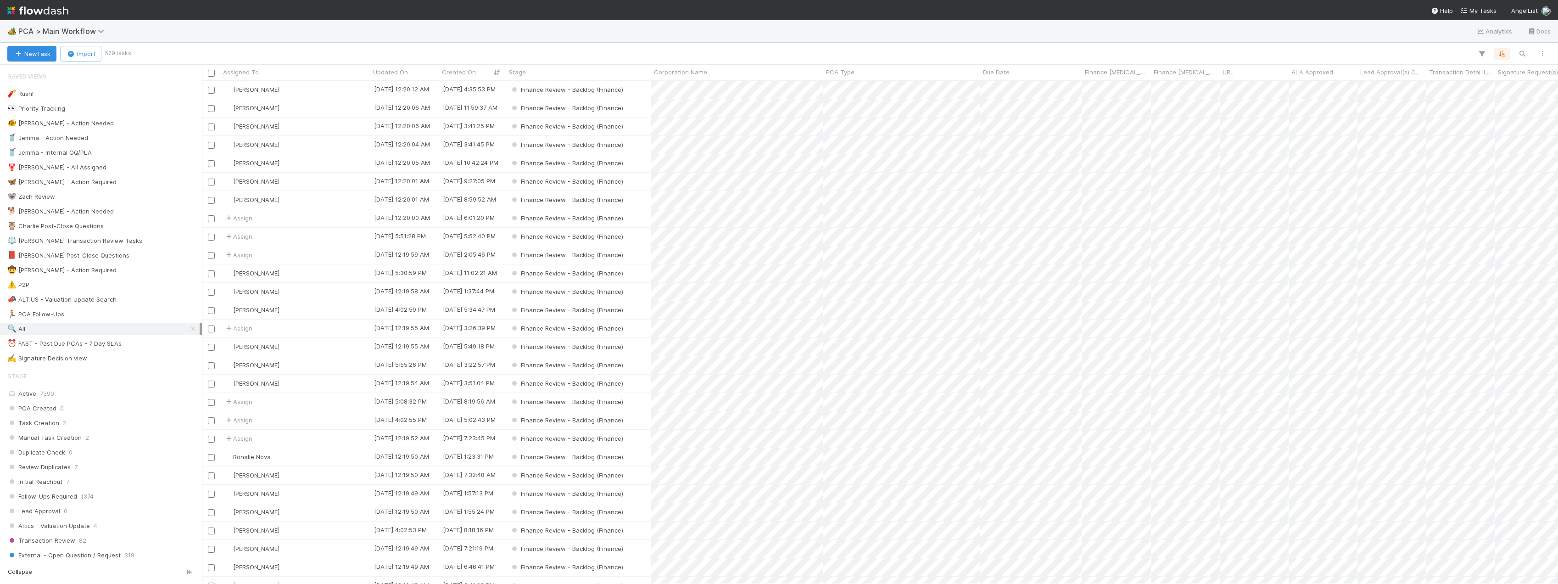
scroll to position [496, 1349]
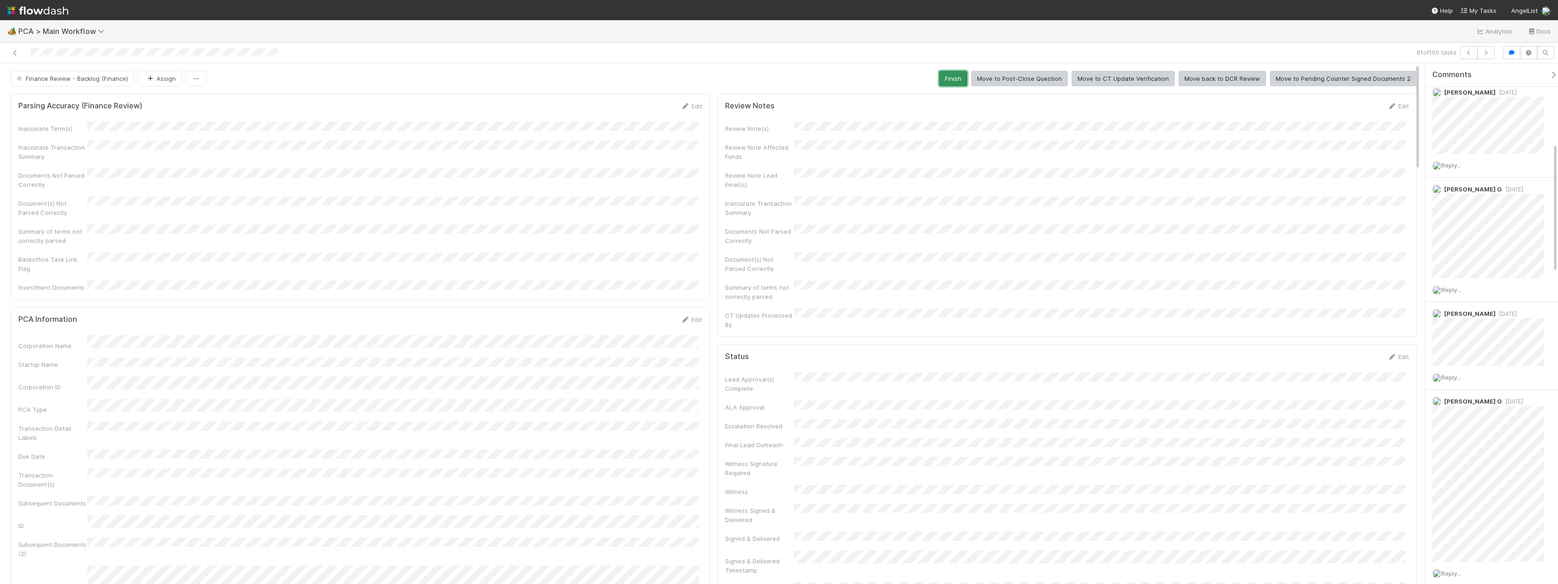
click at [772, 73] on button "Finish" at bounding box center [953, 79] width 28 height 16
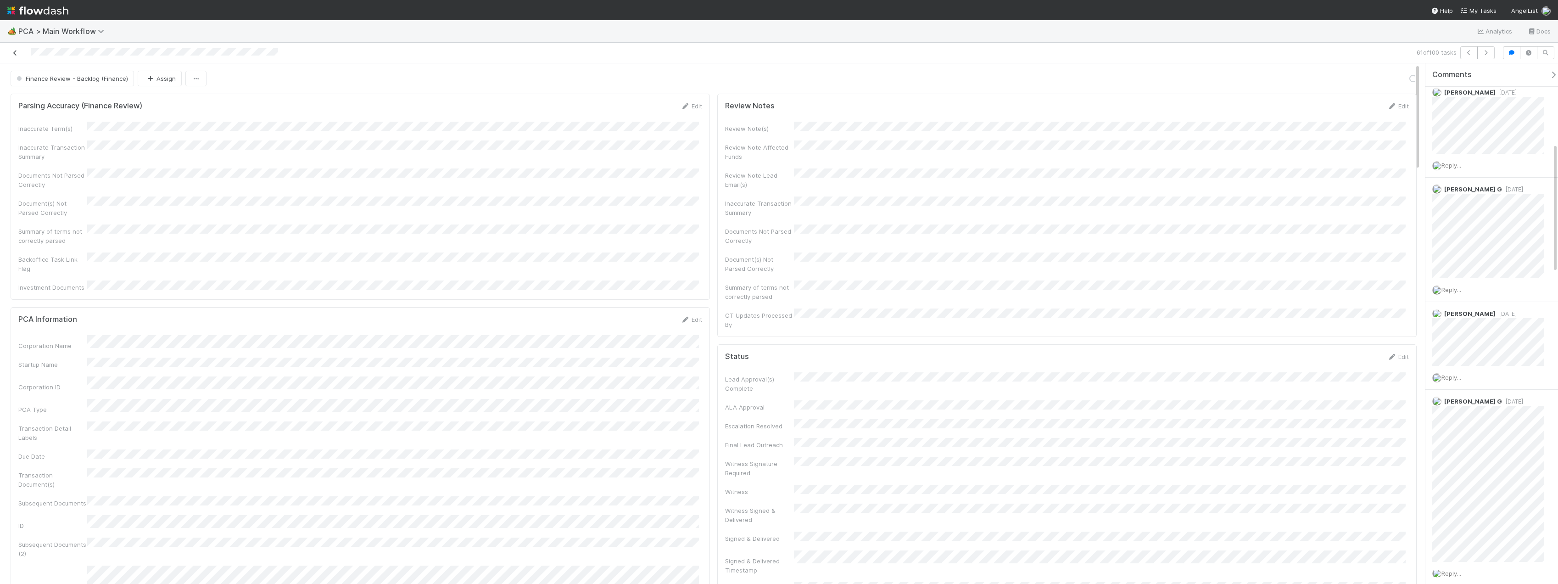
click at [15, 55] on icon at bounding box center [15, 53] width 9 height 6
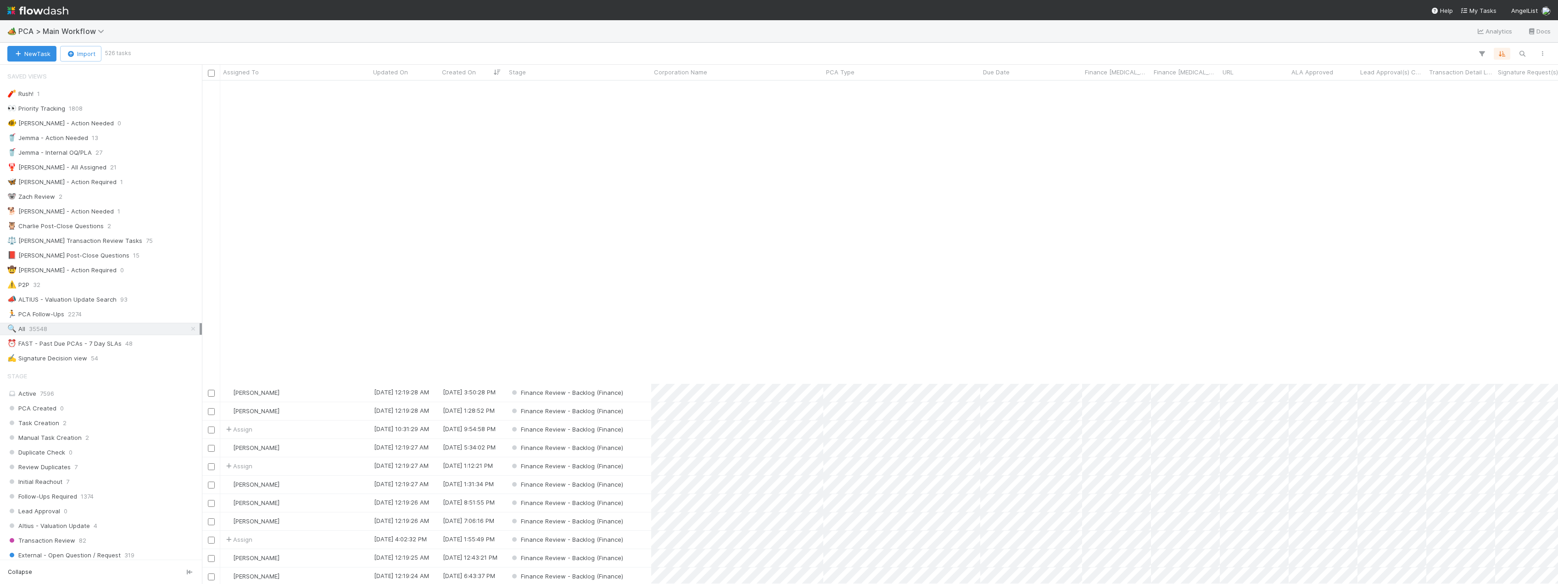
scroll to position [1193, 0]
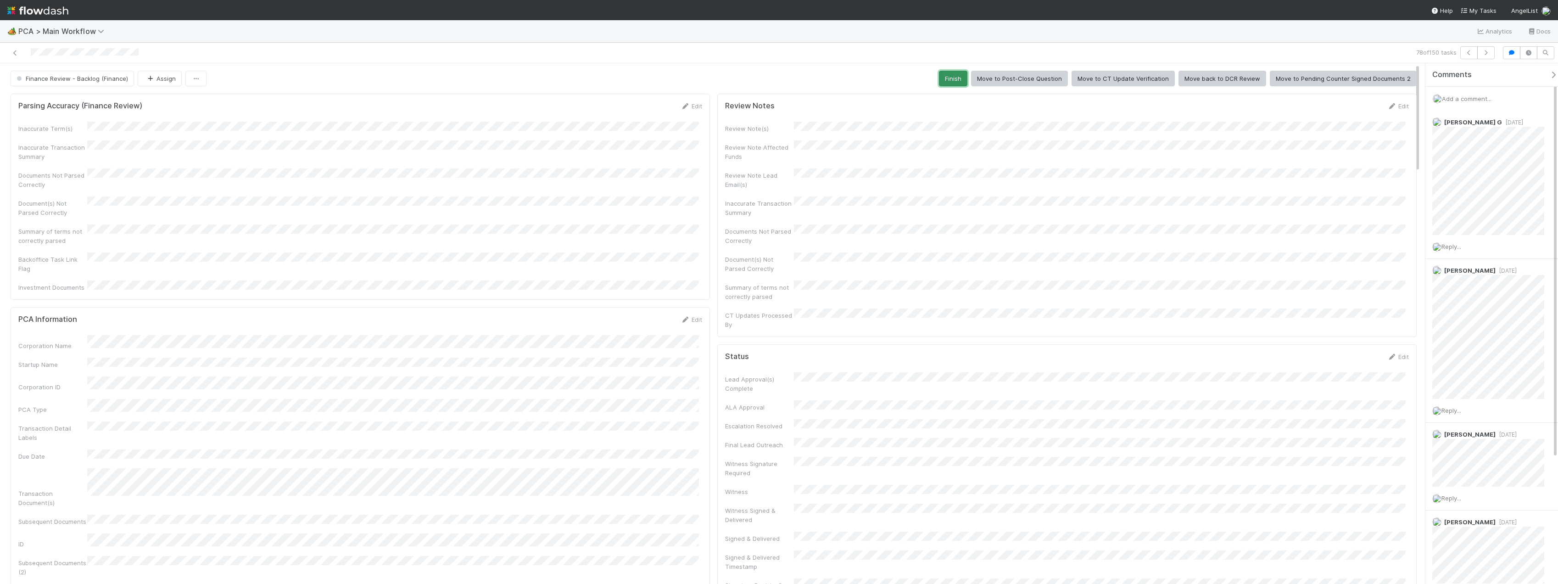
click at [772, 78] on button "Finish" at bounding box center [953, 79] width 28 height 16
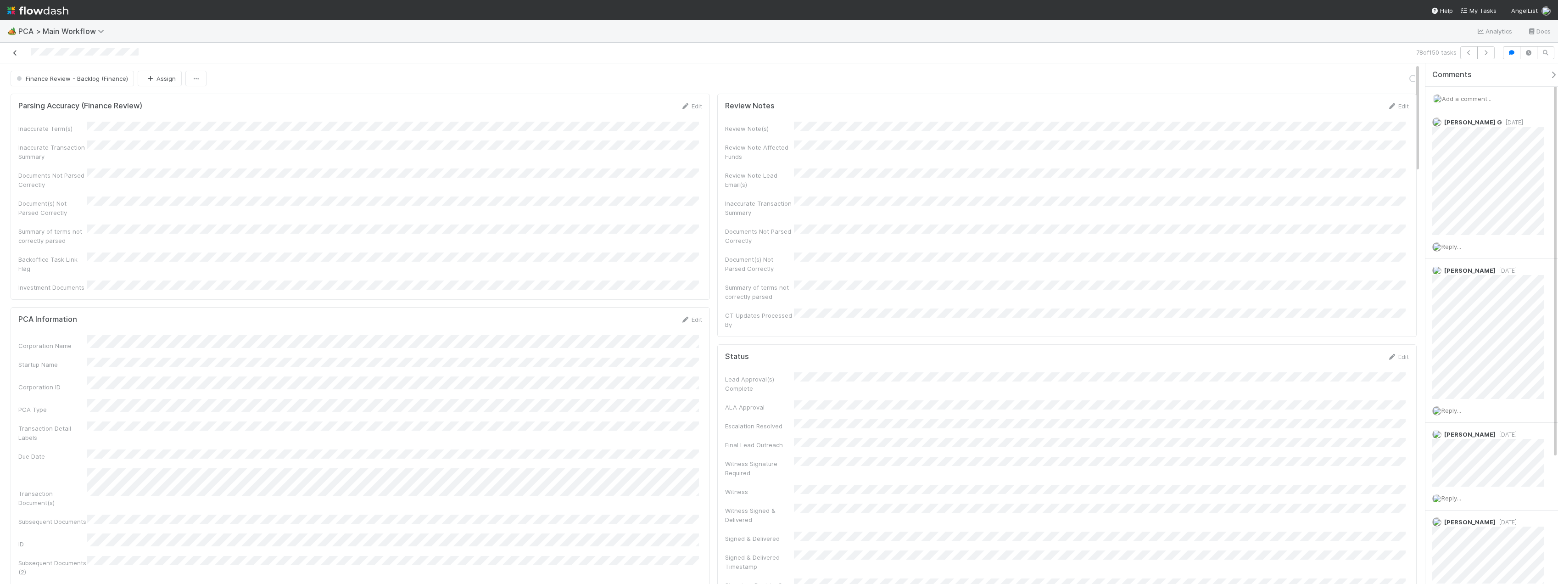
click at [13, 53] on icon at bounding box center [15, 53] width 9 height 6
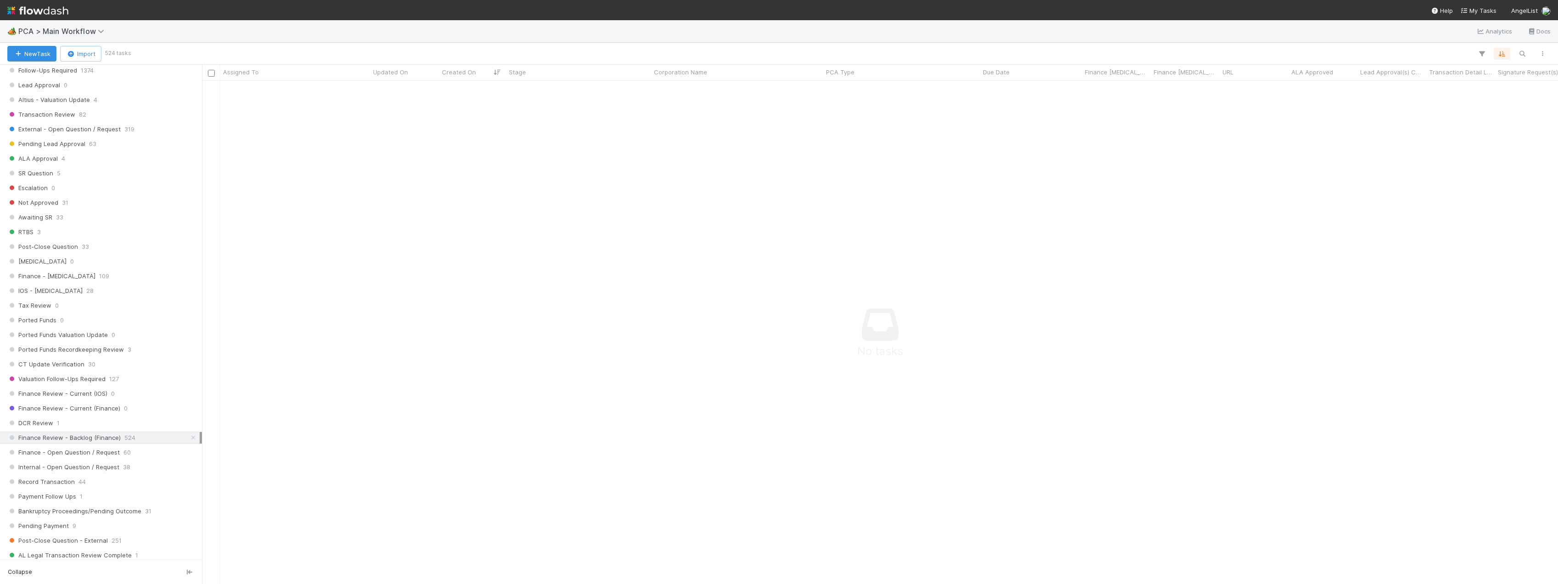
scroll to position [551, 0]
click at [105, 312] on span "Finance Review - Backlog (Finance)" at bounding box center [63, 312] width 113 height 11
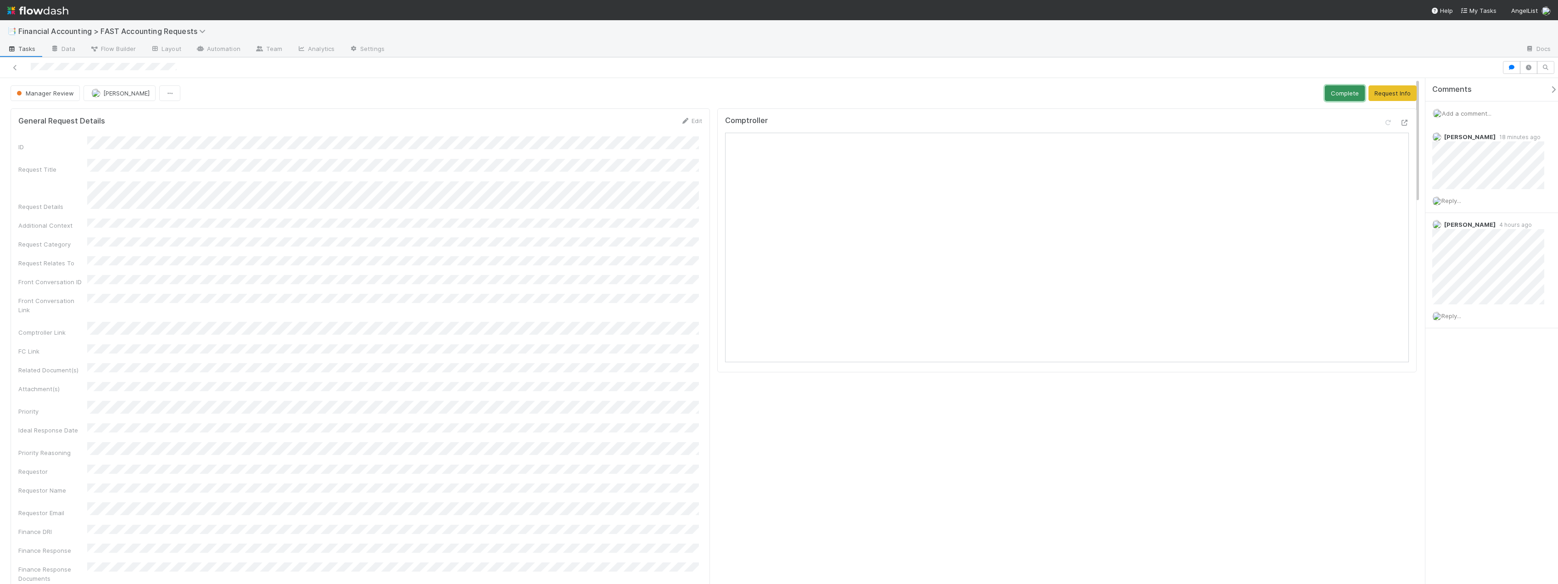
click at [772, 93] on button "Complete" at bounding box center [1345, 93] width 40 height 16
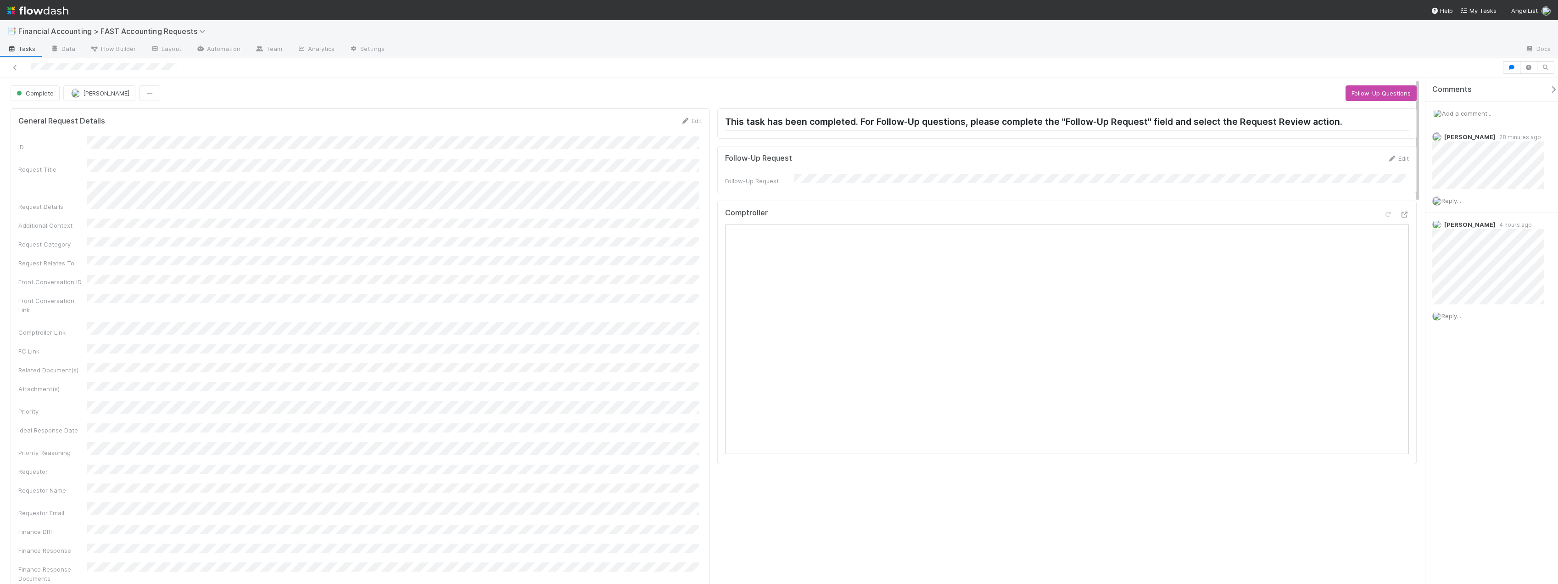
click at [772, 113] on span "Add a comment..." at bounding box center [1467, 113] width 50 height 7
click at [772, 187] on span "[PERSON_NAME]" at bounding box center [1487, 187] width 46 height 7
click at [772, 283] on button "Add Comment" at bounding box center [1466, 286] width 53 height 16
click at [14, 67] on icon at bounding box center [15, 68] width 9 height 6
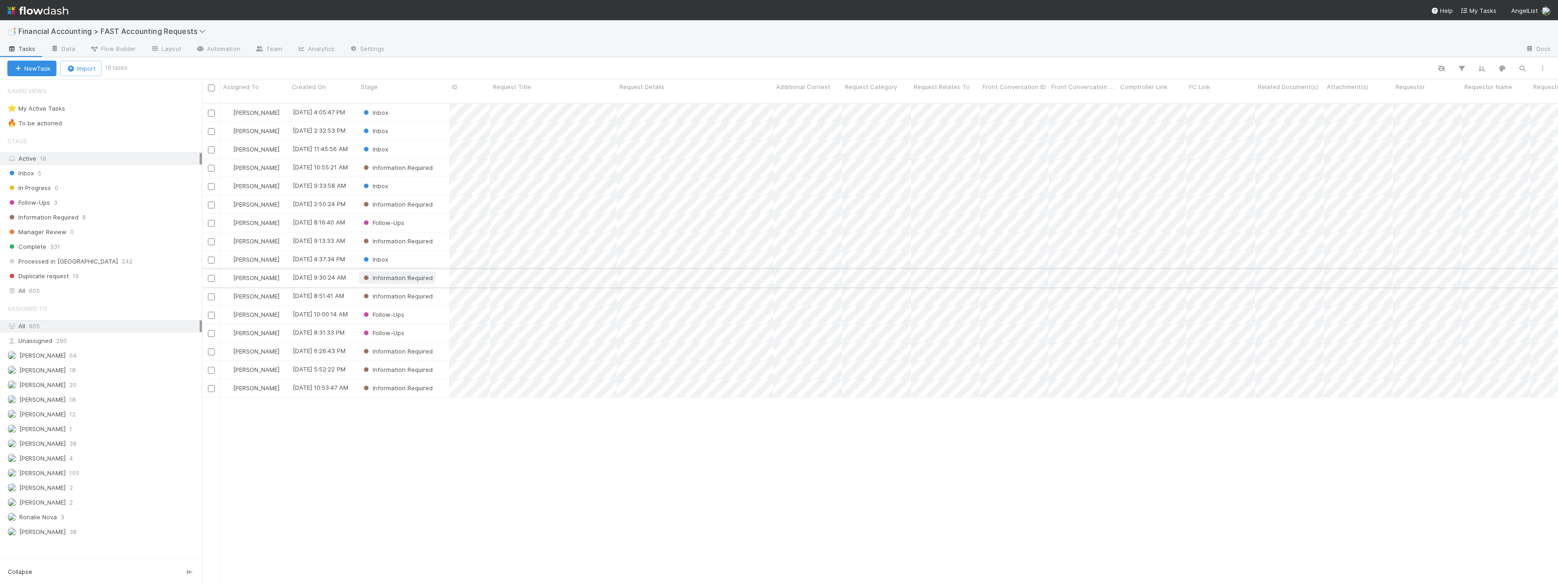
scroll to position [481, 1349]
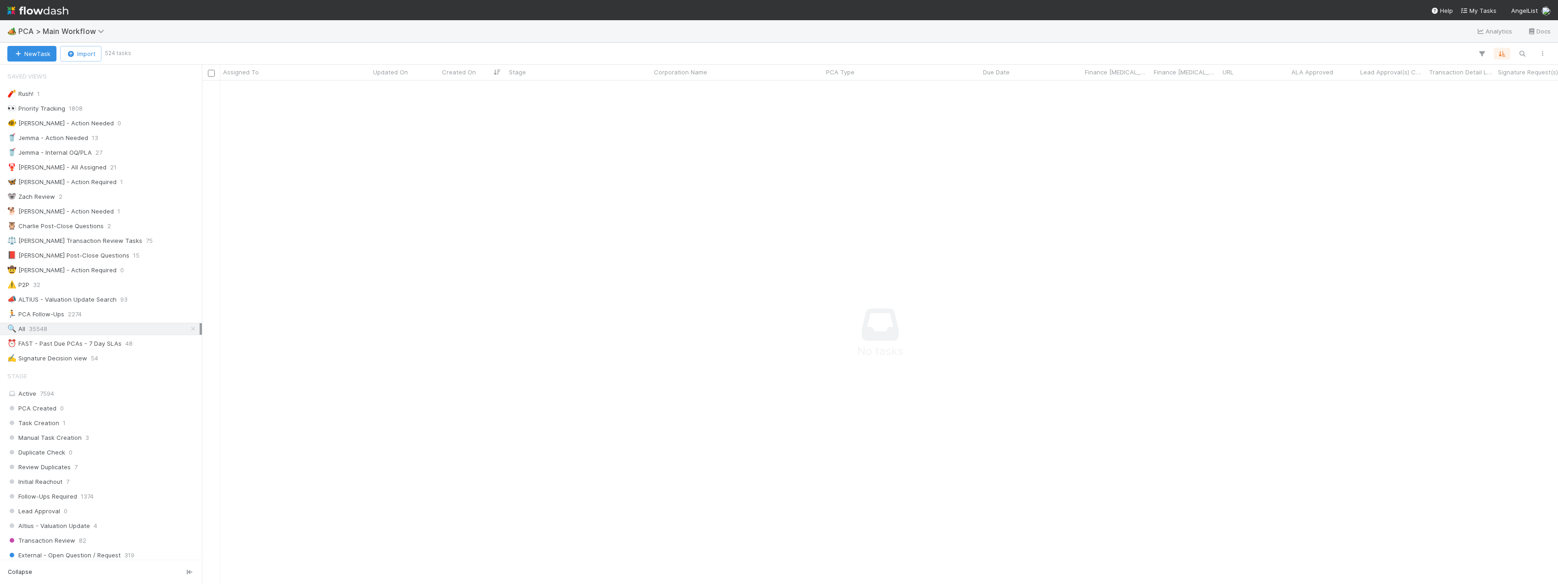
scroll to position [780, 0]
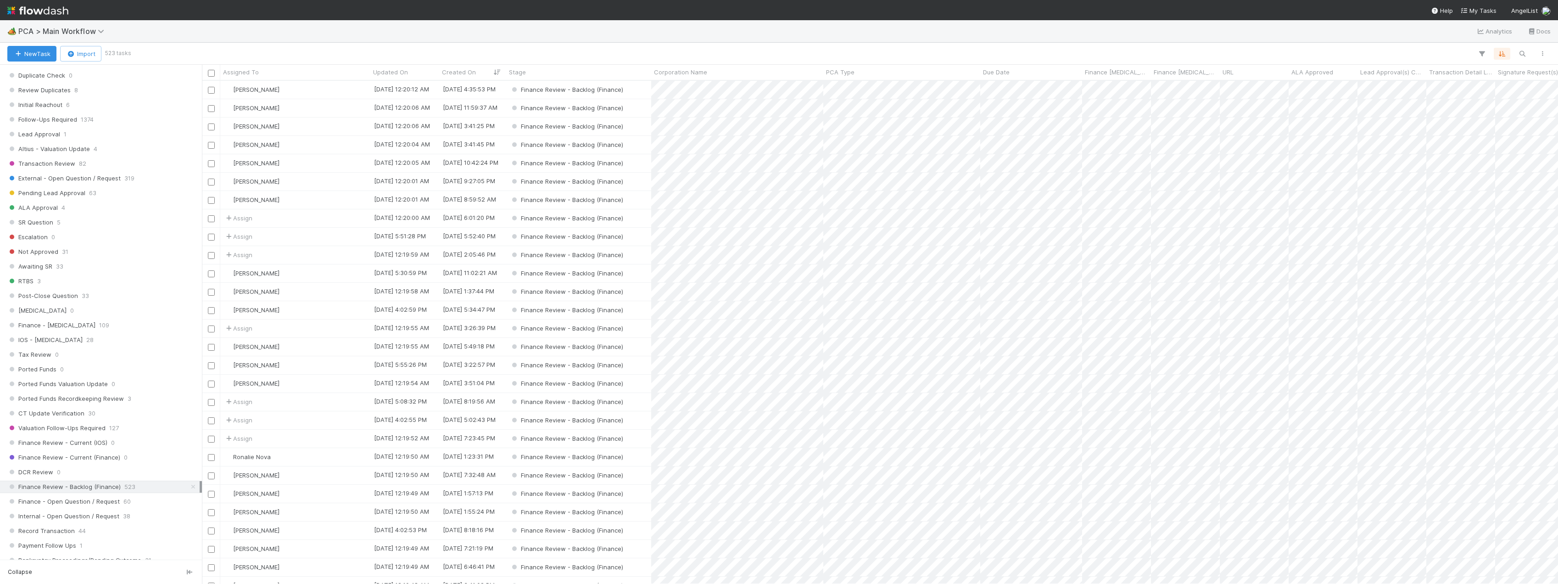
scroll to position [459, 0]
